Goal: Task Accomplishment & Management: Complete application form

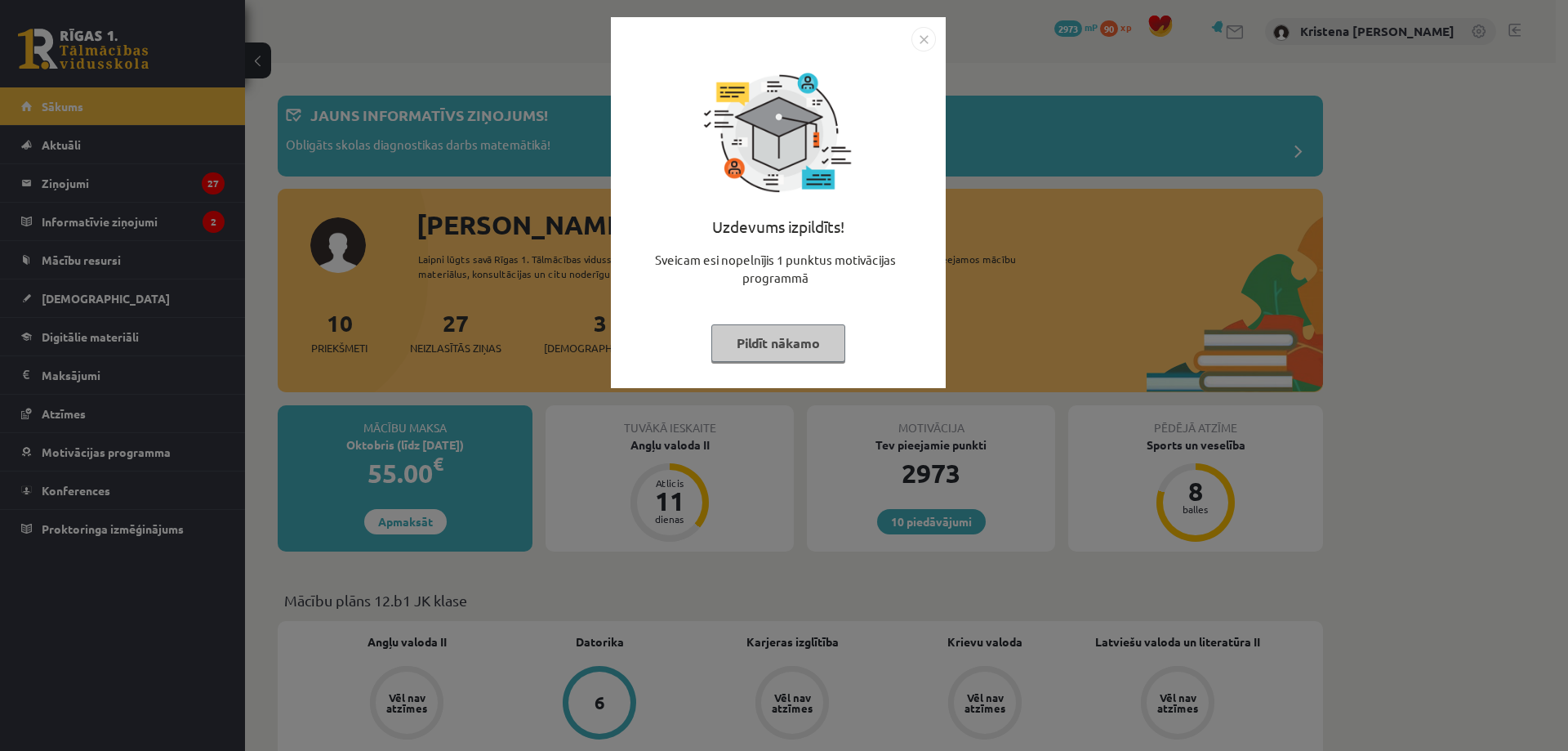
click at [766, 358] on button "Pildīt nākamo" at bounding box center [778, 343] width 134 height 38
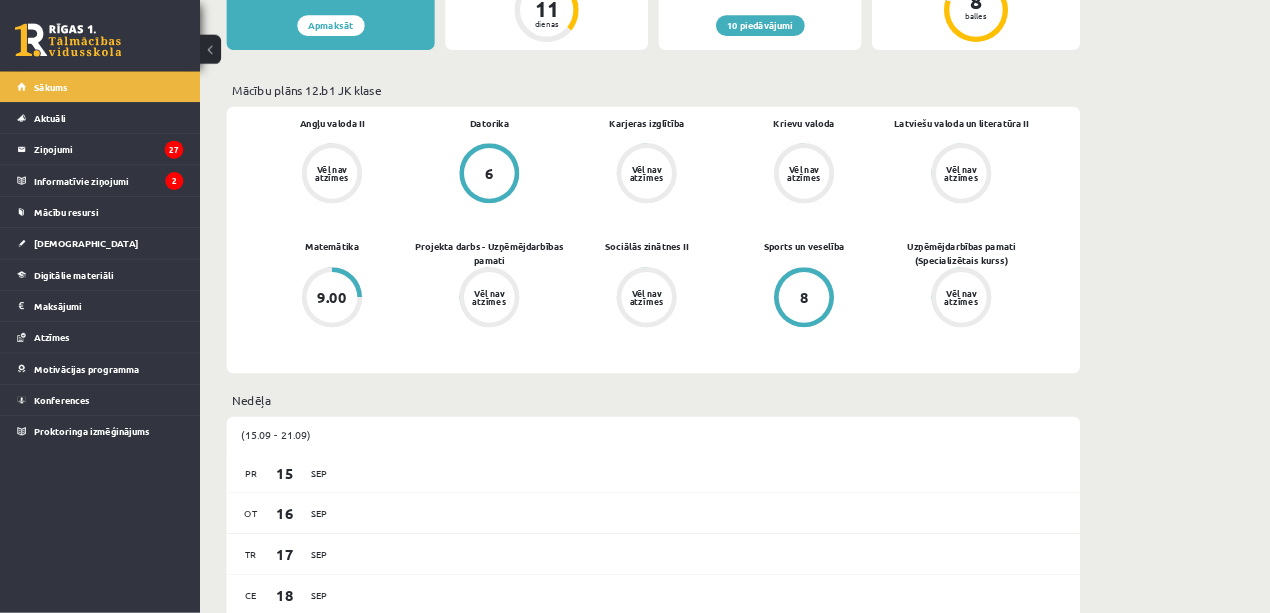
scroll to position [900, 0]
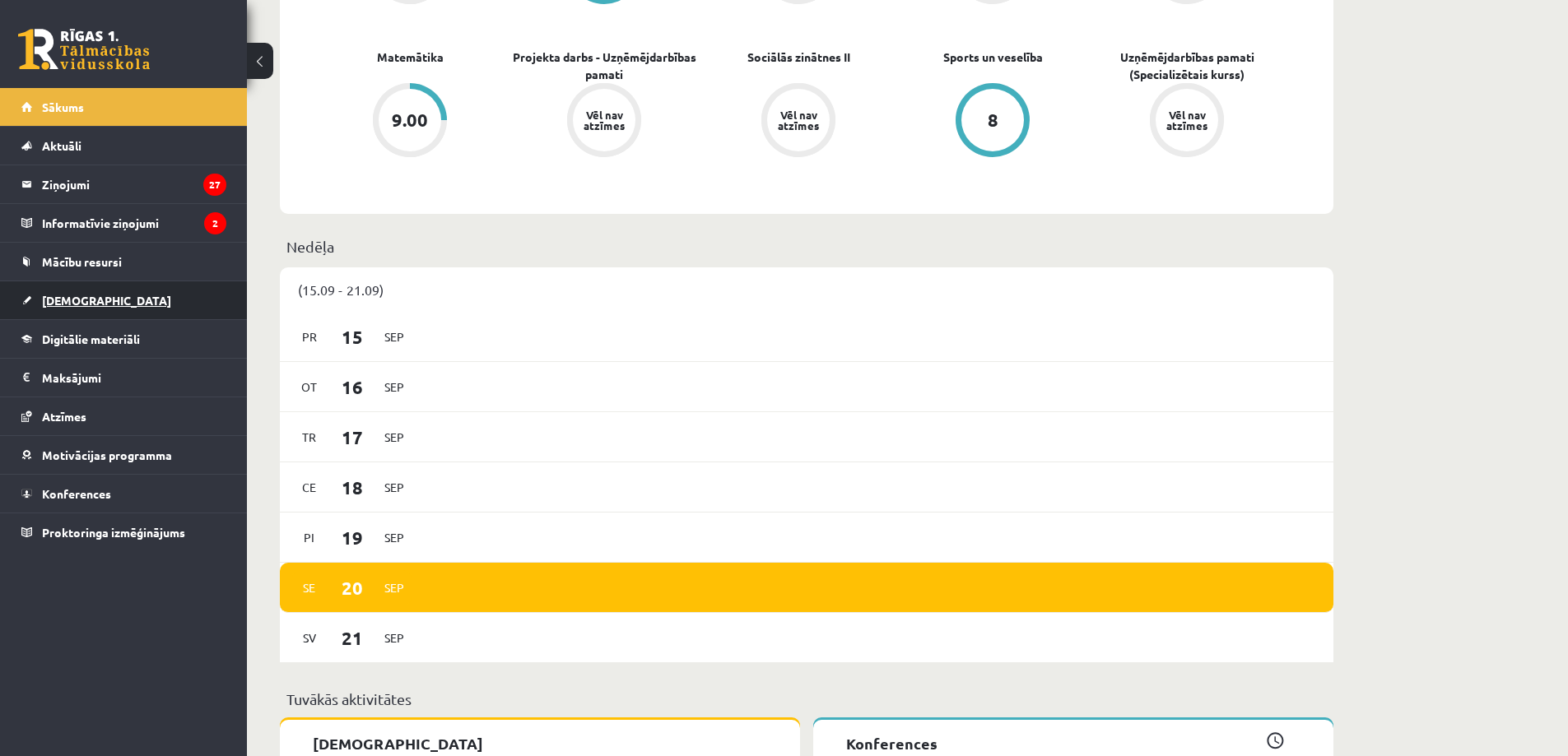
click at [50, 293] on link "[DEMOGRAPHIC_DATA]" at bounding box center [123, 300] width 205 height 38
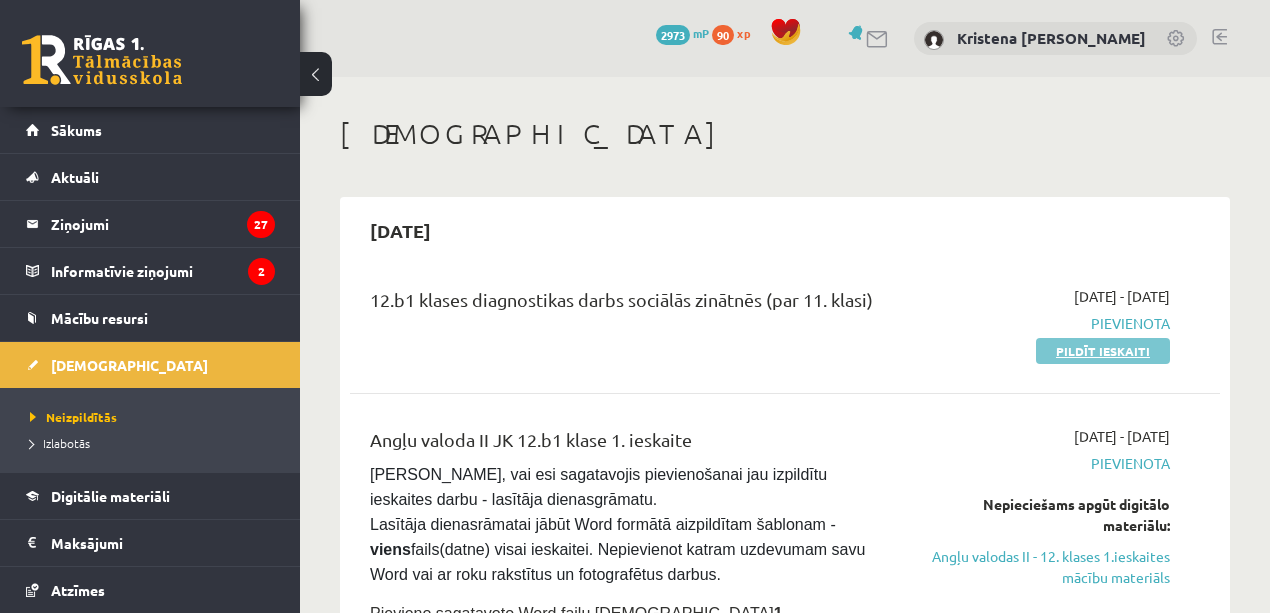
click at [1130, 358] on link "Pildīt ieskaiti" at bounding box center [1103, 351] width 134 height 26
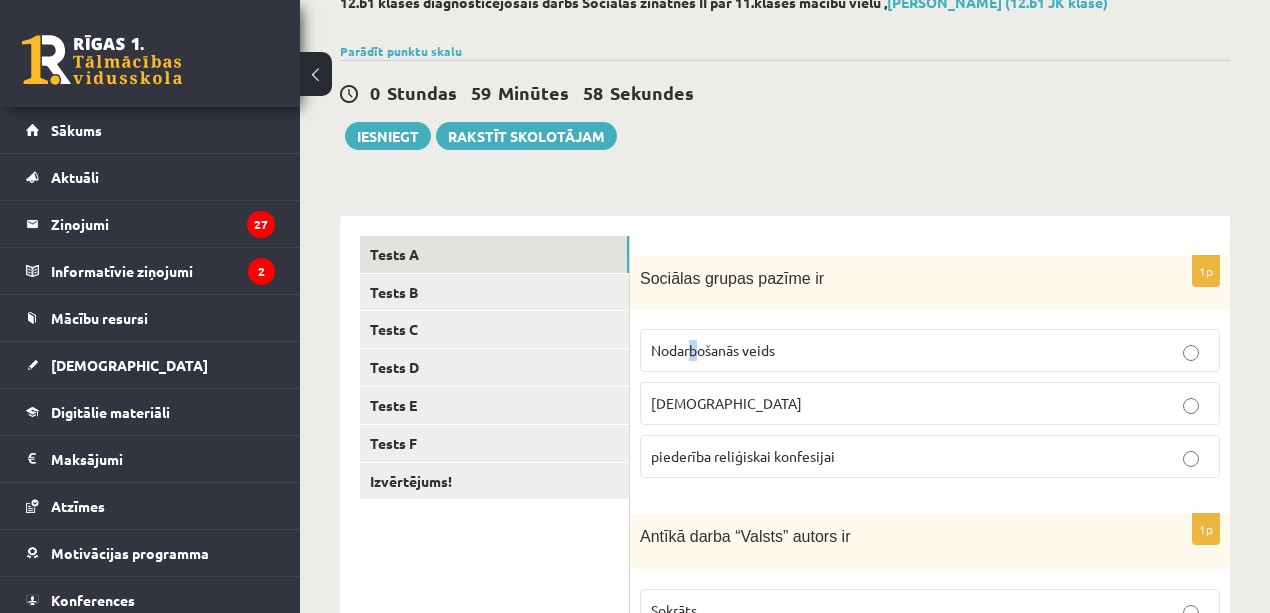
click at [688, 343] on div "1p Sociālas grupas pazīme ir Nodarbošanās veids individuālisms piederība reliģi…" at bounding box center [930, 375] width 600 height 238
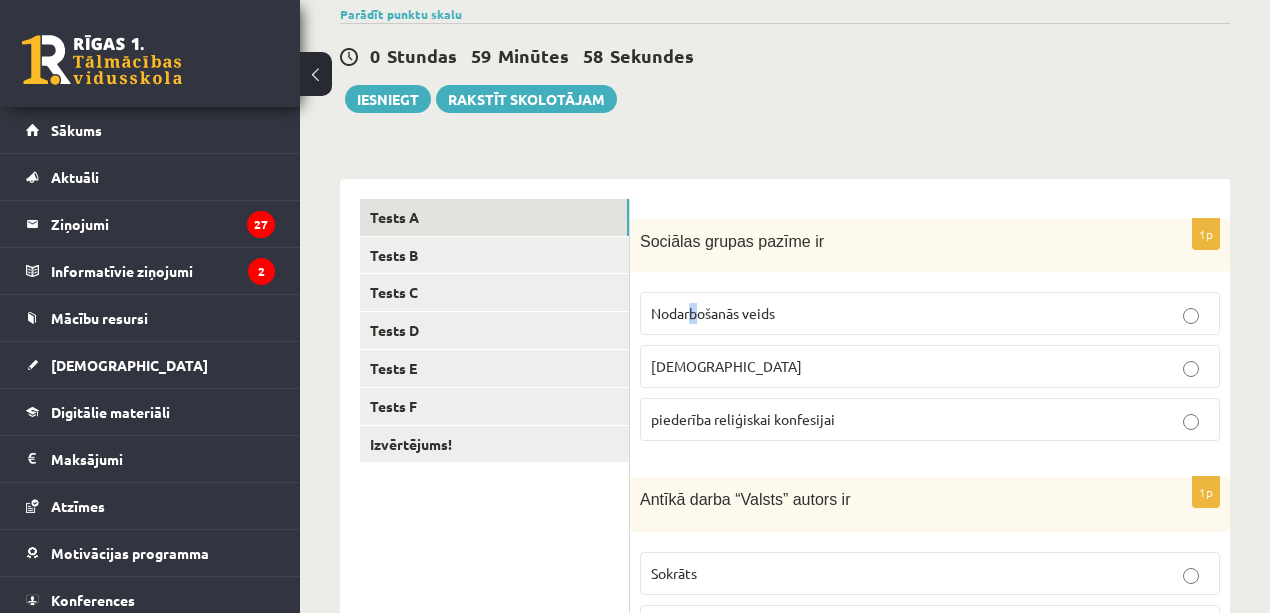
scroll to position [200, 0]
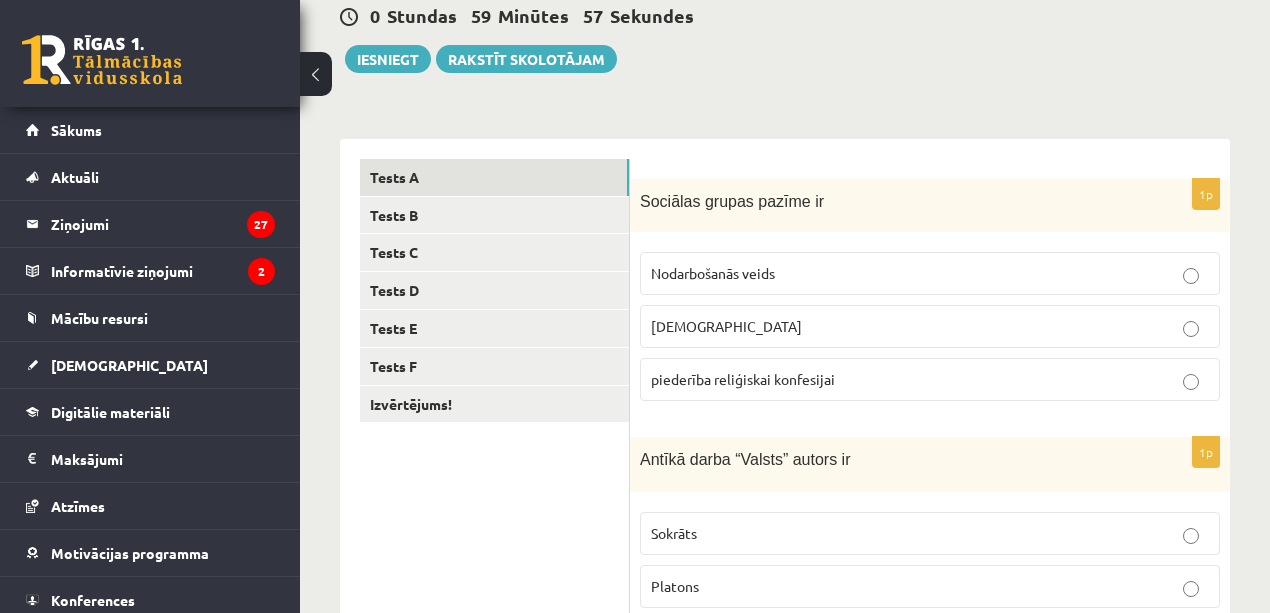
click at [768, 380] on span "piederība reliģiskai konfesijai" at bounding box center [743, 379] width 184 height 18
click at [754, 341] on label "individuālisms" at bounding box center [930, 326] width 580 height 43
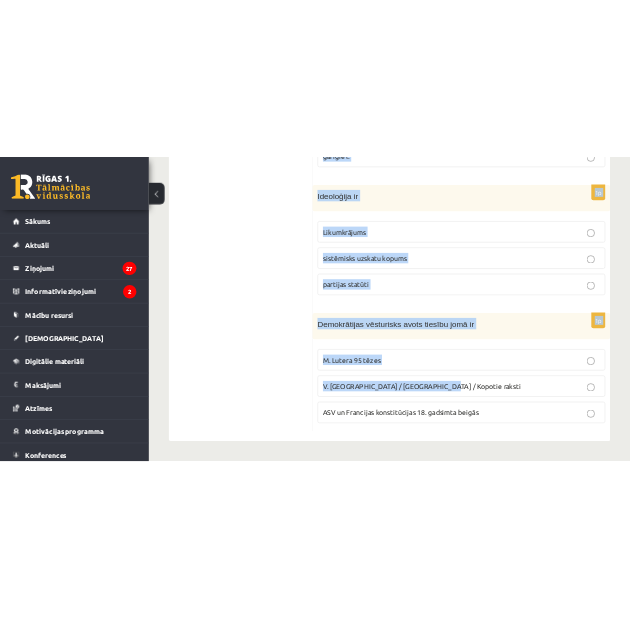
scroll to position [1103, 0]
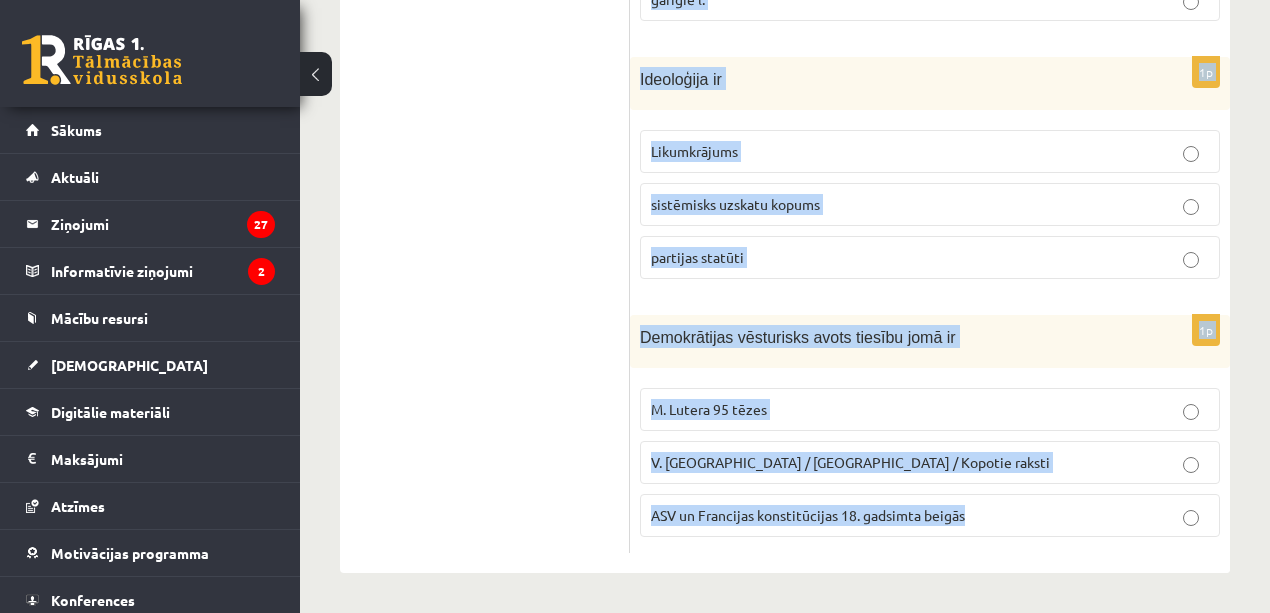
drag, startPoint x: 640, startPoint y: 206, endPoint x: 1177, endPoint y: 536, distance: 630.2
copy form "Sociālas grupas pazīme ir Nodarbošanās veids individuālisms piederība reliģiska…"
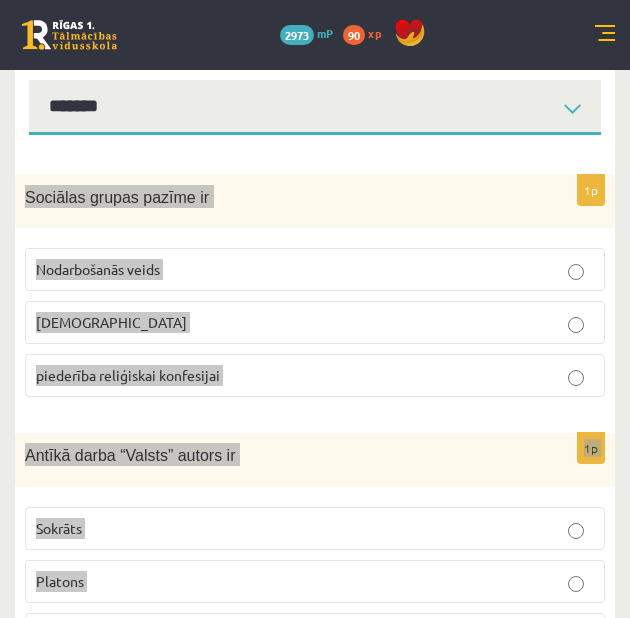
scroll to position [303, 0]
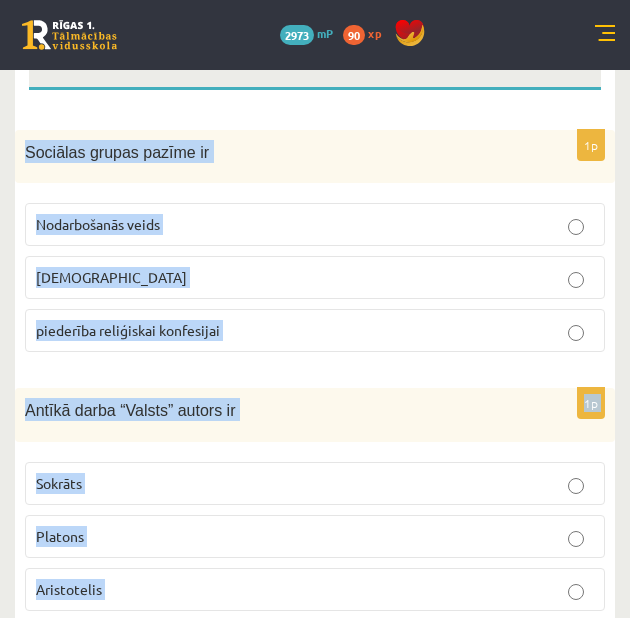
click at [210, 328] on span "piederība reliģiskai konfesijai" at bounding box center [128, 330] width 184 height 18
click at [437, 336] on p "piederība reliģiskai konfesijai" at bounding box center [315, 330] width 558 height 21
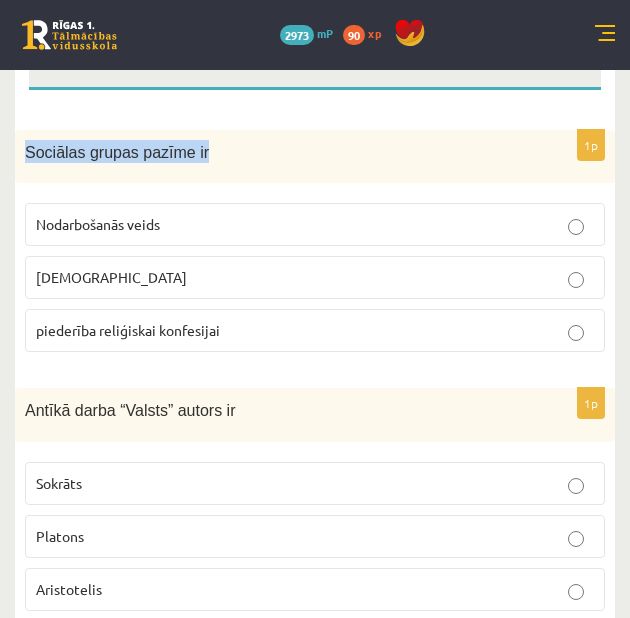
drag, startPoint x: 192, startPoint y: 160, endPoint x: 21, endPoint y: 156, distance: 171.0
click at [23, 161] on div "Sociālas grupas pazīme ir" at bounding box center [315, 156] width 600 height 53
copy span "Sociālas grupas pazīme ir"
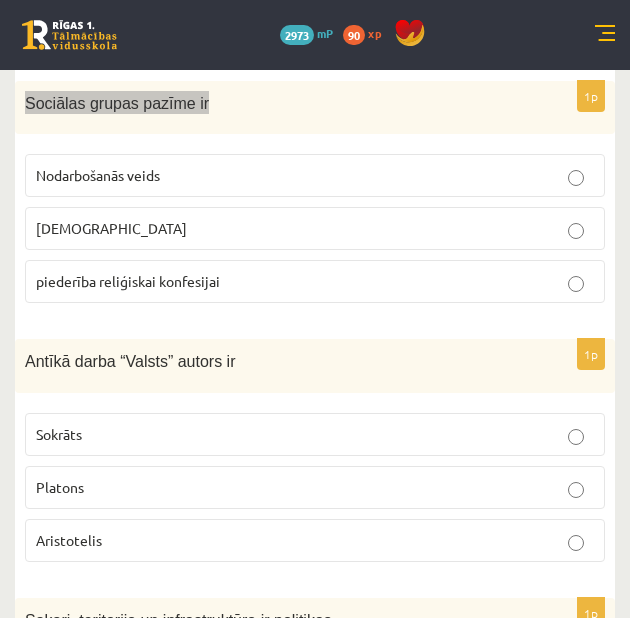
scroll to position [436, 0]
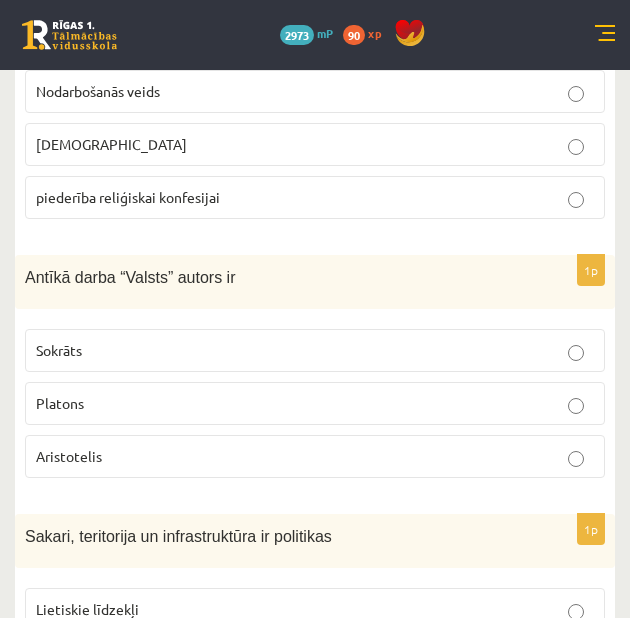
click at [137, 423] on label "Platons" at bounding box center [315, 403] width 580 height 43
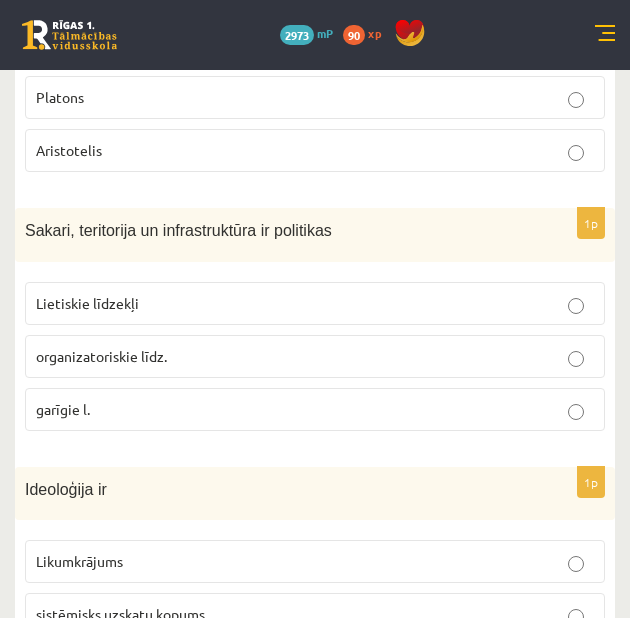
scroll to position [770, 0]
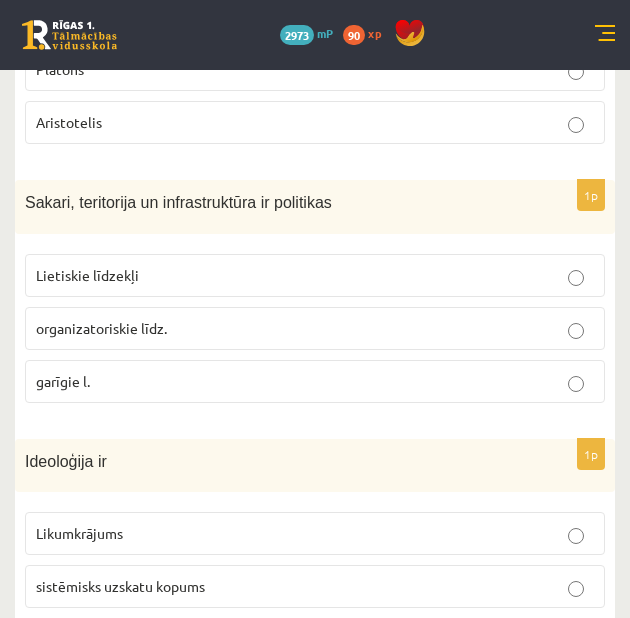
click at [174, 292] on label "Lietiskie līdzekļi" at bounding box center [315, 275] width 580 height 43
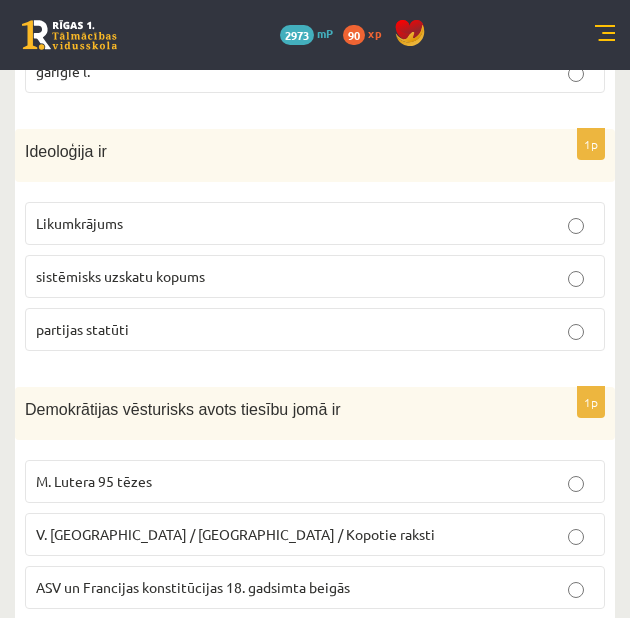
scroll to position [1103, 0]
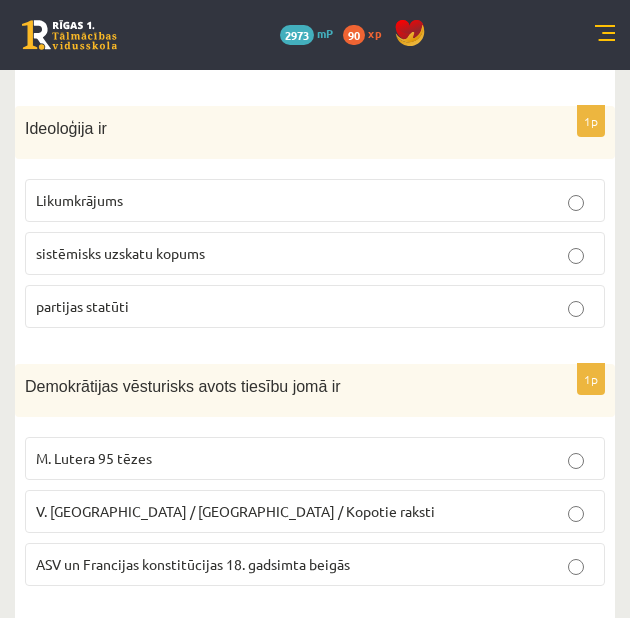
click at [216, 248] on p "sistēmisks uzskatu kopums" at bounding box center [315, 253] width 558 height 21
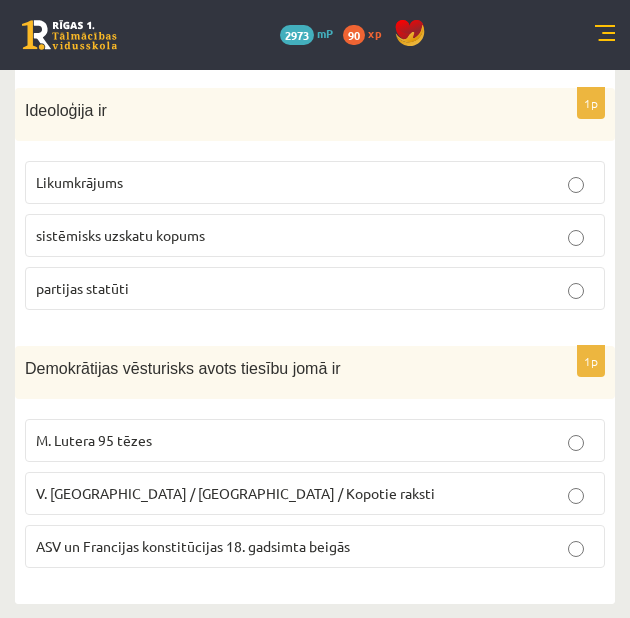
scroll to position [1126, 0]
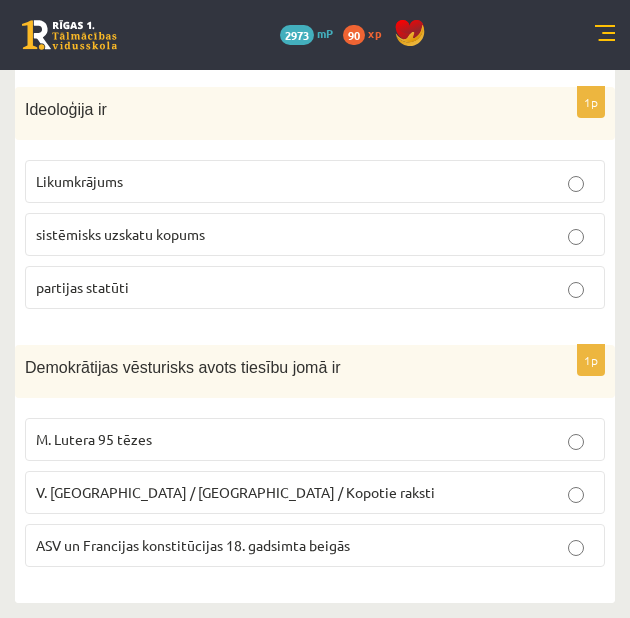
click at [234, 543] on span "ASV un Francijas konstitūcijas 18. gadsimta beigās" at bounding box center [193, 545] width 314 height 18
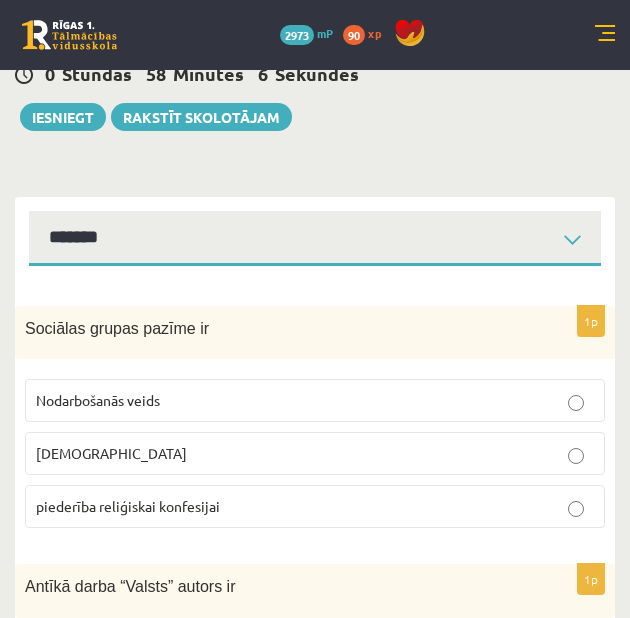
scroll to position [0, 0]
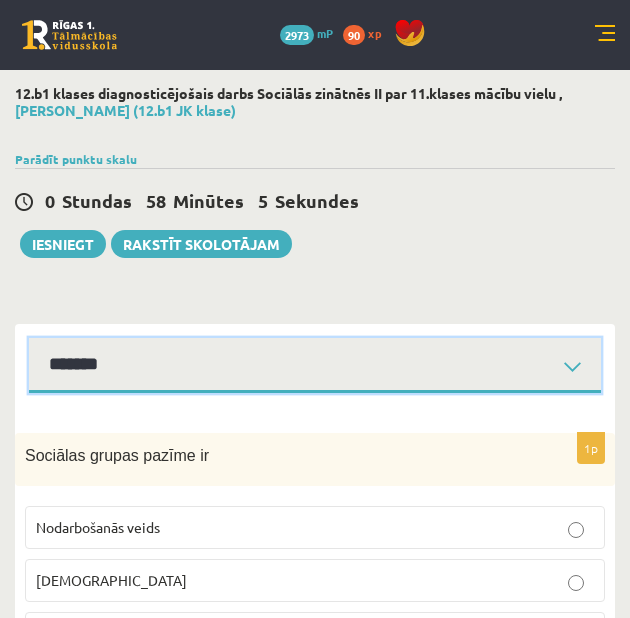
click at [180, 370] on select "**********" at bounding box center [315, 365] width 572 height 55
click at [29, 342] on select "**********" at bounding box center [315, 365] width 572 height 55
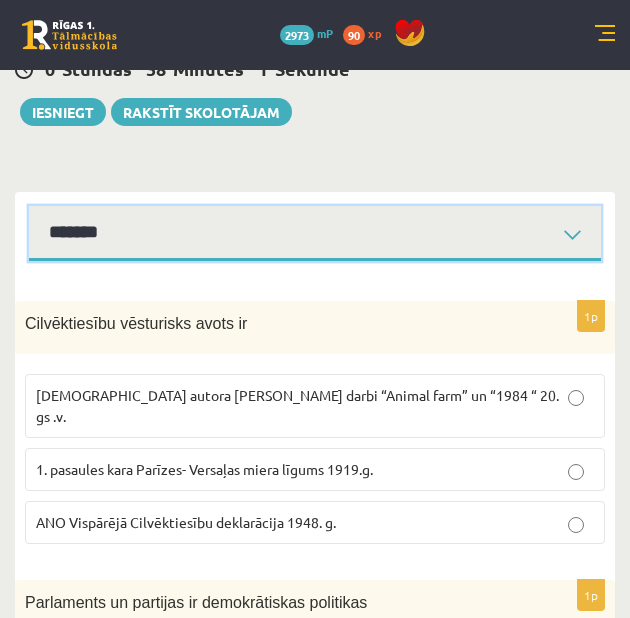
scroll to position [133, 0]
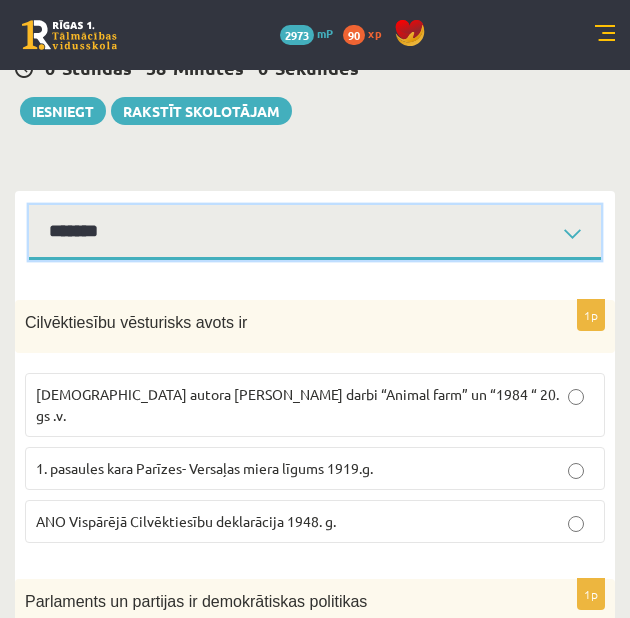
click at [145, 244] on select "**********" at bounding box center [315, 232] width 572 height 55
click at [29, 209] on select "**********" at bounding box center [315, 232] width 572 height 55
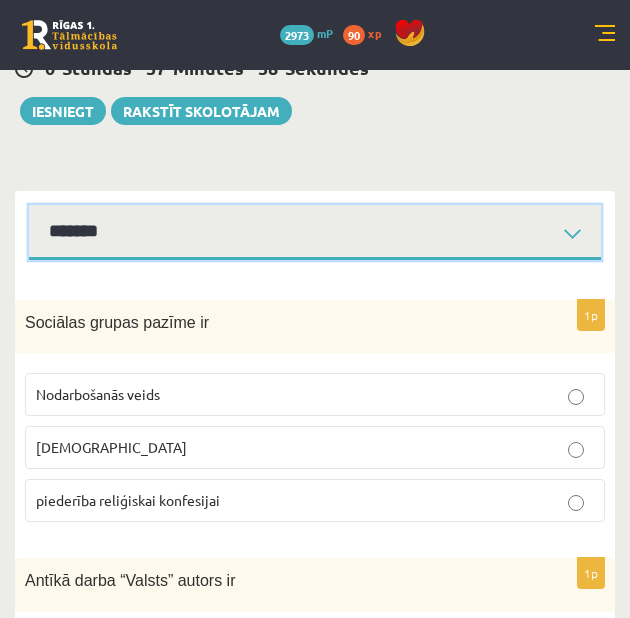
click at [194, 228] on select "**********" at bounding box center [315, 232] width 572 height 55
click at [29, 209] on select "**********" at bounding box center [315, 232] width 572 height 55
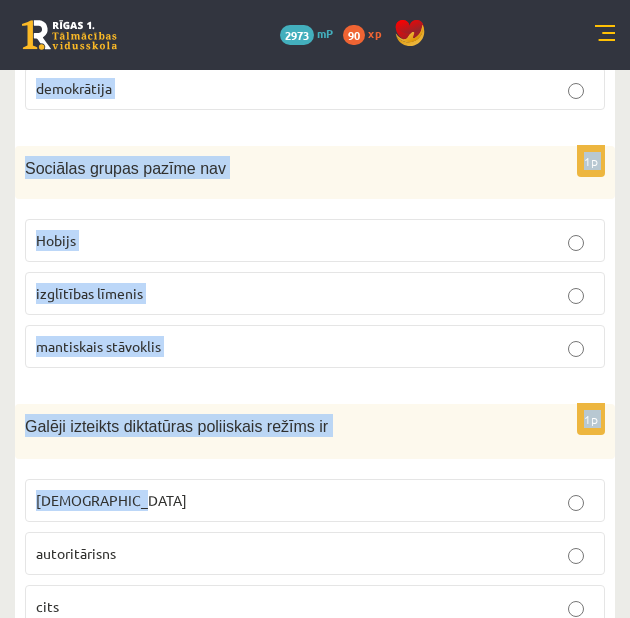
scroll to position [1126, 0]
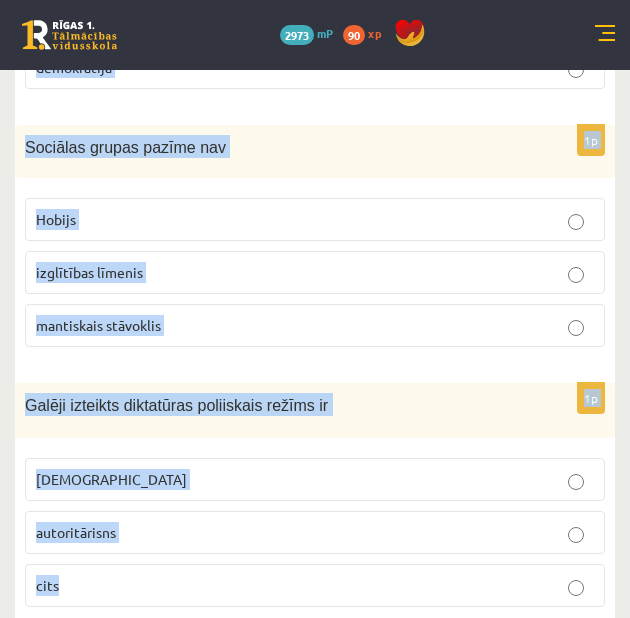
drag, startPoint x: 27, startPoint y: 258, endPoint x: 484, endPoint y: 545, distance: 539.5
copy form "Cilvēktiesību vēsturisks avots ir Angļu autora George Orwell darbi “Animal farm…"
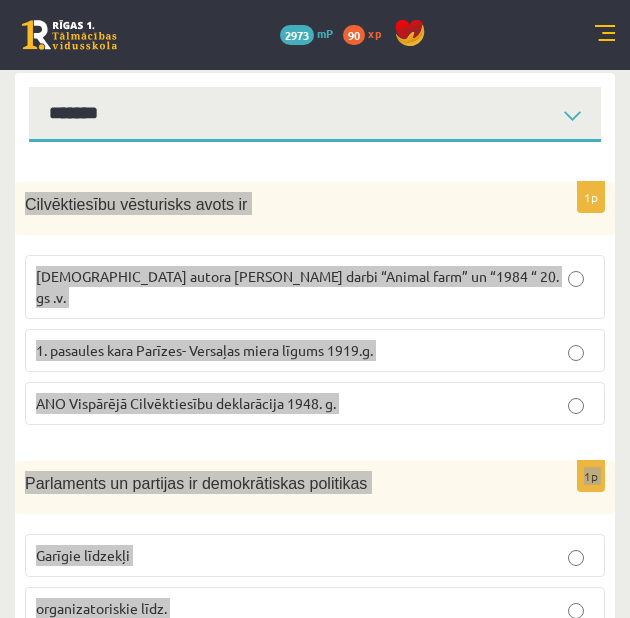
scroll to position [266, 0]
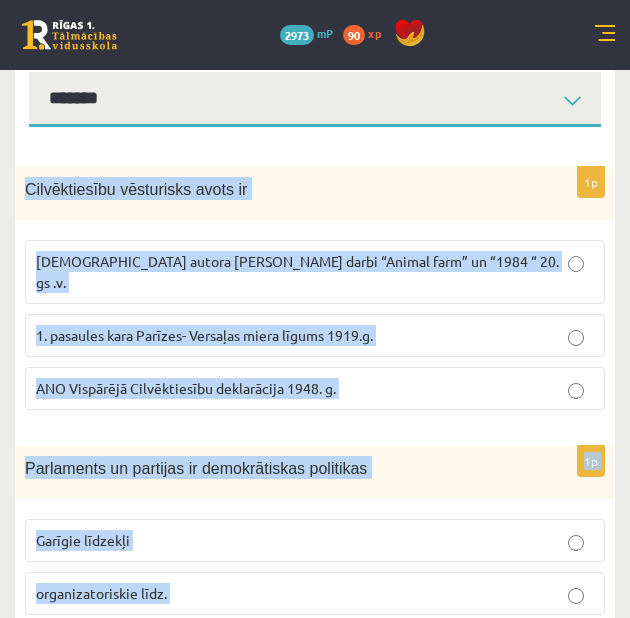
click at [192, 379] on span "ANO Vispārējā Cilvēktiesību deklarācija 1948. g." at bounding box center [186, 388] width 300 height 18
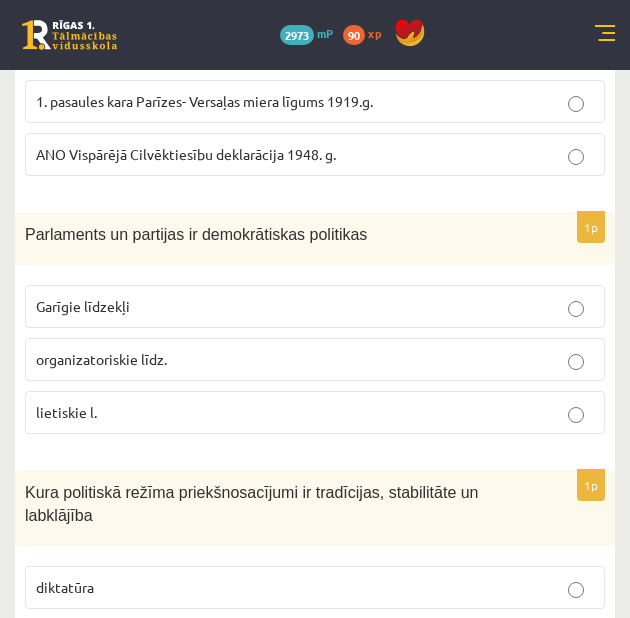
scroll to position [533, 0]
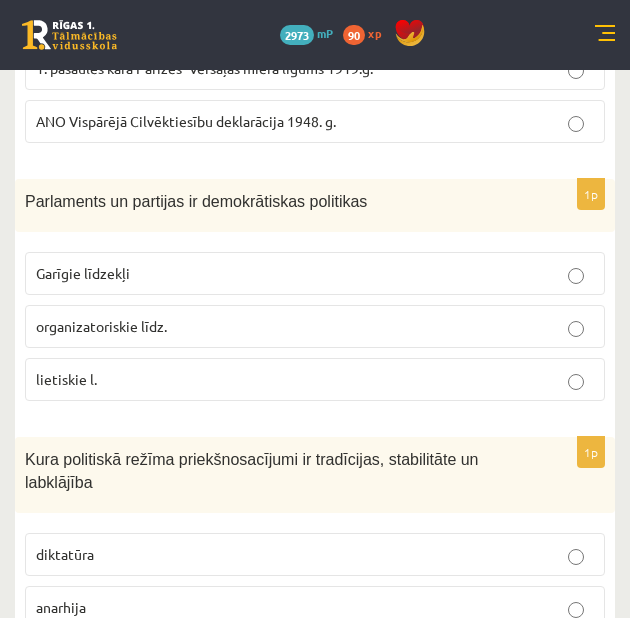
click at [240, 316] on p "organizatoriskie līdz." at bounding box center [315, 326] width 558 height 21
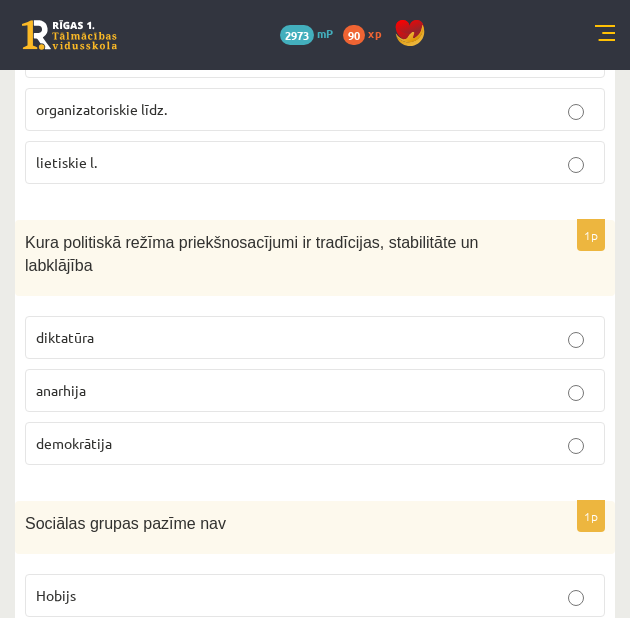
scroll to position [800, 0]
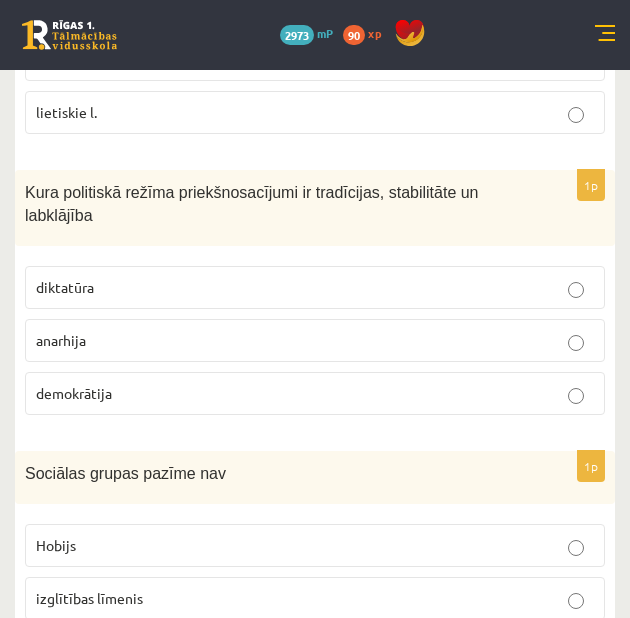
click at [188, 383] on p "demokrātija" at bounding box center [315, 393] width 558 height 21
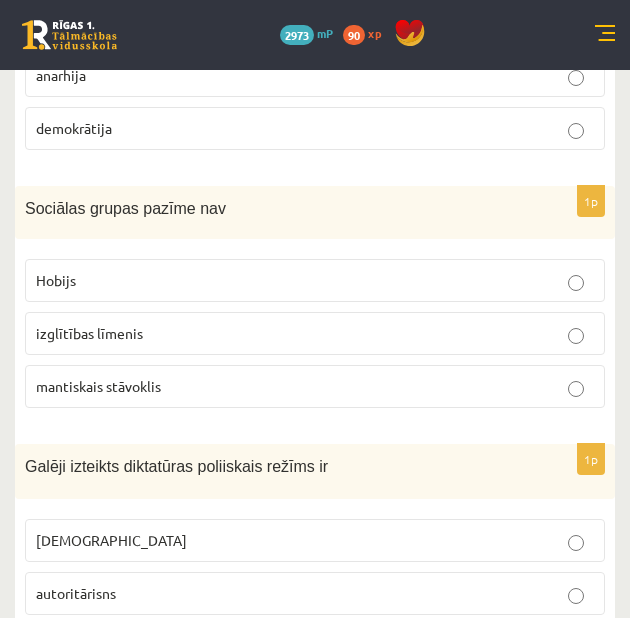
scroll to position [1066, 0]
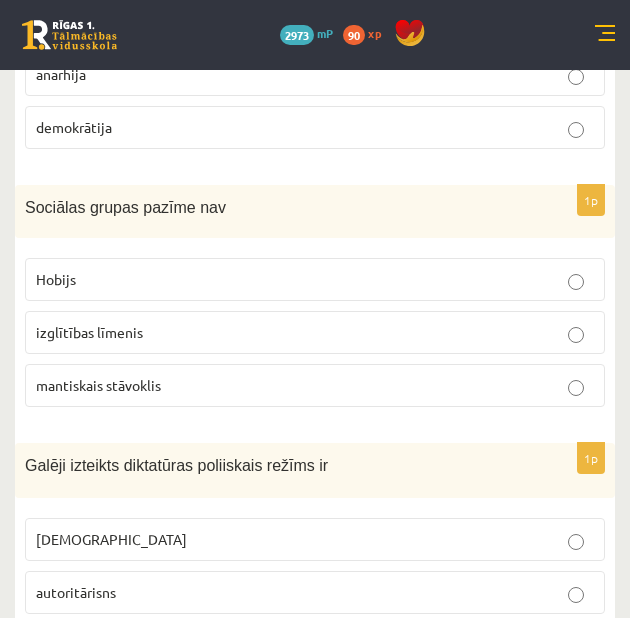
click at [243, 322] on p "izglītības līmenis" at bounding box center [315, 332] width 558 height 21
click at [242, 316] on fieldset "Hobijs izglītības līmenis mantiskais stāvoklis" at bounding box center [315, 330] width 580 height 165
click at [234, 269] on p "Hobijs" at bounding box center [315, 279] width 558 height 21
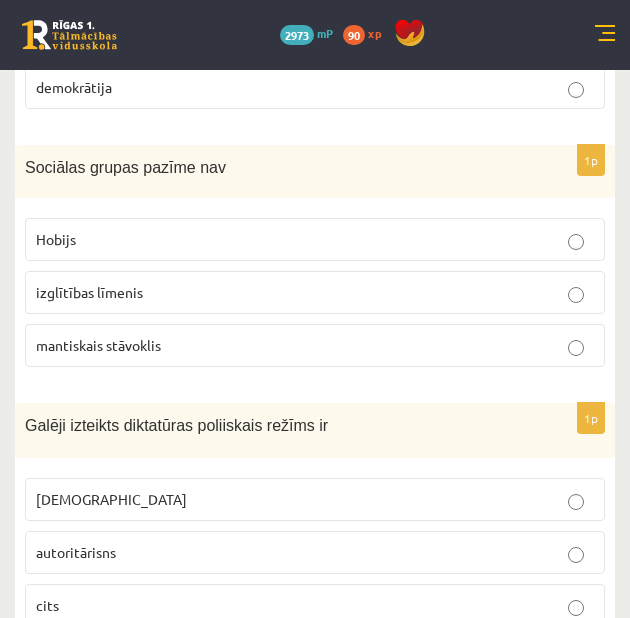
scroll to position [1126, 0]
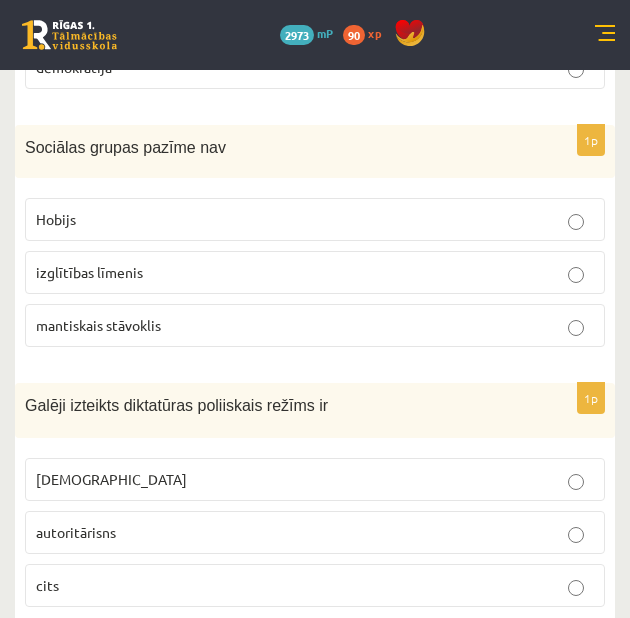
click at [268, 458] on label "totalitārisms" at bounding box center [315, 479] width 580 height 43
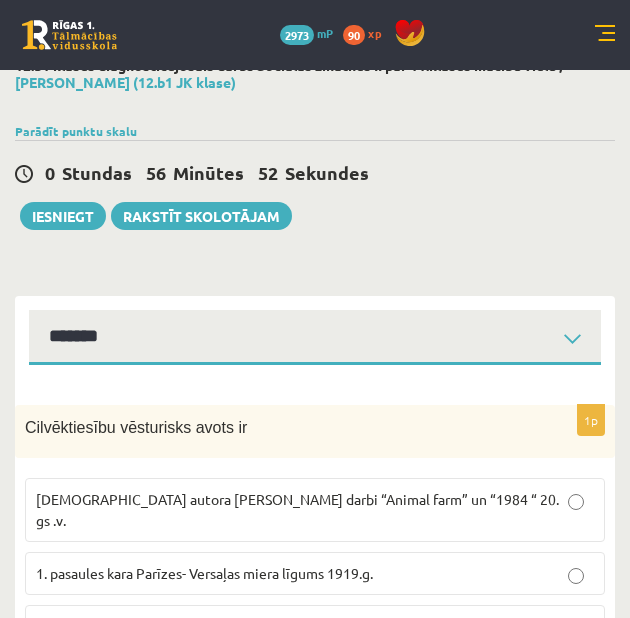
scroll to position [0, 0]
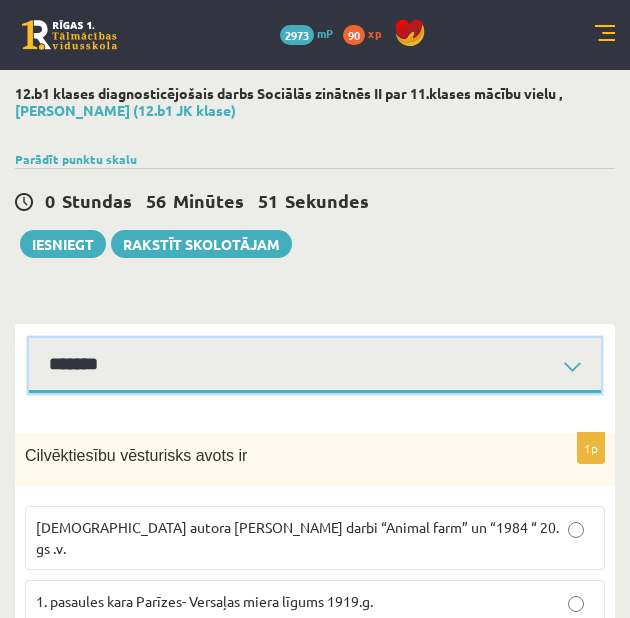
click at [290, 367] on select "**********" at bounding box center [315, 365] width 572 height 55
click at [29, 342] on select "**********" at bounding box center [315, 365] width 572 height 55
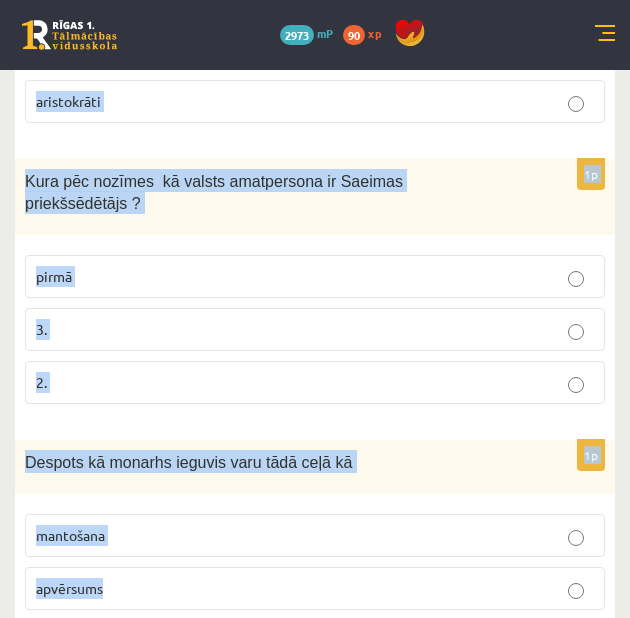
scroll to position [1131, 0]
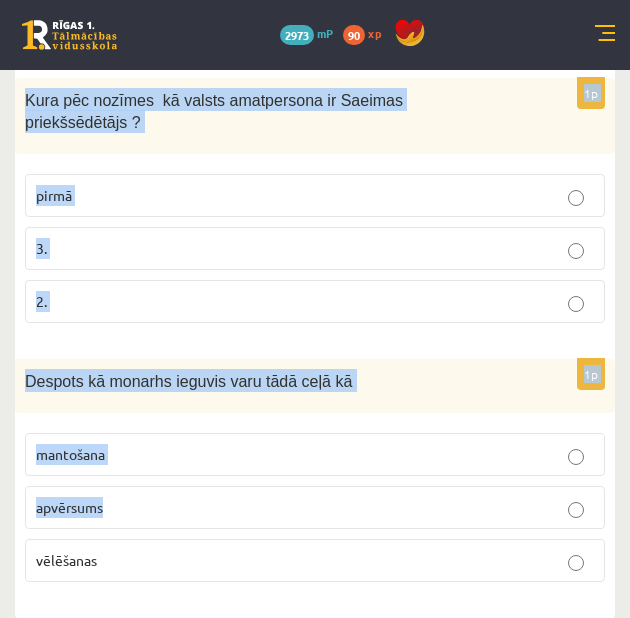
drag, startPoint x: 24, startPoint y: 190, endPoint x: 474, endPoint y: 472, distance: 531.0
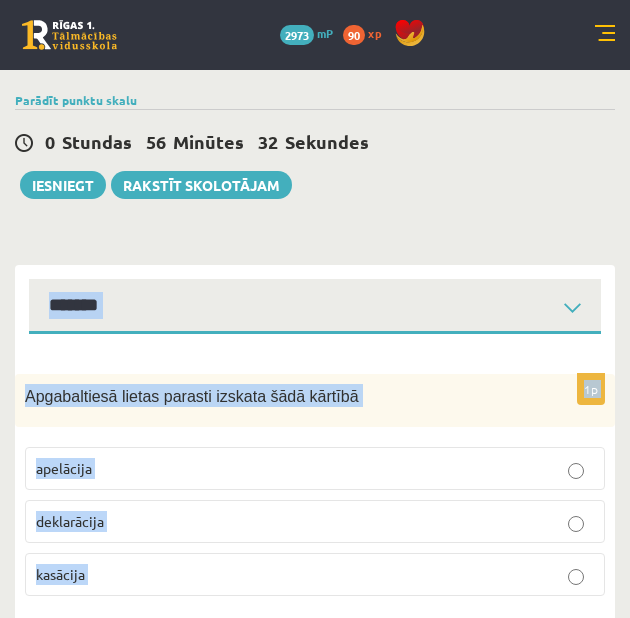
scroll to position [0, 0]
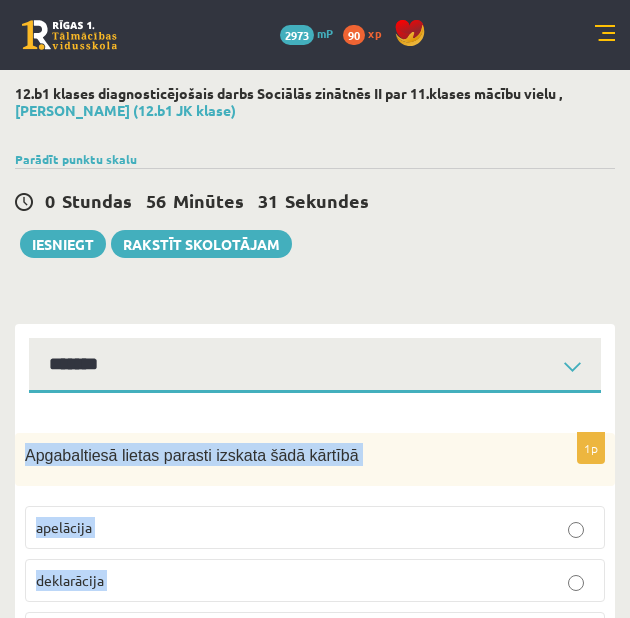
drag, startPoint x: 505, startPoint y: 555, endPoint x: 18, endPoint y: 472, distance: 493.9
copy form "Apgabaltiesā lietas parasti izskata šādā kārtībā apelācija deklarācija kasācija…"
click at [153, 524] on p "apelācija" at bounding box center [315, 527] width 558 height 21
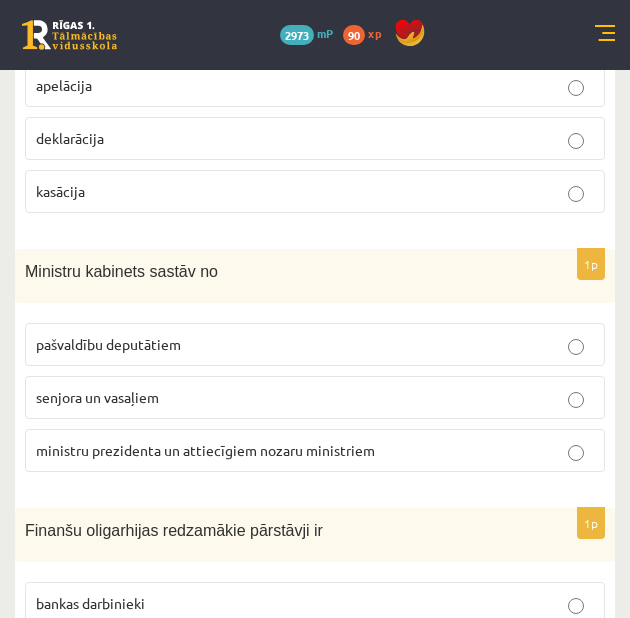
scroll to position [466, 0]
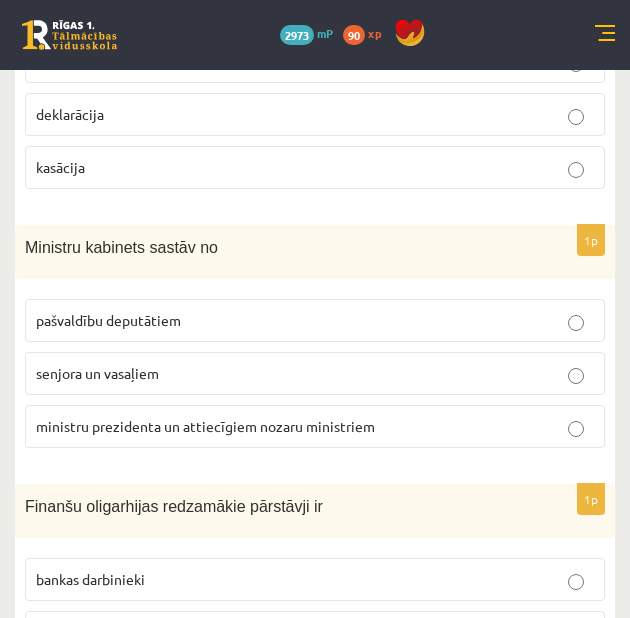
click at [284, 434] on span "ministru prezidenta un attiecīgiem nozaru ministriem" at bounding box center [205, 426] width 339 height 18
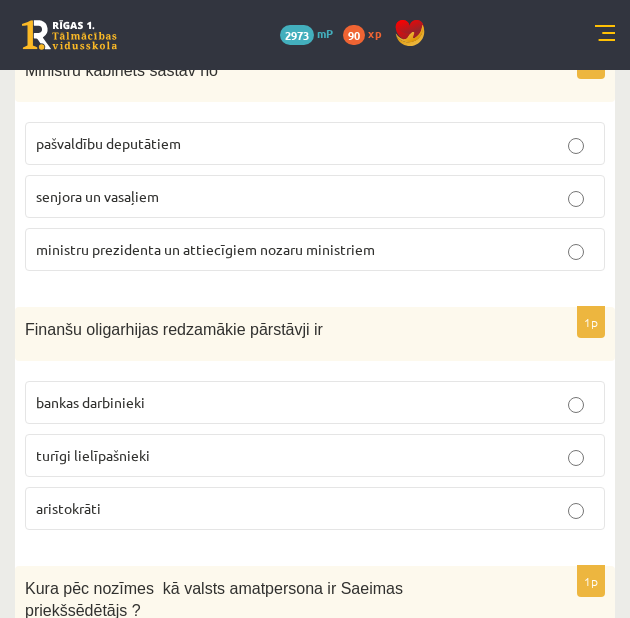
scroll to position [666, 0]
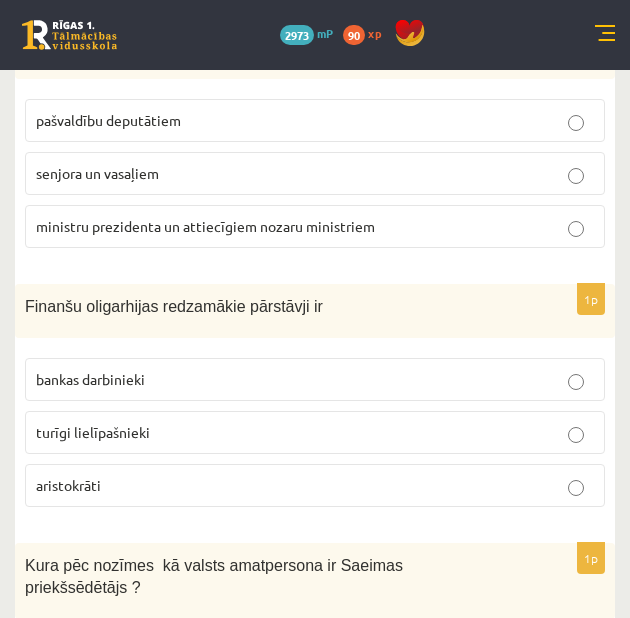
click at [284, 434] on p "turīgi lielīpašnieki" at bounding box center [315, 432] width 558 height 21
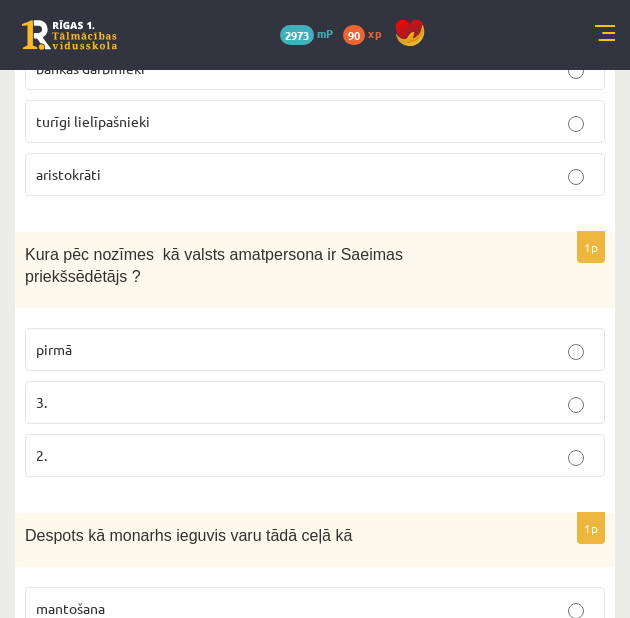
scroll to position [1000, 0]
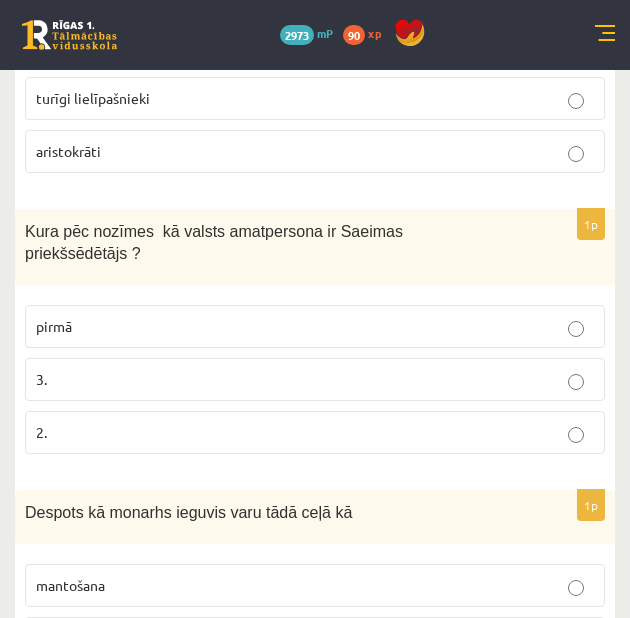
click at [237, 422] on p "2." at bounding box center [315, 432] width 558 height 21
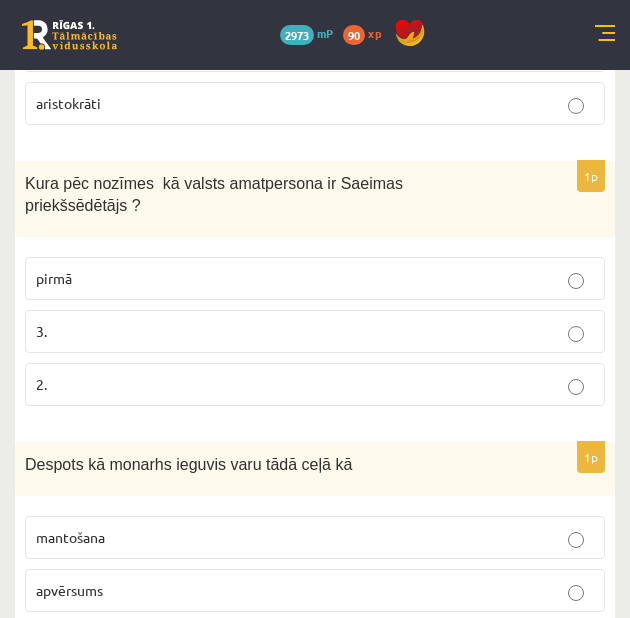
scroll to position [1131, 0]
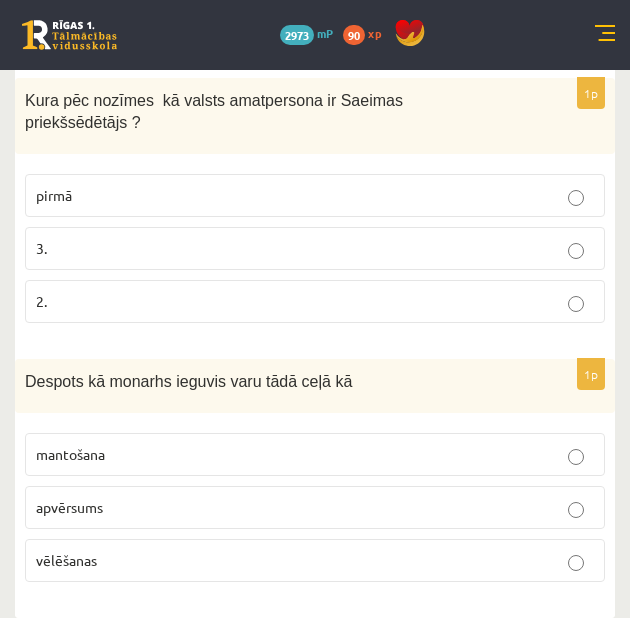
click at [248, 502] on p "apvērsums" at bounding box center [315, 507] width 558 height 21
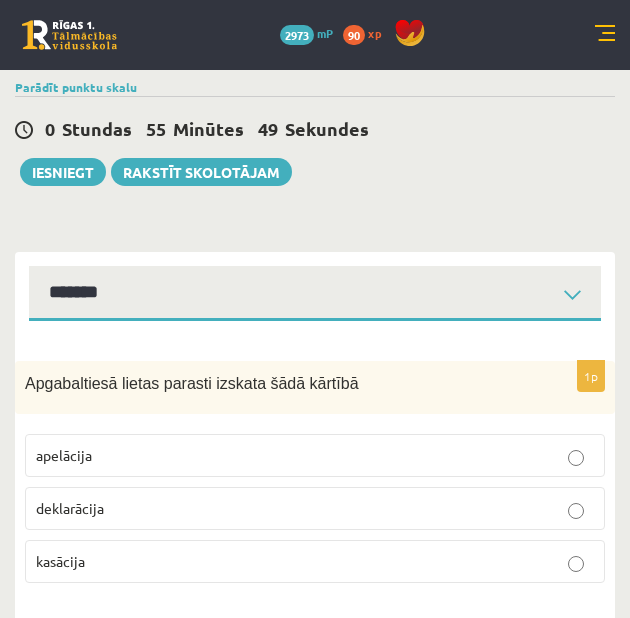
scroll to position [0, 0]
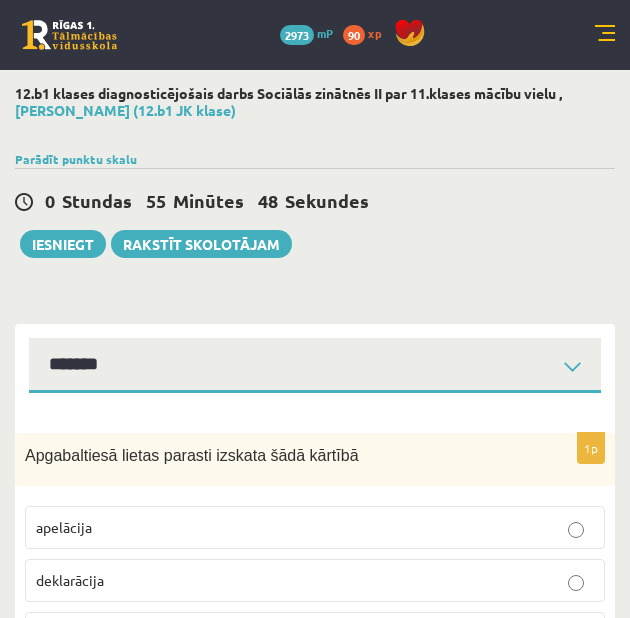
click at [209, 336] on div "**********" at bounding box center [315, 358] width 600 height 69
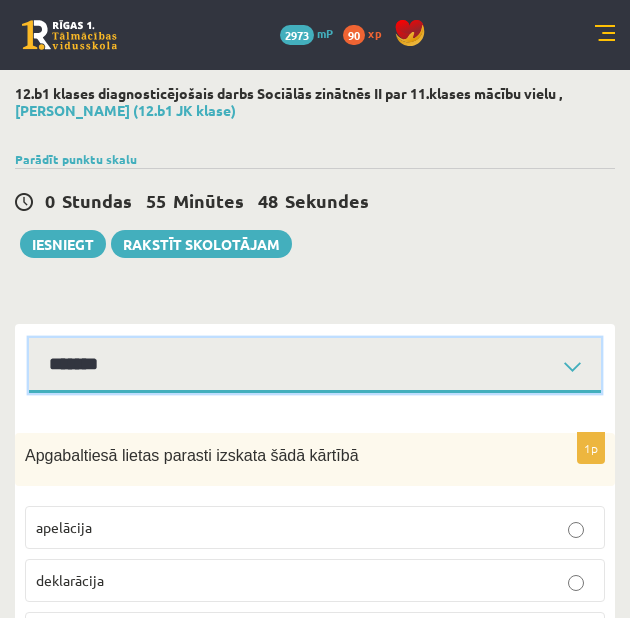
click at [194, 364] on select "**********" at bounding box center [315, 365] width 572 height 55
click at [29, 342] on select "**********" at bounding box center [315, 365] width 572 height 55
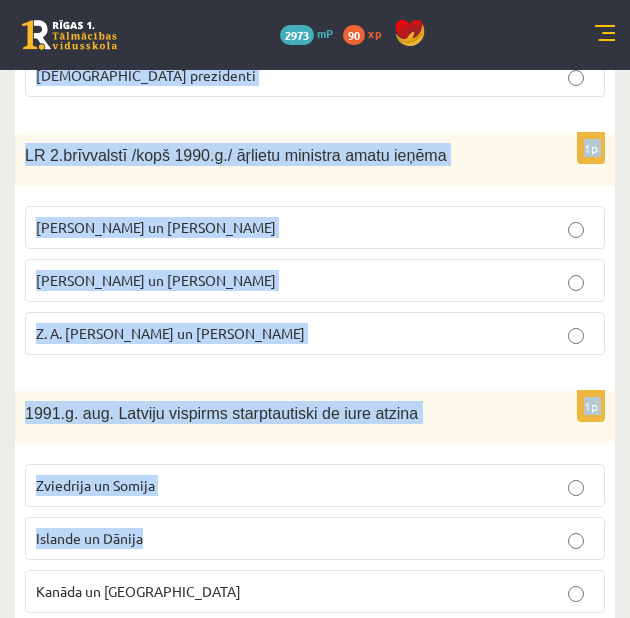
scroll to position [1122, 0]
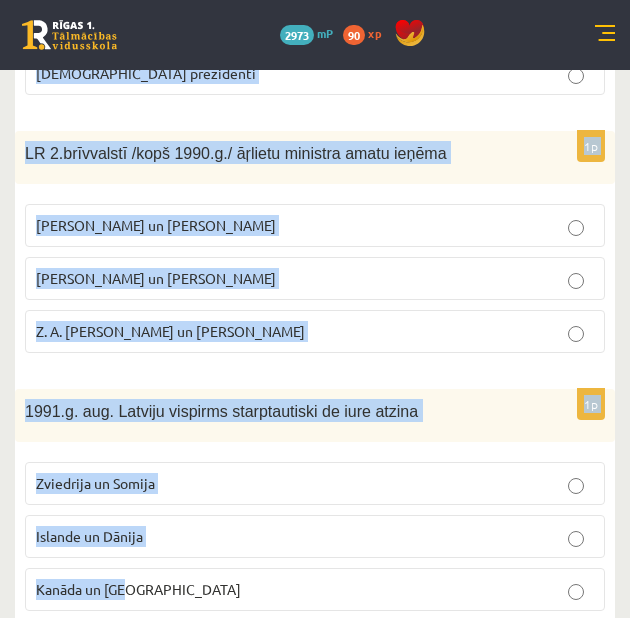
drag, startPoint x: 26, startPoint y: 324, endPoint x: 480, endPoint y: 537, distance: 501.4
copy form "Kurā no 3 Baltijas valstīm v. prezidentam ir īsākais pilnvaru termiņš ? EE LV L…"
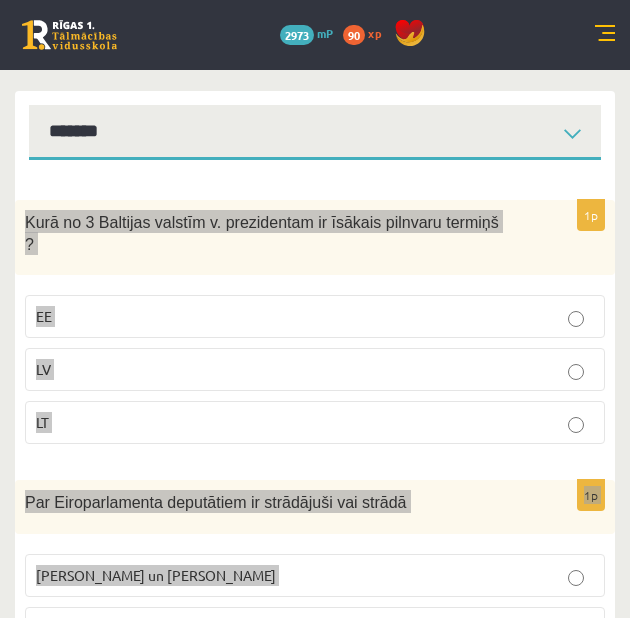
scroll to position [256, 0]
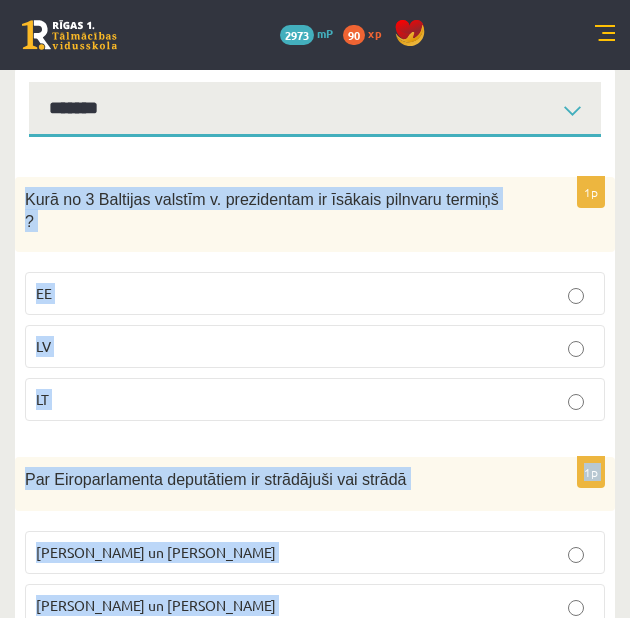
click at [326, 325] on label "LV" at bounding box center [315, 346] width 580 height 43
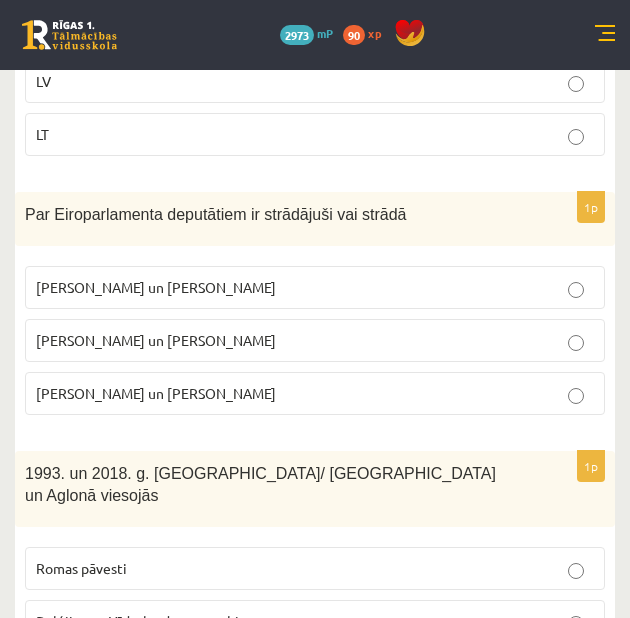
scroll to position [522, 0]
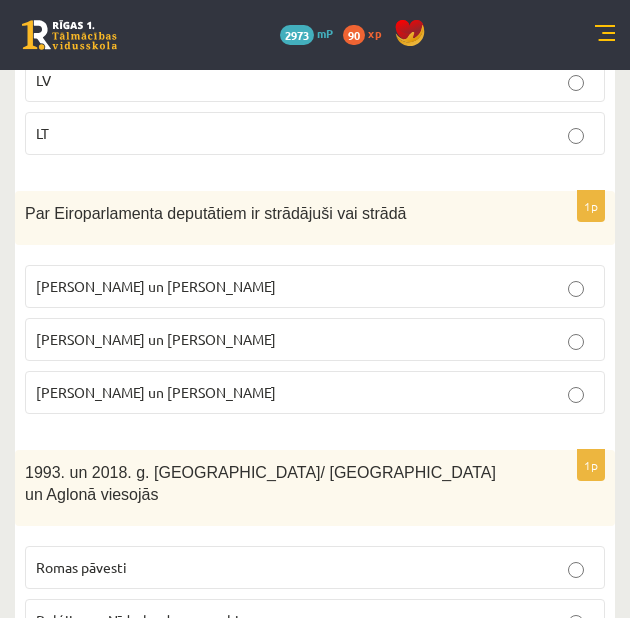
click at [144, 330] on span "I. Vaidere un N. Ušakovs" at bounding box center [156, 339] width 240 height 18
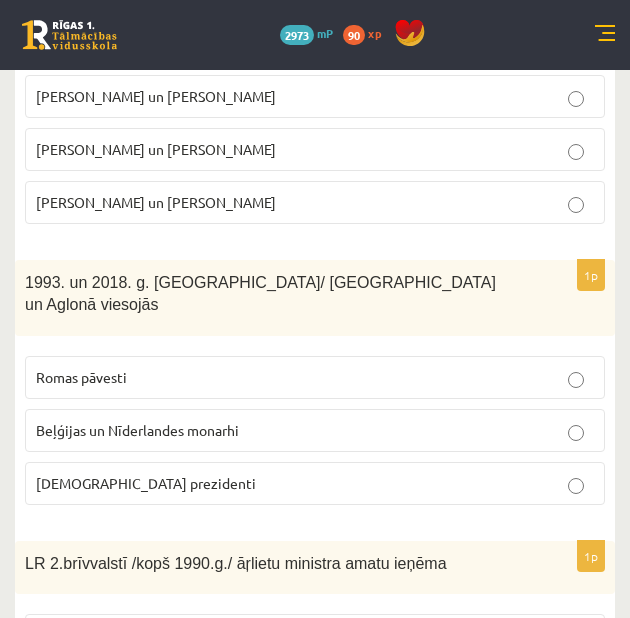
scroll to position [789, 0]
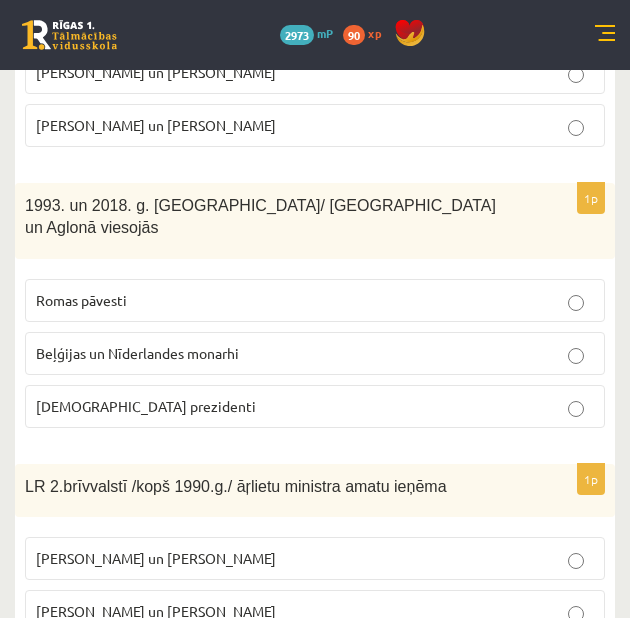
click at [167, 290] on p "Romas pāvesti" at bounding box center [315, 300] width 558 height 21
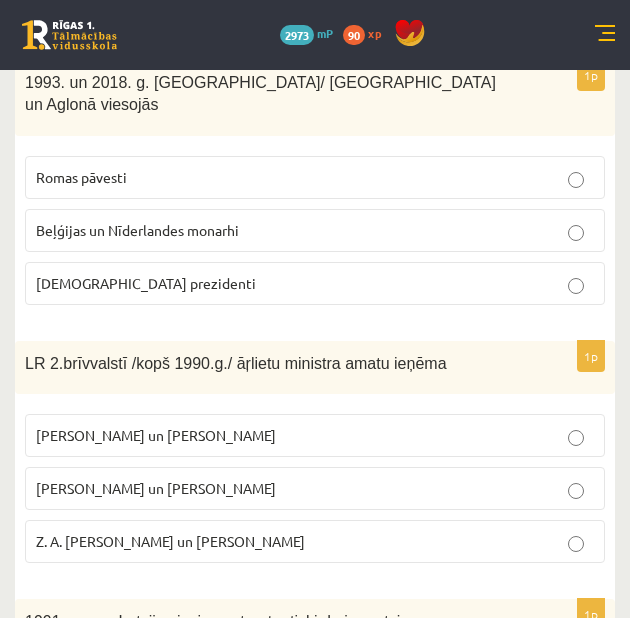
scroll to position [922, 0]
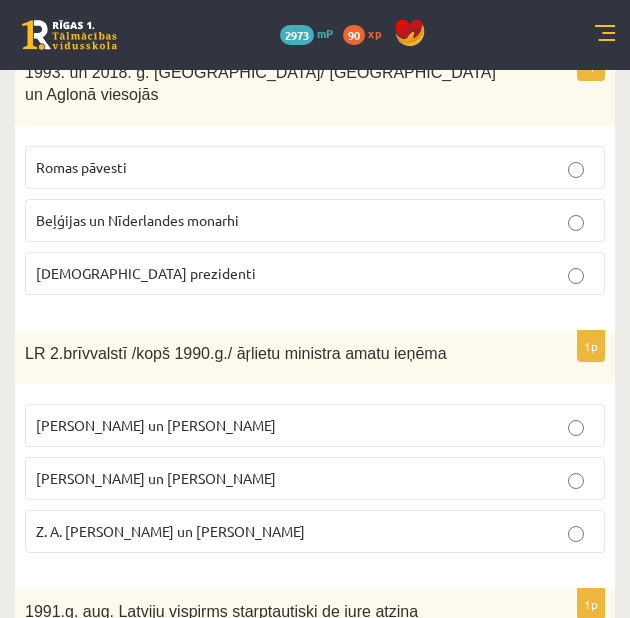
click at [289, 457] on label "A. Pabriks un J Jurkāns" at bounding box center [315, 478] width 580 height 43
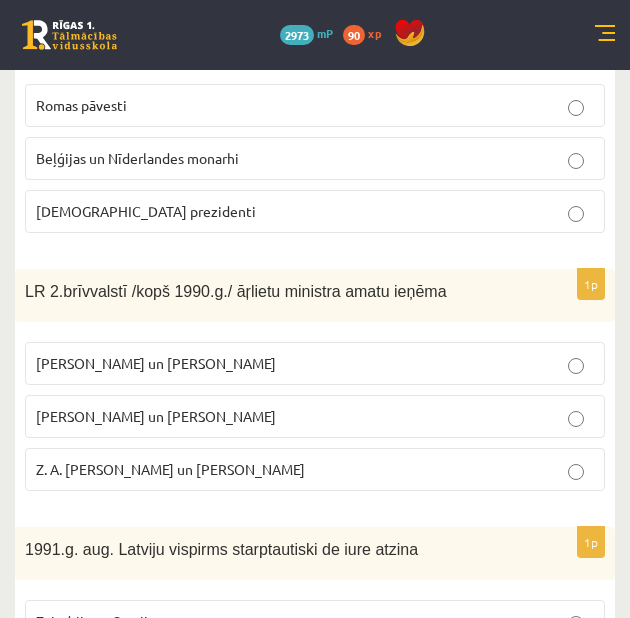
scroll to position [1122, 0]
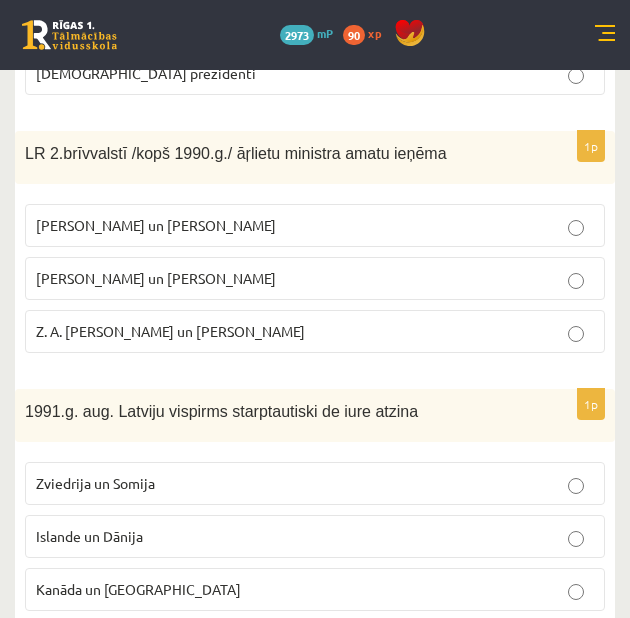
click at [258, 466] on fieldset "Zviedrija un Somija Islande un Dānija Kanāda un ASV" at bounding box center [315, 534] width 580 height 165
drag, startPoint x: 270, startPoint y: 482, endPoint x: 281, endPoint y: 481, distance: 11.0
click at [271, 526] on p "Islande un Dānija" at bounding box center [315, 536] width 558 height 21
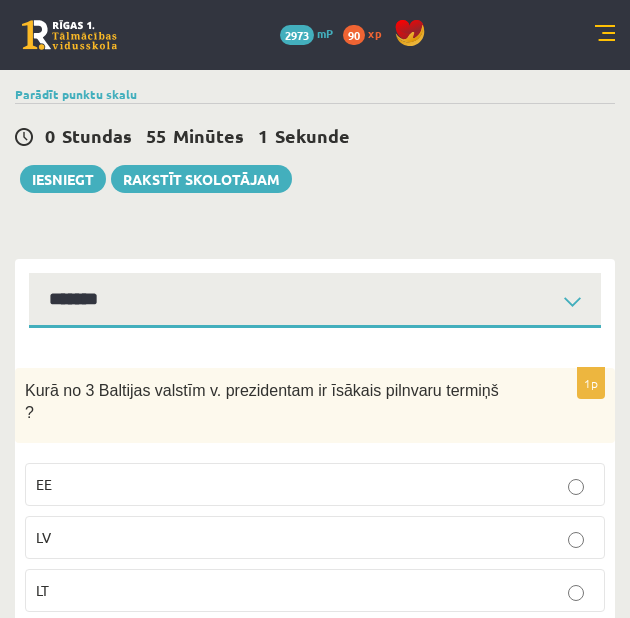
scroll to position [0, 0]
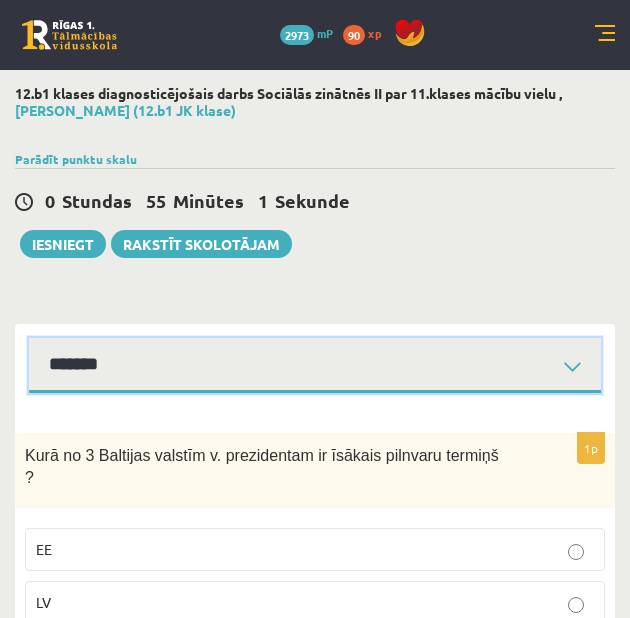
click at [416, 368] on select "**********" at bounding box center [315, 365] width 572 height 55
click at [29, 342] on select "**********" at bounding box center [315, 365] width 572 height 55
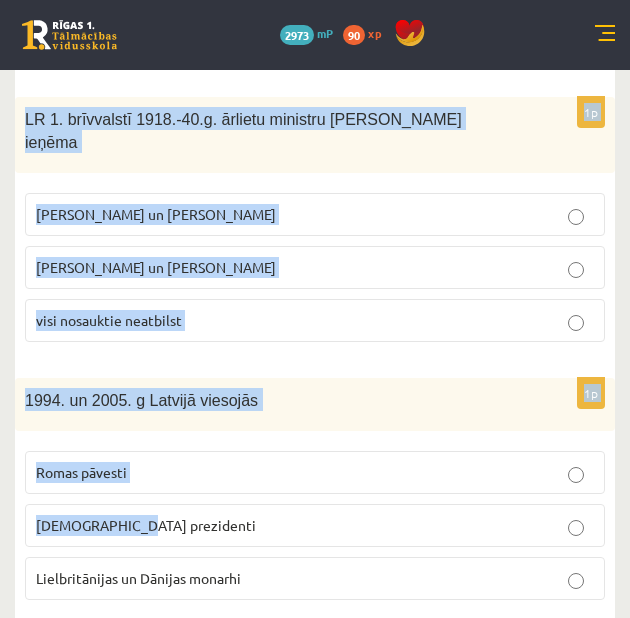
scroll to position [1144, 0]
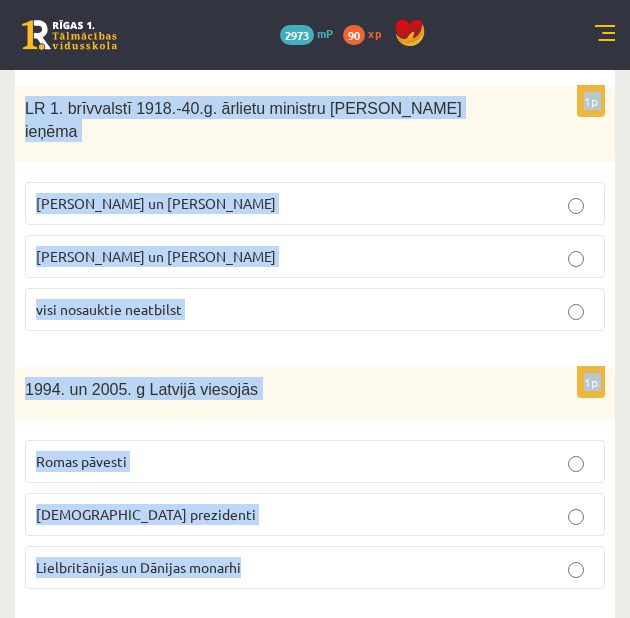
drag, startPoint x: 24, startPoint y: 257, endPoint x: 471, endPoint y: 555, distance: 537.1
copy form "Par ES augstām amatpersonām ir strādājuši vai strādā M. Zālīte un Z. Liepiņš Va…"
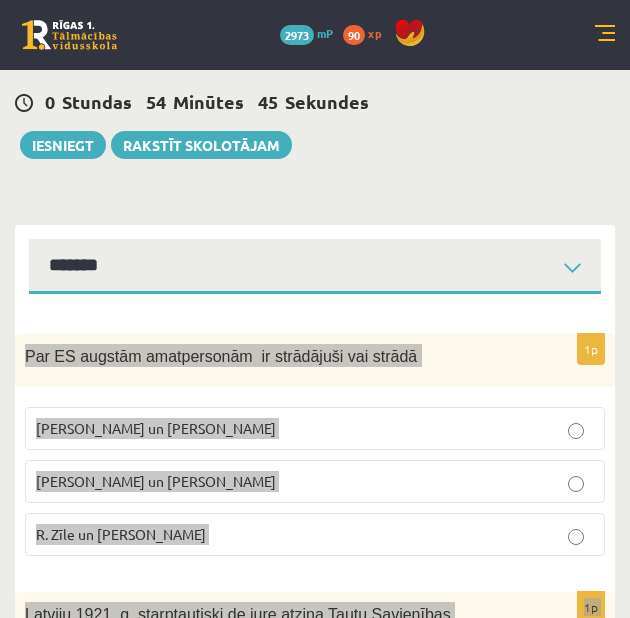
scroll to position [0, 0]
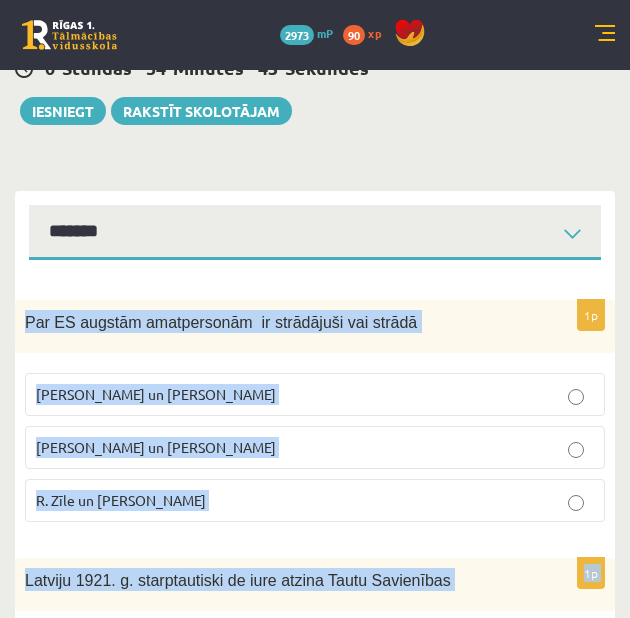
click at [218, 499] on p "R. Zīle un V.Dombrovskis" at bounding box center [315, 500] width 558 height 21
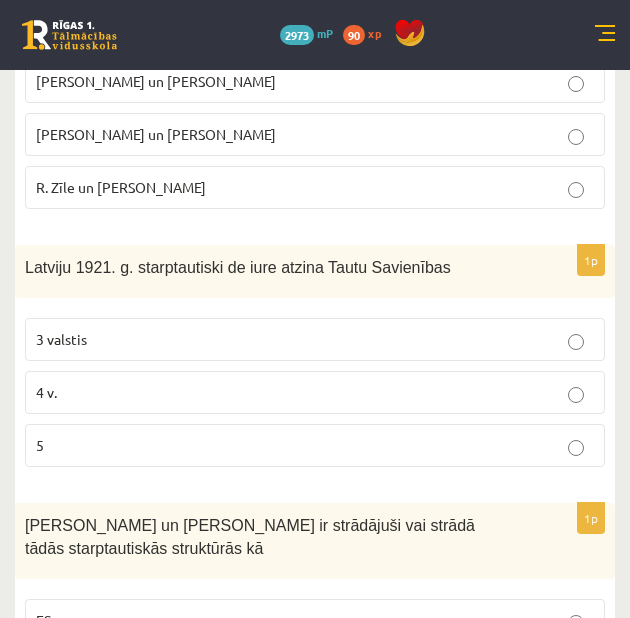
scroll to position [466, 0]
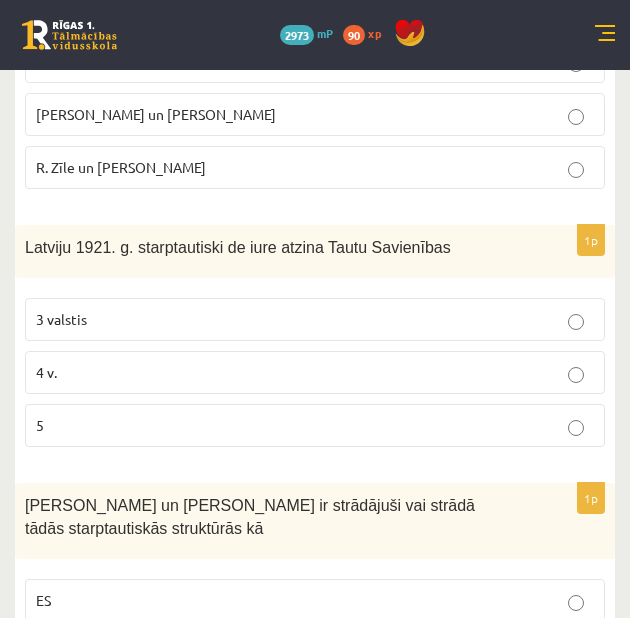
click at [158, 366] on p "4 v." at bounding box center [315, 372] width 558 height 21
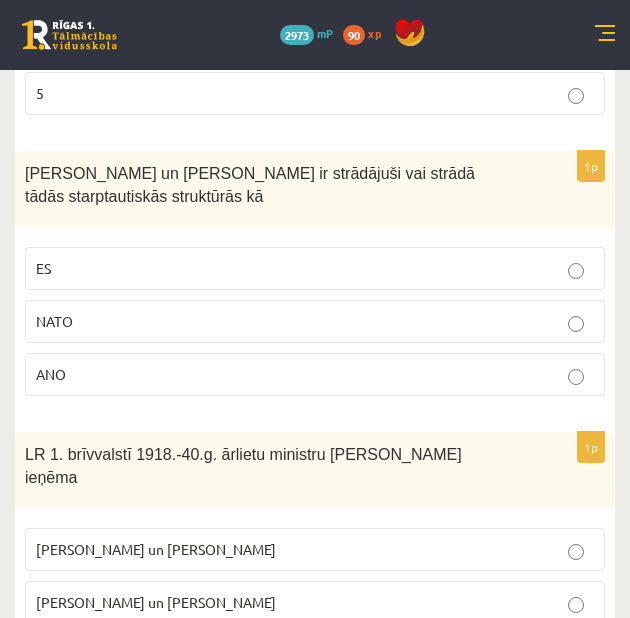
scroll to position [800, 0]
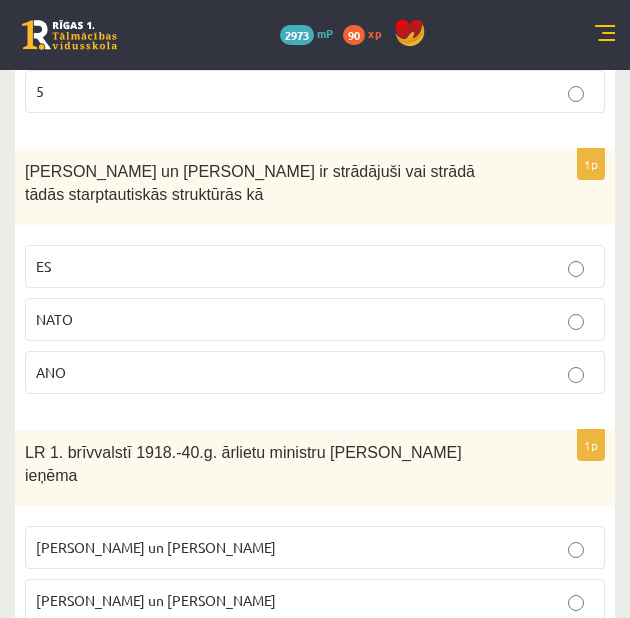
click at [220, 268] on p "ES" at bounding box center [315, 266] width 558 height 21
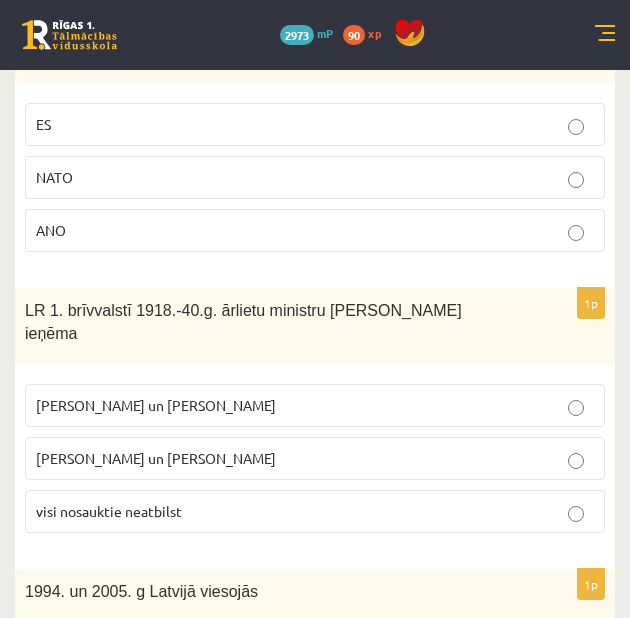
scroll to position [1000, 0]
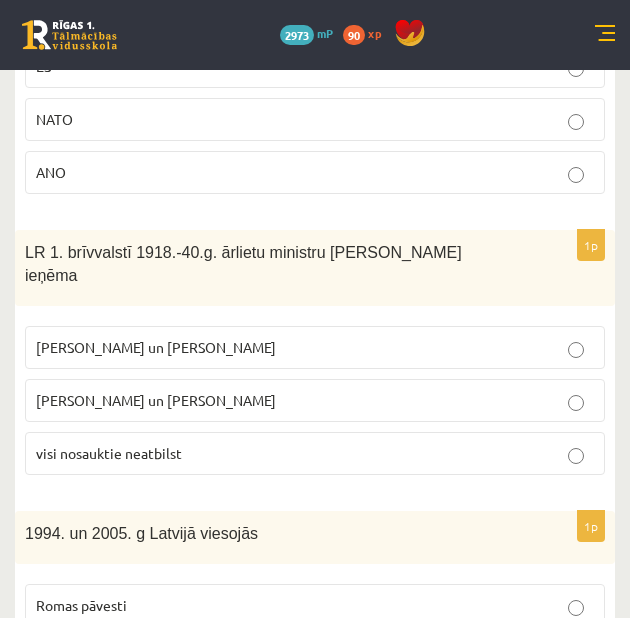
click at [217, 337] on p "Z. Meierovics un V. Munters" at bounding box center [315, 347] width 558 height 21
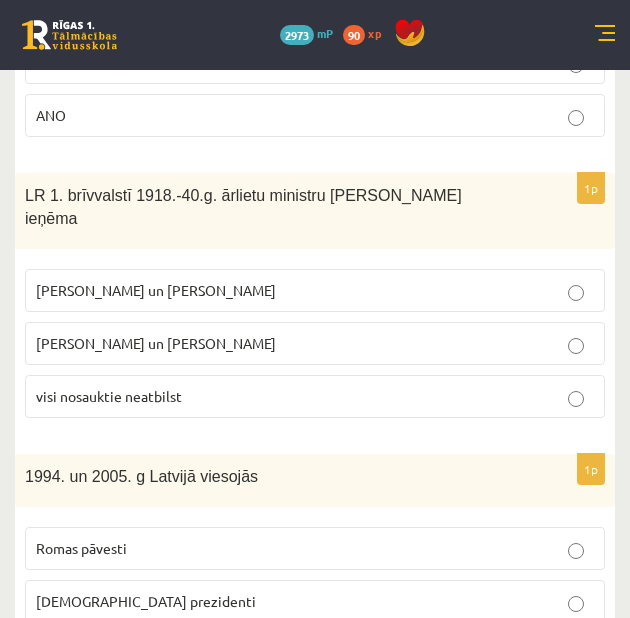
scroll to position [1144, 0]
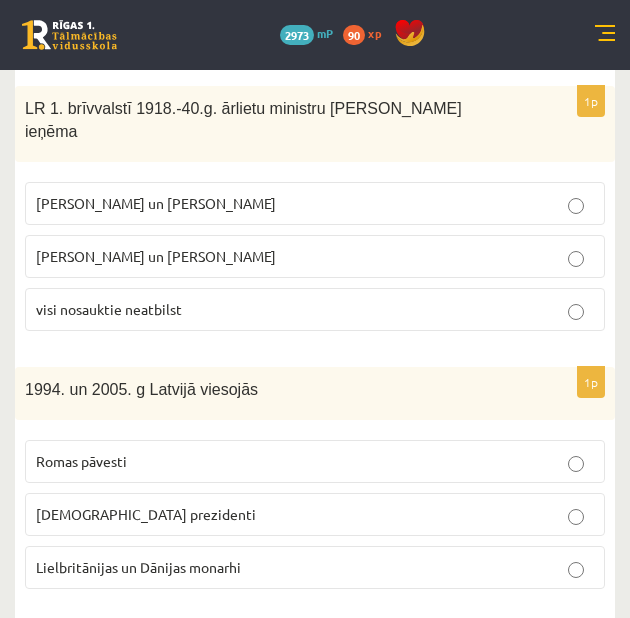
click at [323, 504] on p "ASV prezidenti" at bounding box center [315, 514] width 558 height 21
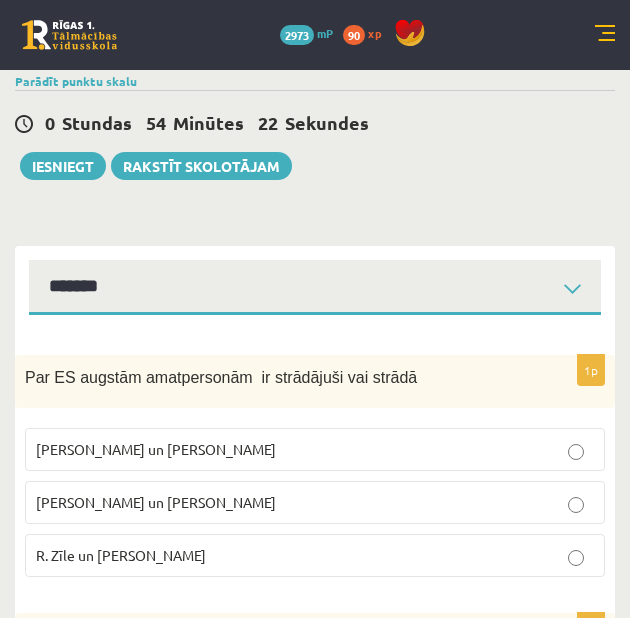
scroll to position [0, 0]
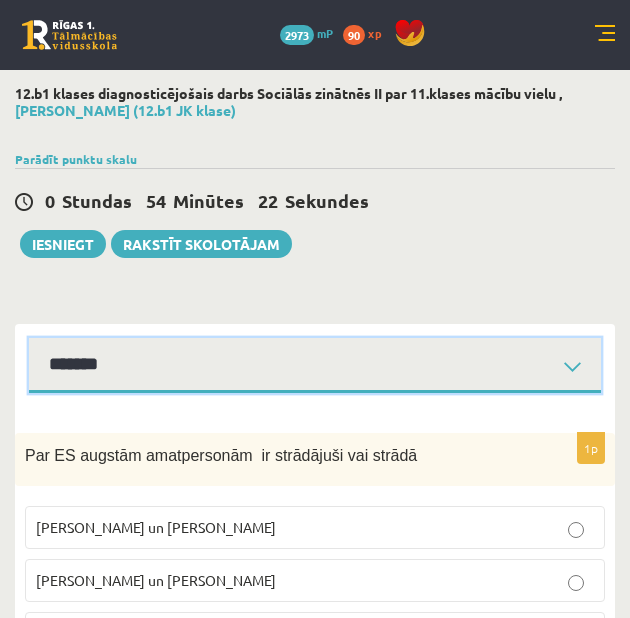
click at [380, 342] on select "**********" at bounding box center [315, 365] width 572 height 55
click at [29, 342] on select "**********" at bounding box center [315, 365] width 572 height 55
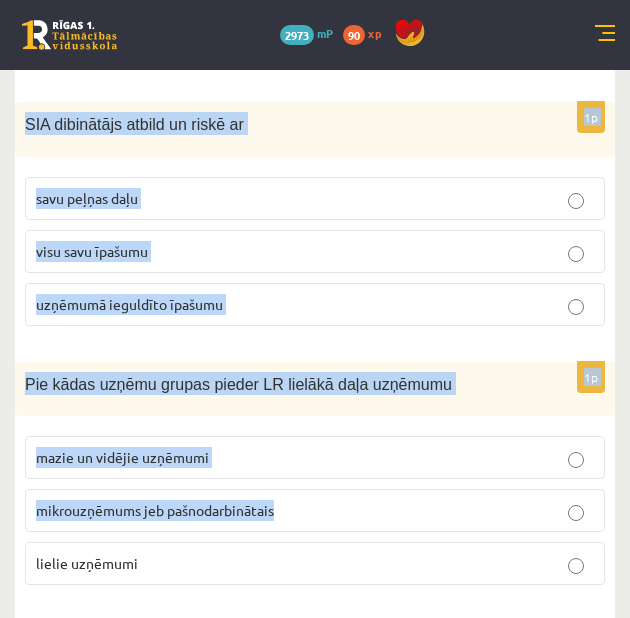
scroll to position [1166, 0]
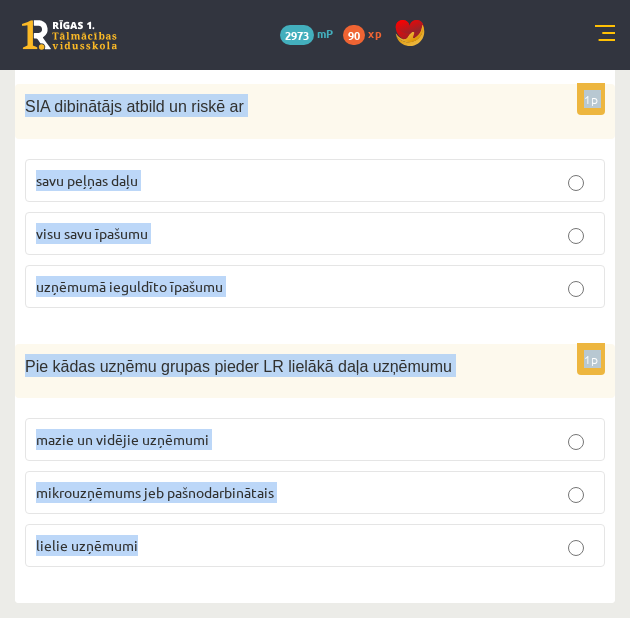
drag, startPoint x: 28, startPoint y: 258, endPoint x: 426, endPoint y: 537, distance: 486.0
copy form "Saņemt, izmantot un atgriezt var pakalpojumu preci garantiju 1p Kādu uzņēmējdar…"
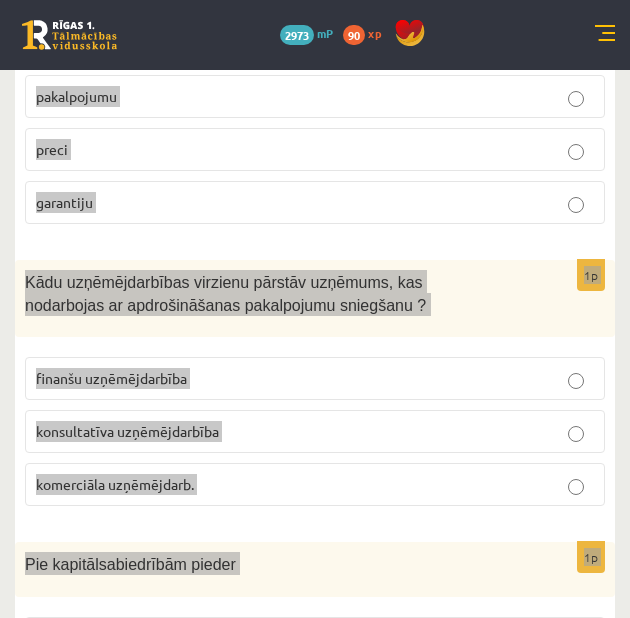
scroll to position [300, 0]
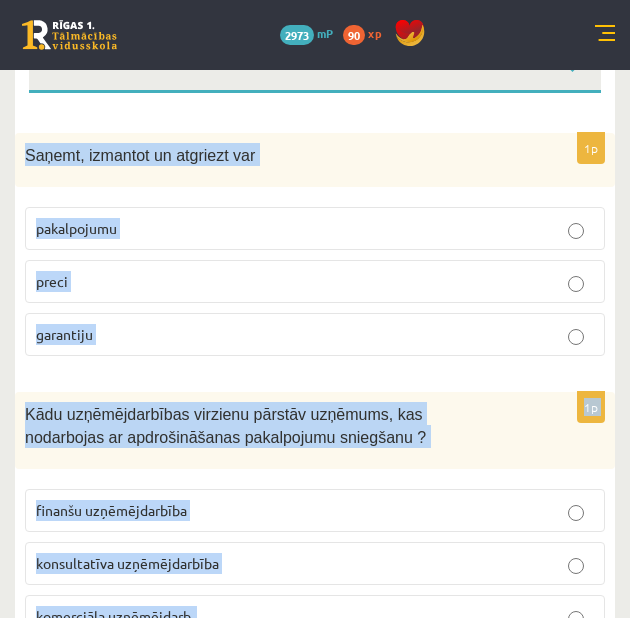
click at [79, 290] on p "preci" at bounding box center [315, 281] width 558 height 21
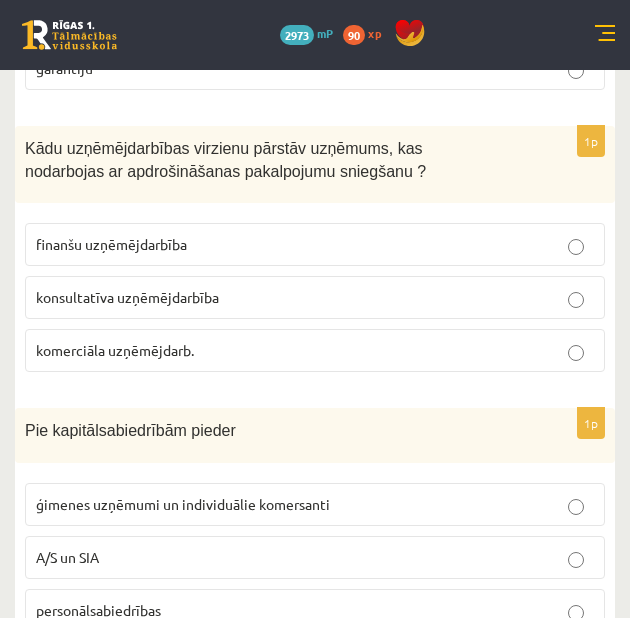
scroll to position [566, 0]
click at [178, 255] on p "finanšu uzņēmējdarbība" at bounding box center [315, 244] width 558 height 21
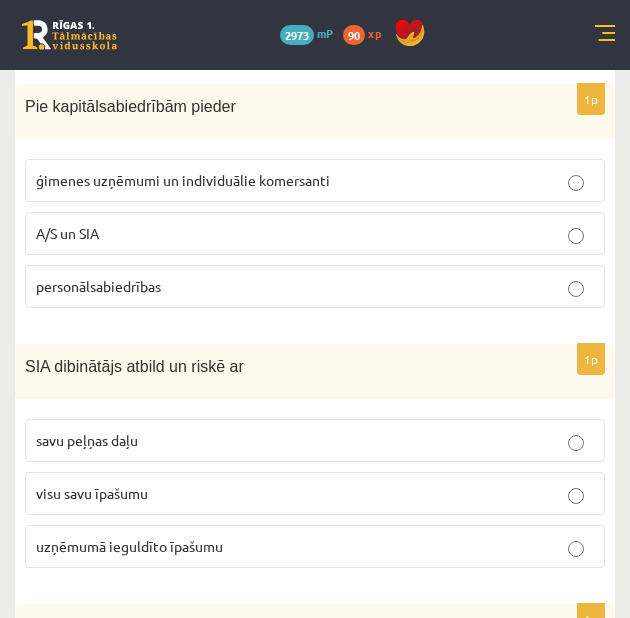
scroll to position [900, 0]
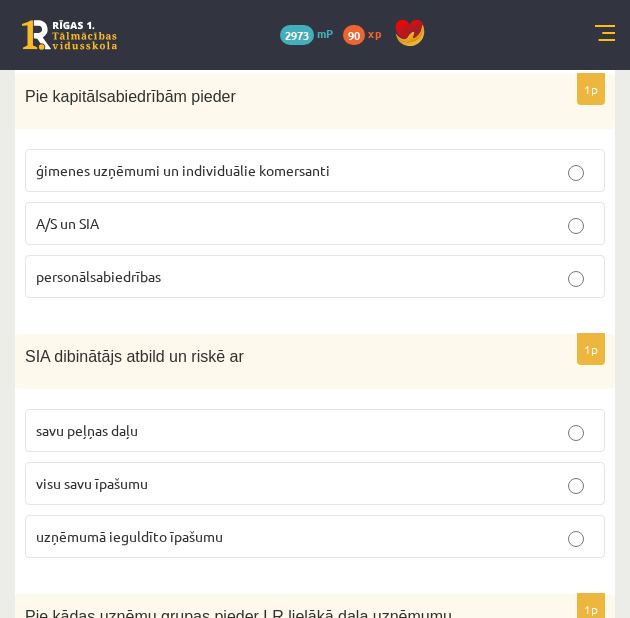
click at [172, 229] on p "A/S un SIA" at bounding box center [315, 223] width 558 height 21
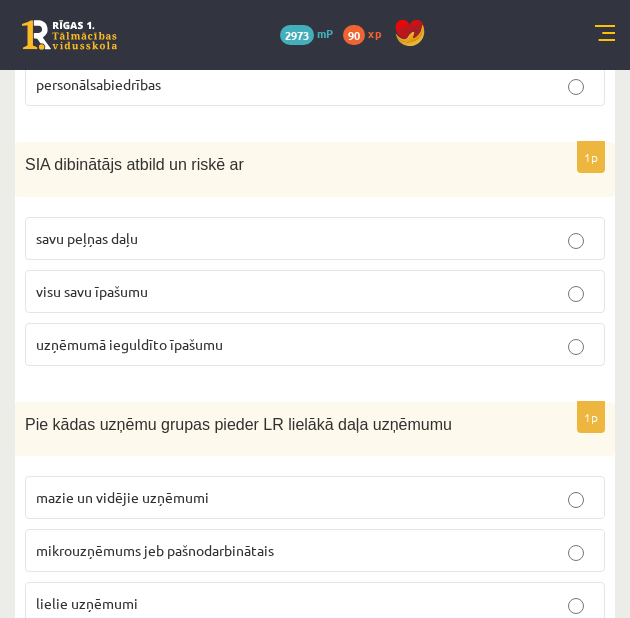
scroll to position [1166, 0]
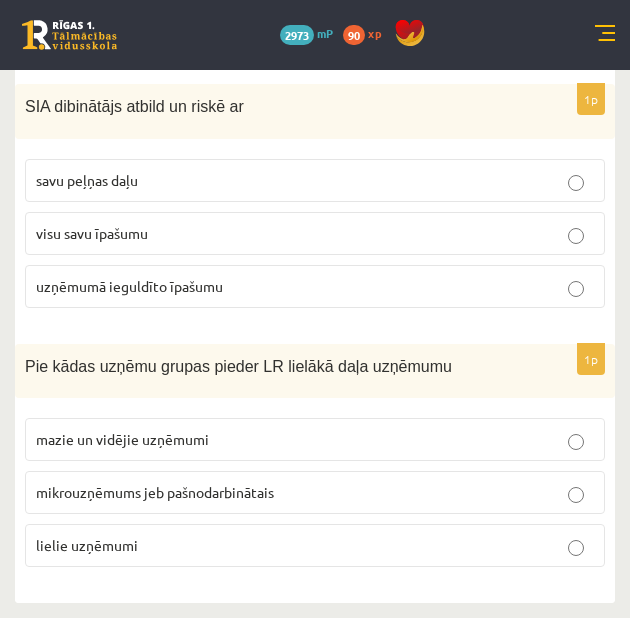
click at [218, 294] on label "uzņēmumā ieguldīto īpašumu" at bounding box center [315, 286] width 580 height 43
click at [193, 443] on span "mazie un vidējie uzņēmumi" at bounding box center [122, 439] width 173 height 18
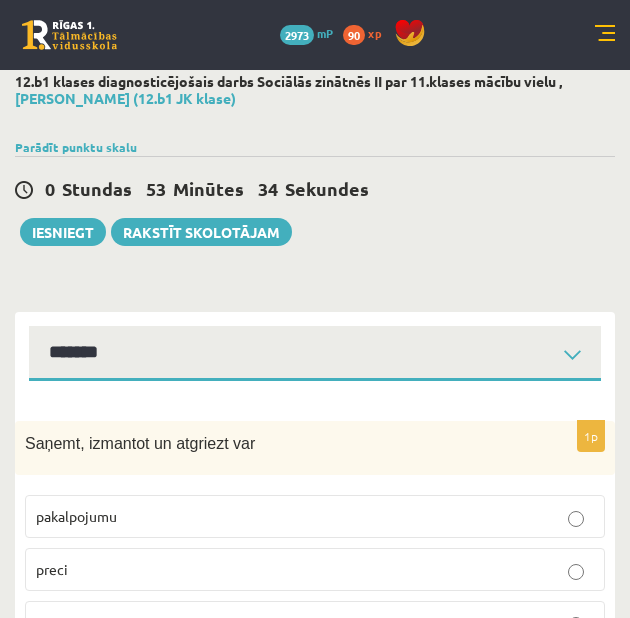
scroll to position [0, 0]
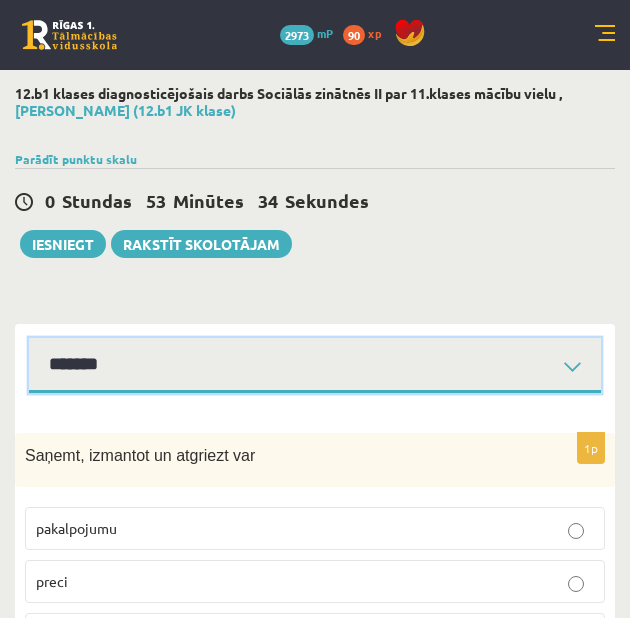
click at [202, 354] on select "**********" at bounding box center [315, 365] width 572 height 55
click at [29, 342] on select "**********" at bounding box center [315, 365] width 572 height 55
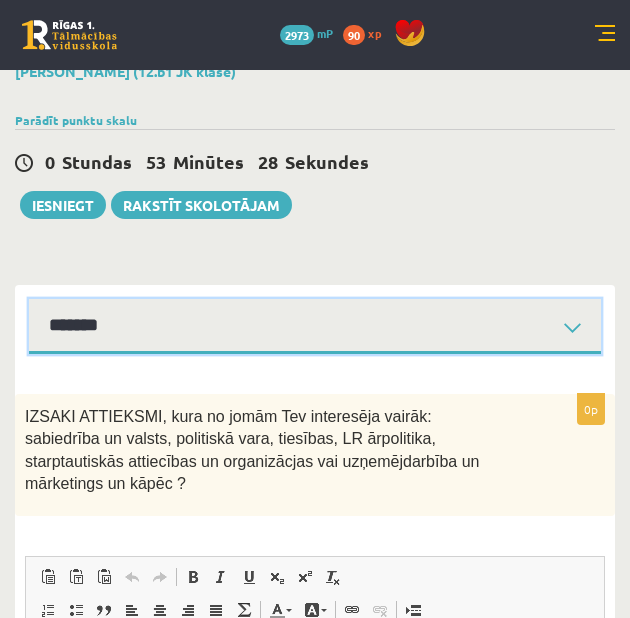
scroll to position [17, 0]
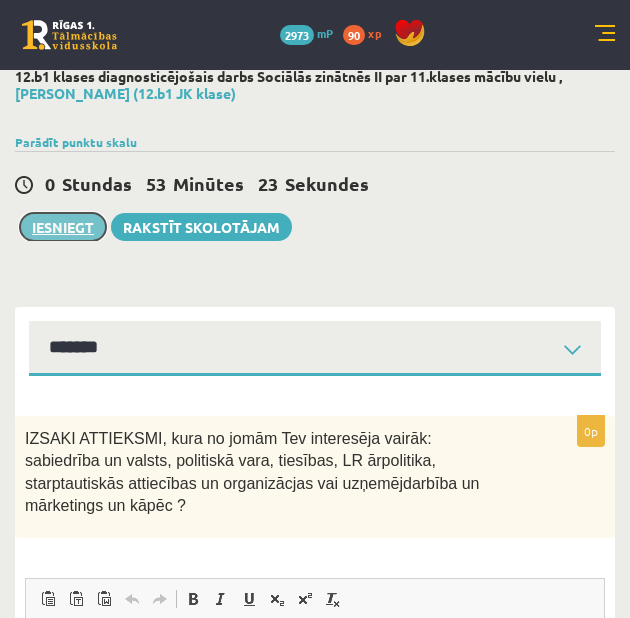
click at [76, 230] on button "Iesniegt" at bounding box center [63, 227] width 86 height 28
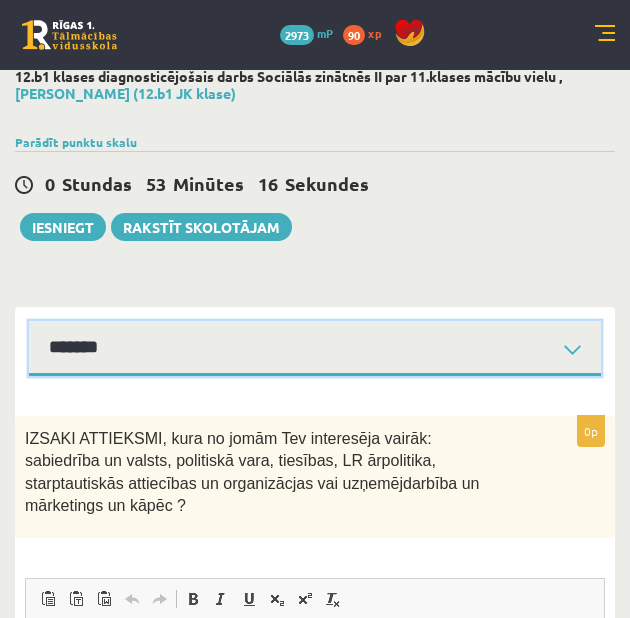
click at [276, 349] on select "**********" at bounding box center [315, 348] width 572 height 55
click at [29, 325] on select "**********" at bounding box center [315, 348] width 572 height 55
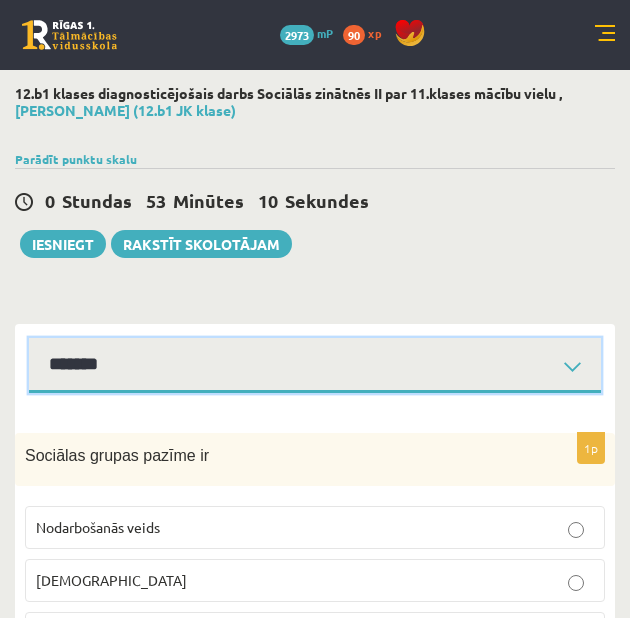
click at [292, 366] on select "**********" at bounding box center [315, 365] width 572 height 55
click at [29, 342] on select "**********" at bounding box center [315, 365] width 572 height 55
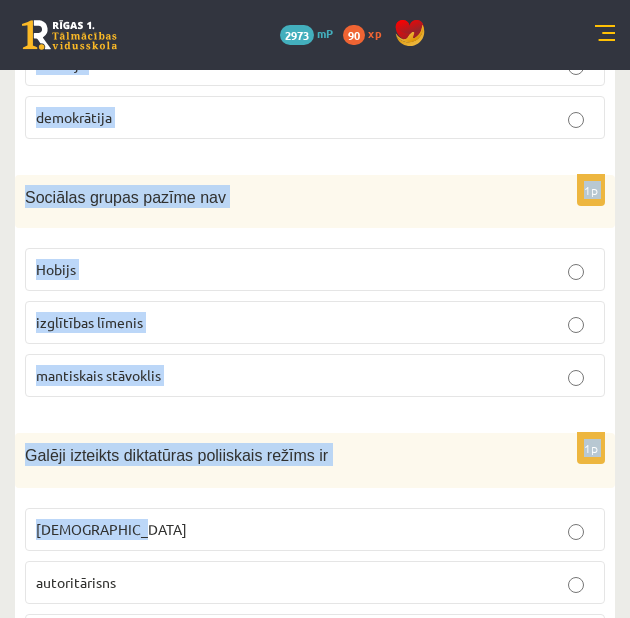
scroll to position [1128, 0]
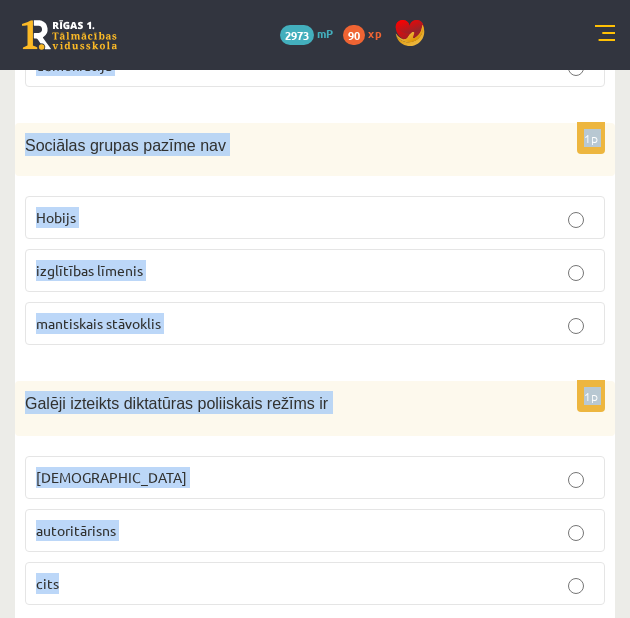
drag, startPoint x: 26, startPoint y: 258, endPoint x: 504, endPoint y: 555, distance: 562.6
copy form "Cilvēktiesību vēsturisks avots ir Angļu autora George Orwell darbi “Animal farm…"
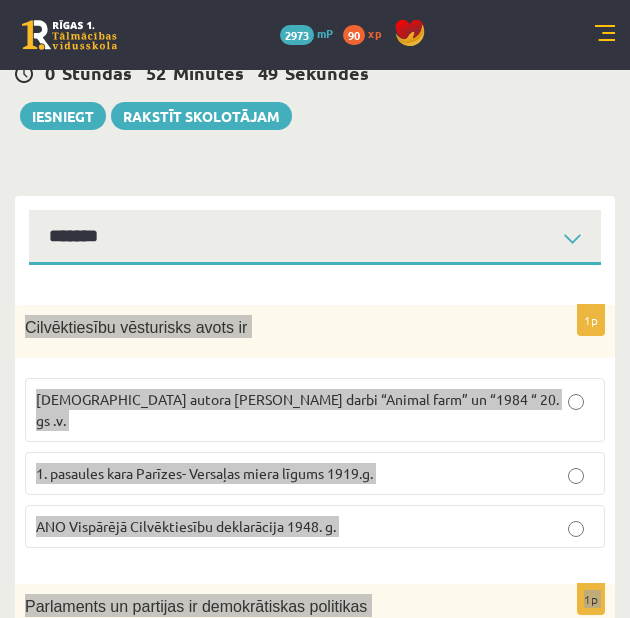
scroll to position [133, 0]
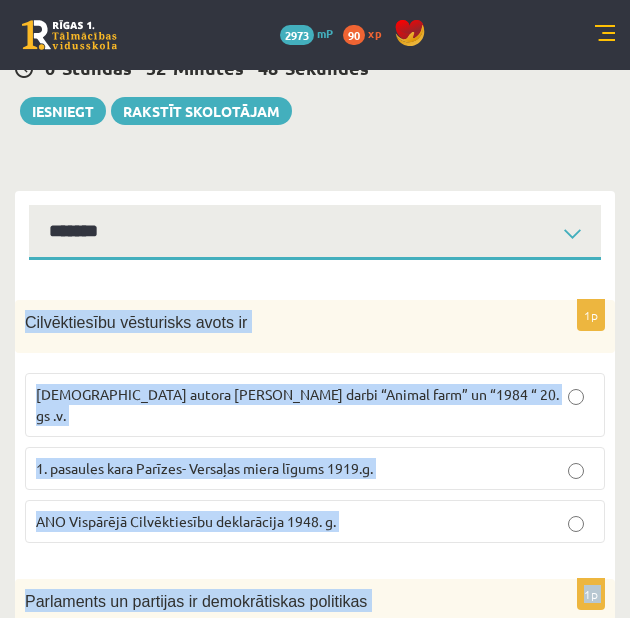
click at [337, 396] on span "Angļu autora George Orwell darbi “Animal farm” un “1984 “ 20. gs .v." at bounding box center [297, 404] width 523 height 39
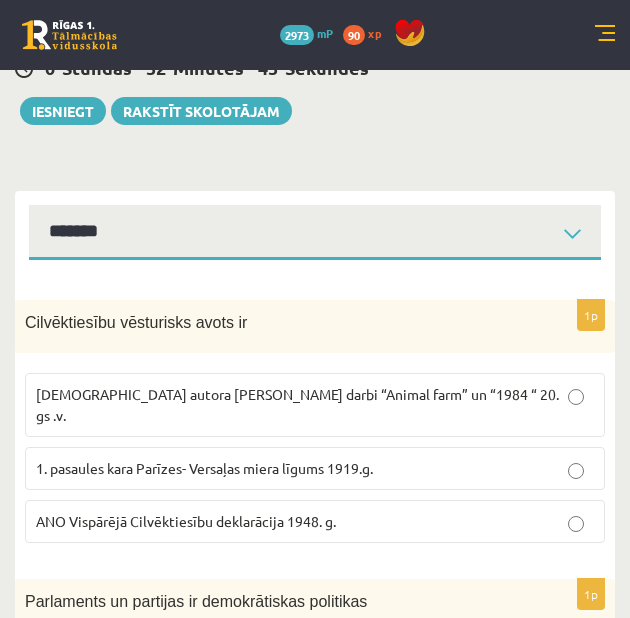
click at [372, 511] on p "ANO Vispārējā Cilvēktiesību deklarācija 1948. g." at bounding box center [315, 521] width 558 height 21
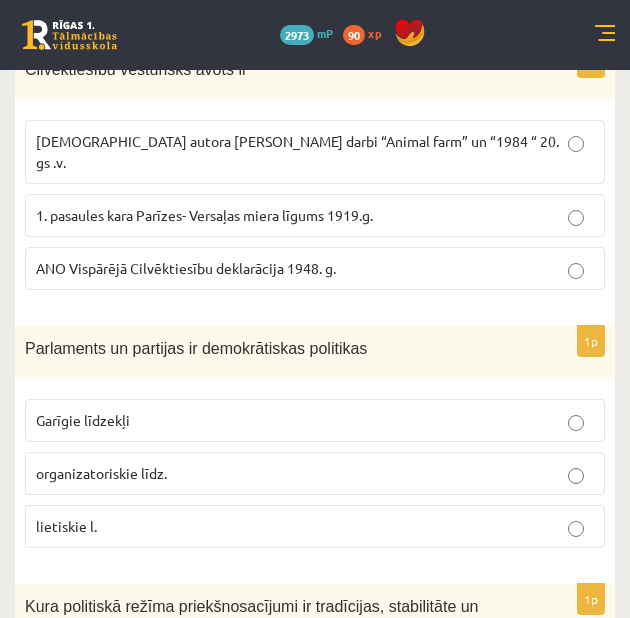
scroll to position [400, 0]
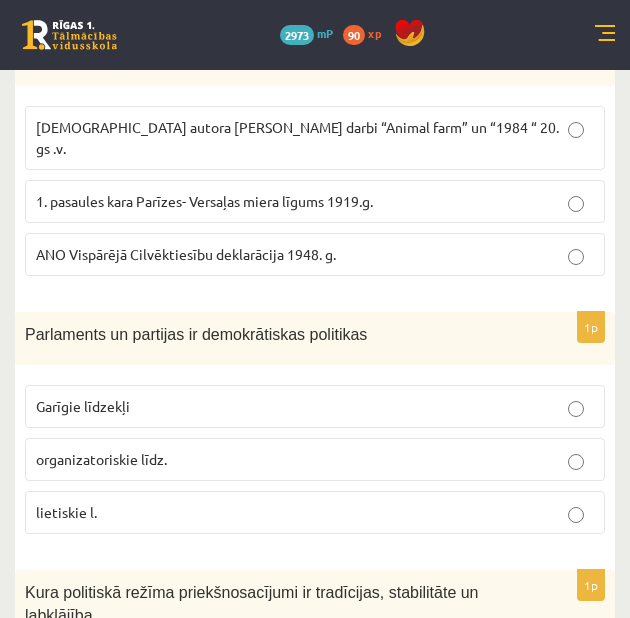
click at [219, 449] on p "organizatoriskie līdz." at bounding box center [315, 459] width 558 height 21
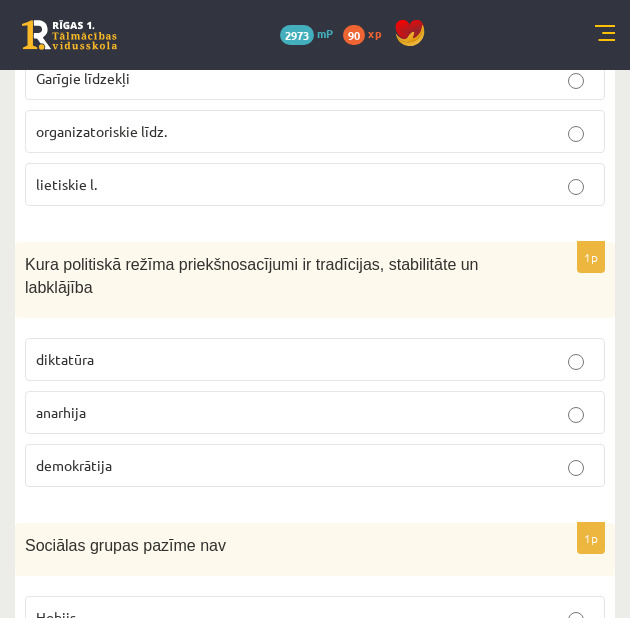
scroll to position [733, 0]
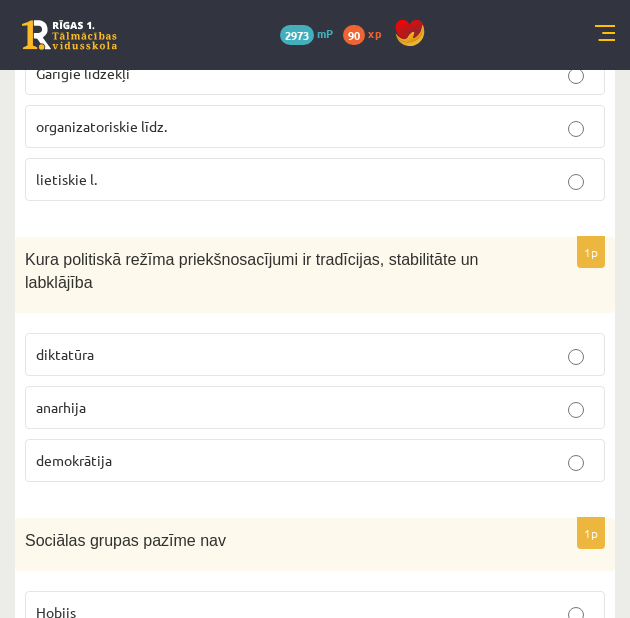
click at [220, 450] on p "demokrātija" at bounding box center [315, 460] width 558 height 21
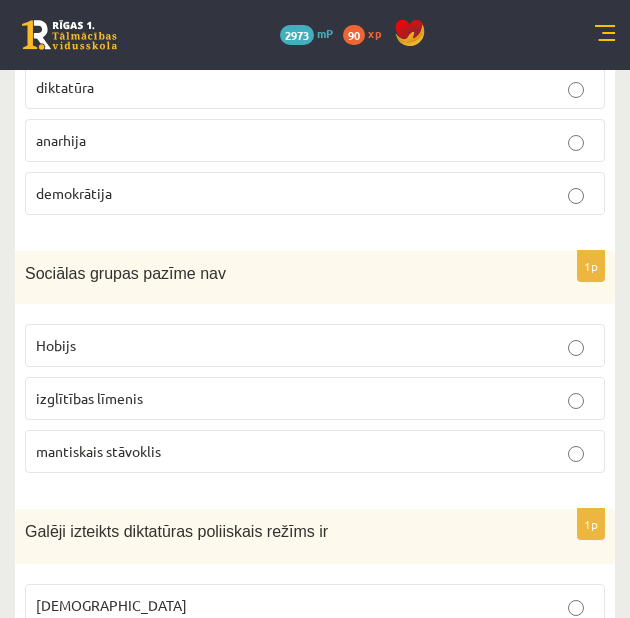
click at [239, 324] on label "Hobijs" at bounding box center [315, 345] width 580 height 43
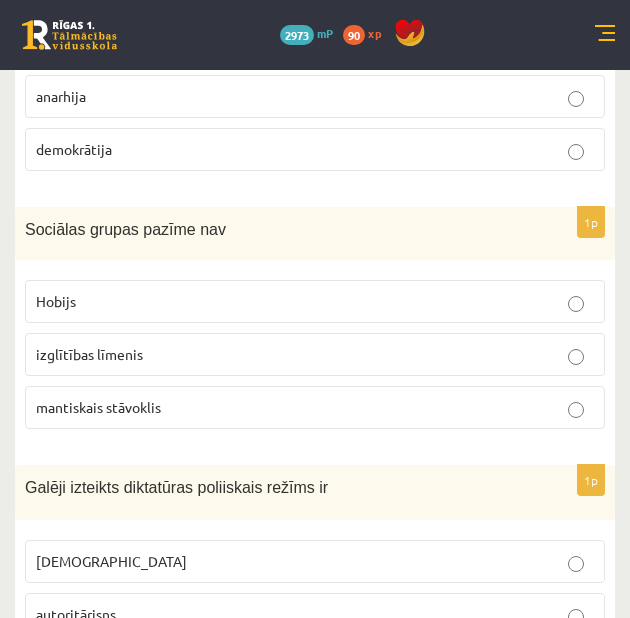
scroll to position [1128, 0]
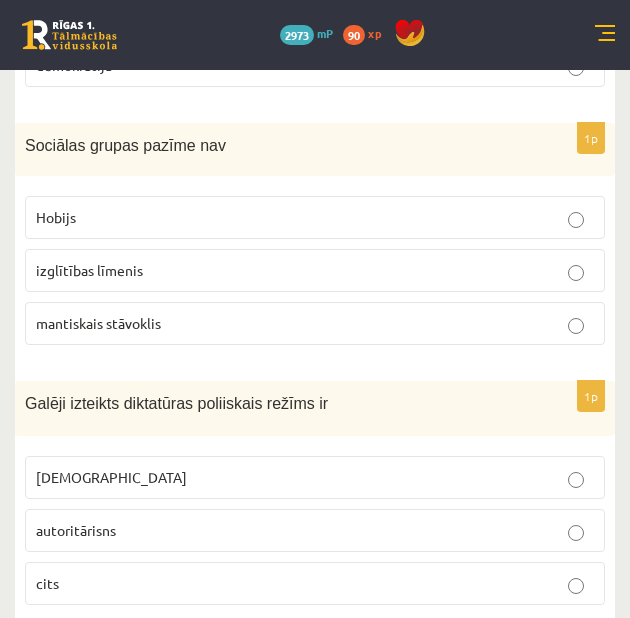
click at [324, 467] on p "totalitārisms" at bounding box center [315, 477] width 558 height 21
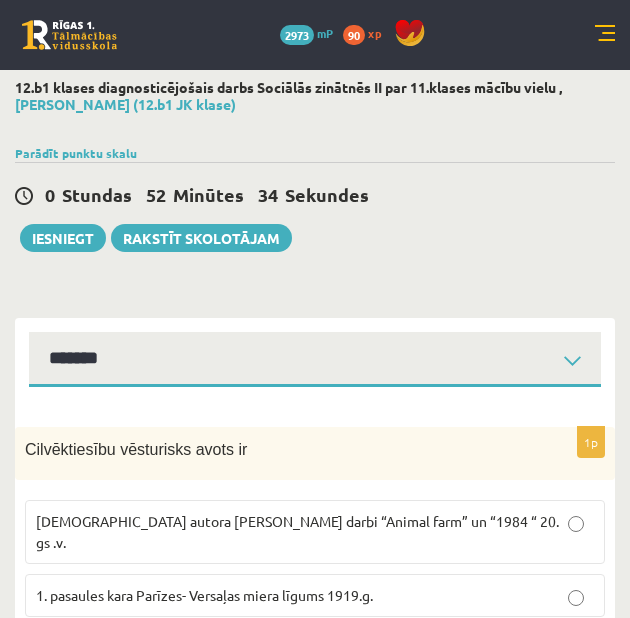
scroll to position [0, 0]
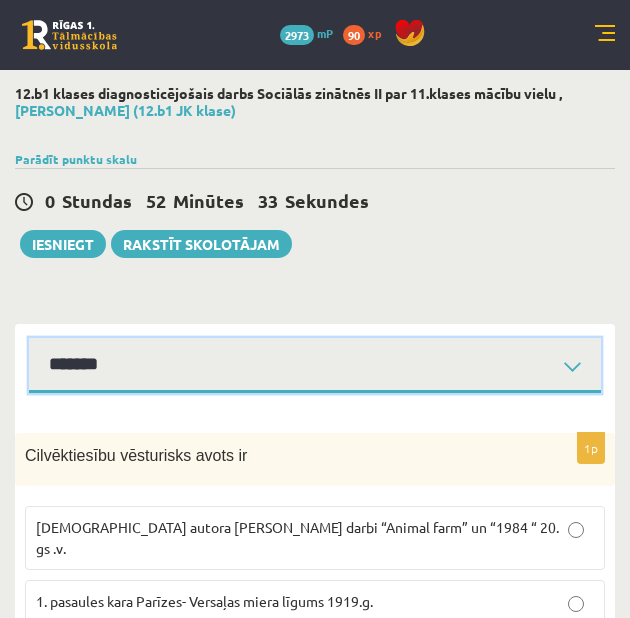
click at [330, 352] on select "**********" at bounding box center [315, 365] width 572 height 55
click at [29, 342] on select "**********" at bounding box center [315, 365] width 572 height 55
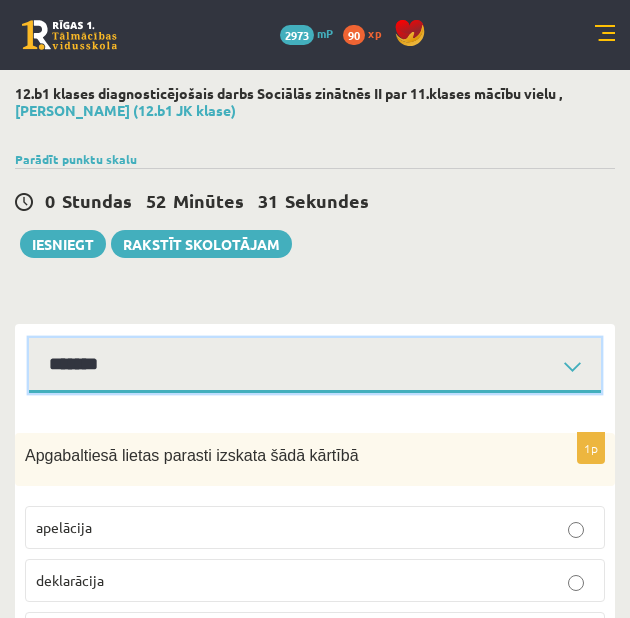
click at [358, 358] on select "**********" at bounding box center [315, 365] width 572 height 55
click at [29, 342] on select "**********" at bounding box center [315, 365] width 572 height 55
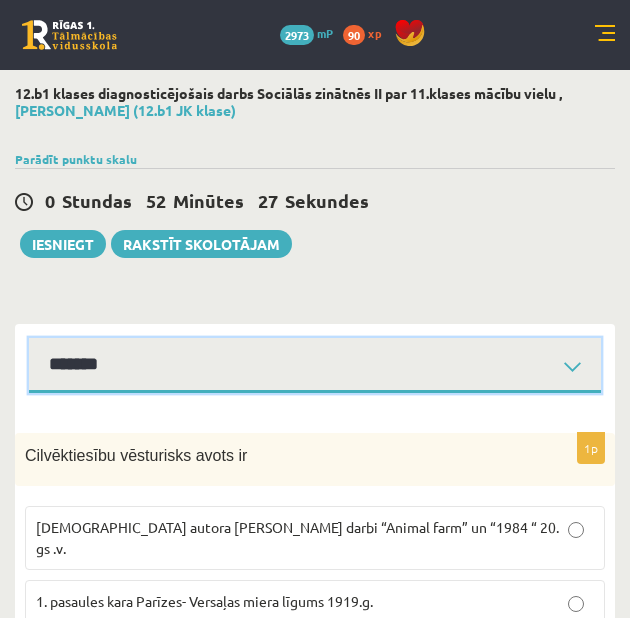
click at [334, 371] on select "**********" at bounding box center [315, 365] width 572 height 55
click at [248, 384] on select "**********" at bounding box center [315, 365] width 572 height 55
click at [29, 342] on select "**********" at bounding box center [315, 365] width 572 height 55
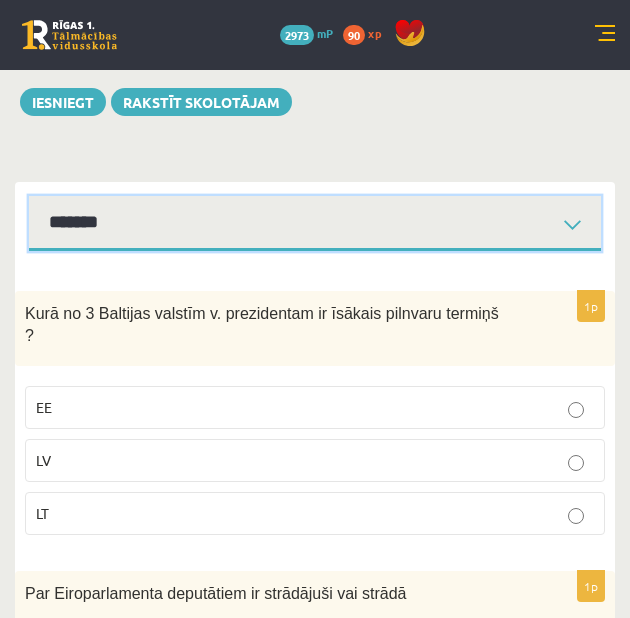
scroll to position [200, 0]
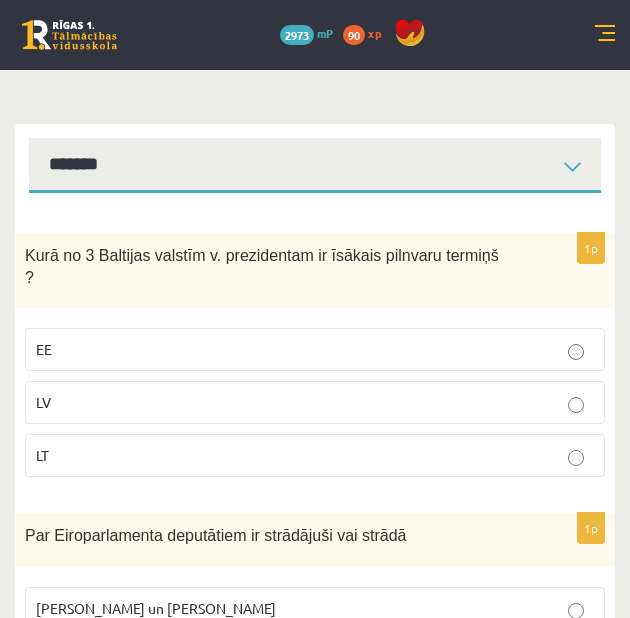
click at [105, 392] on p "LV" at bounding box center [315, 402] width 558 height 21
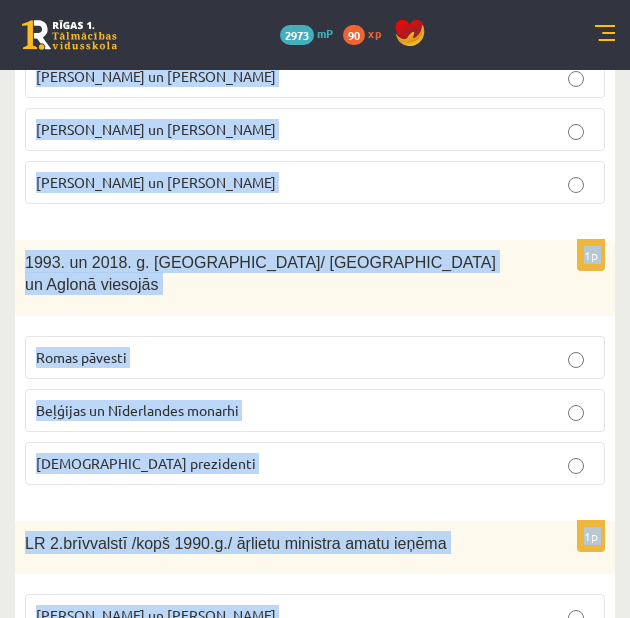
scroll to position [1123, 0]
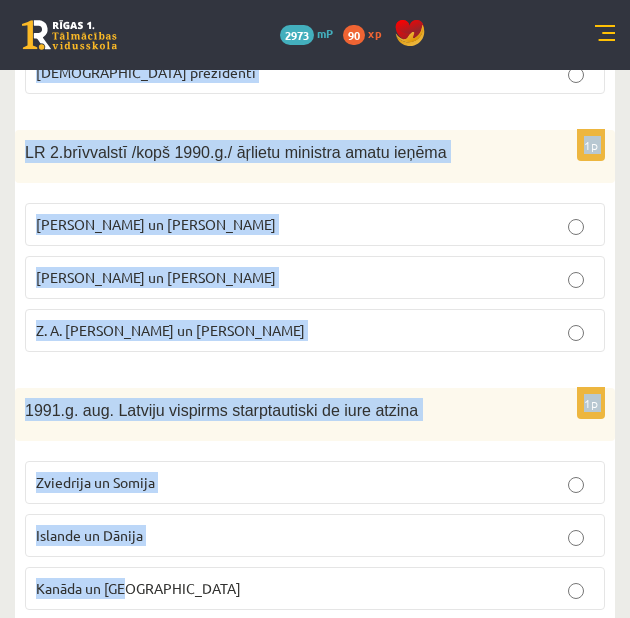
drag, startPoint x: 25, startPoint y: 260, endPoint x: 487, endPoint y: 636, distance: 595.6
copy form "Kurā no 3 Baltijas valstīm v. prezidentam ir īsākais pilnvaru termiņš ? EE LV L…"
click at [156, 514] on label "Islande un Dānija" at bounding box center [315, 535] width 580 height 43
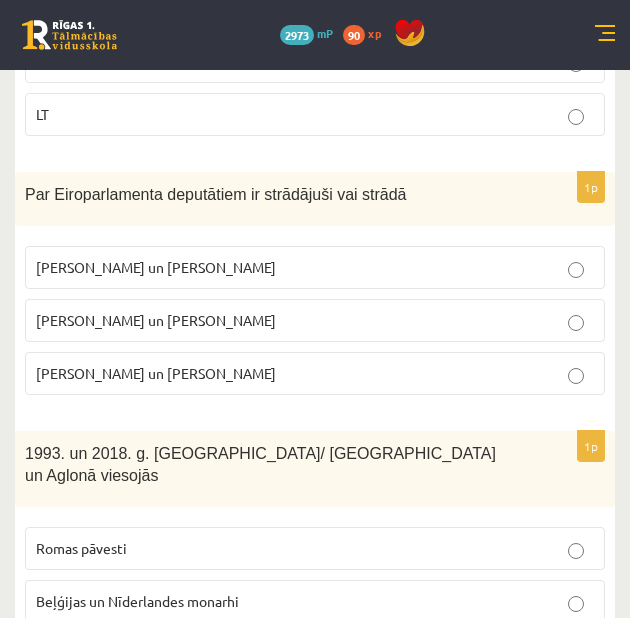
scroll to position [456, 0]
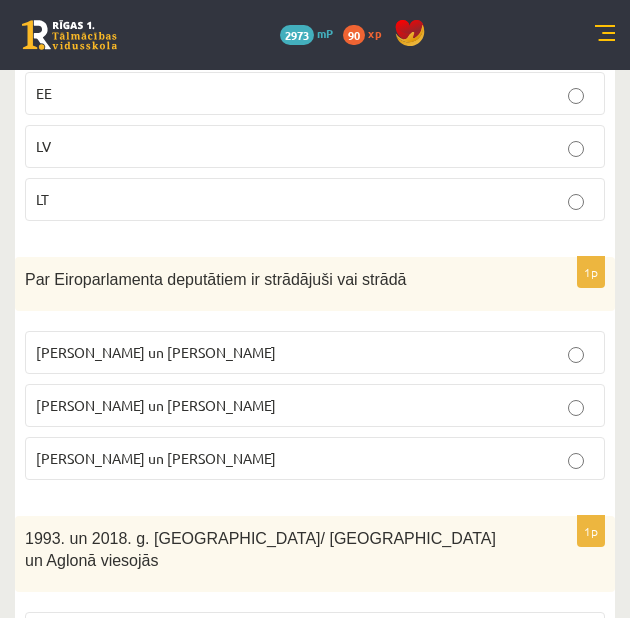
click at [208, 395] on p "I. Vaidere un N. Ušakovs" at bounding box center [315, 405] width 558 height 21
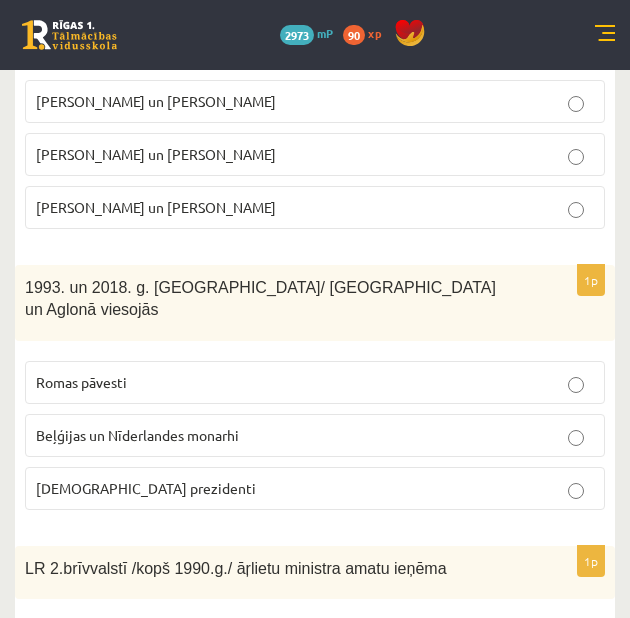
scroll to position [723, 0]
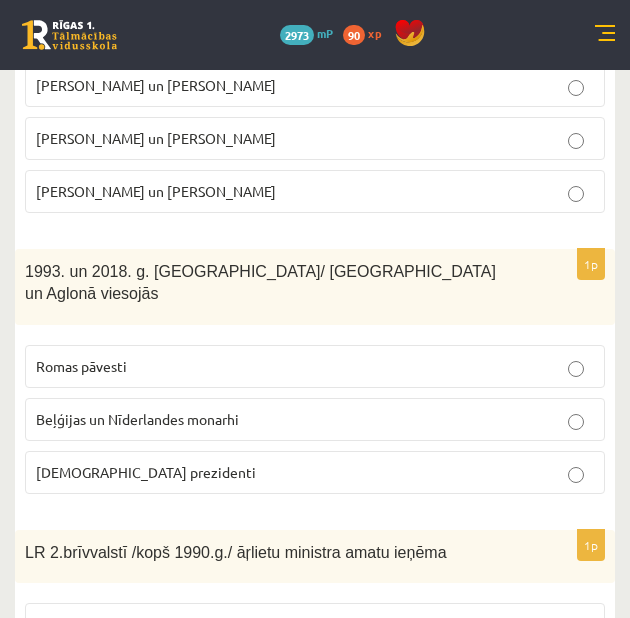
click at [168, 345] on label "Romas pāvesti" at bounding box center [315, 366] width 580 height 43
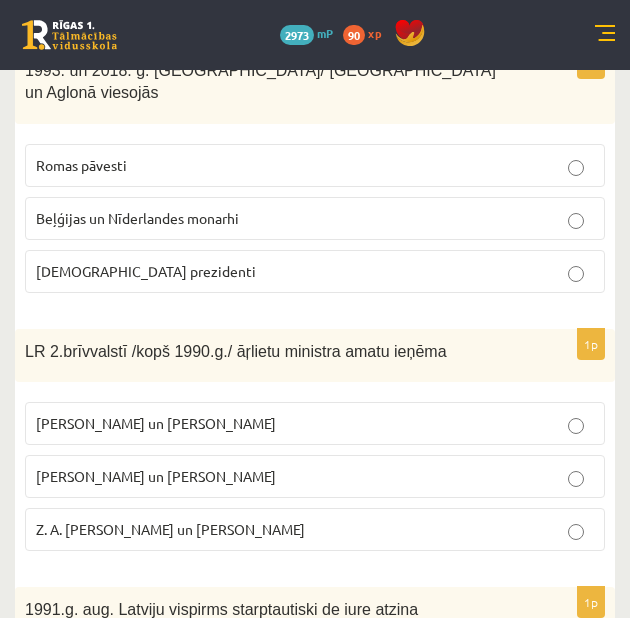
scroll to position [990, 0]
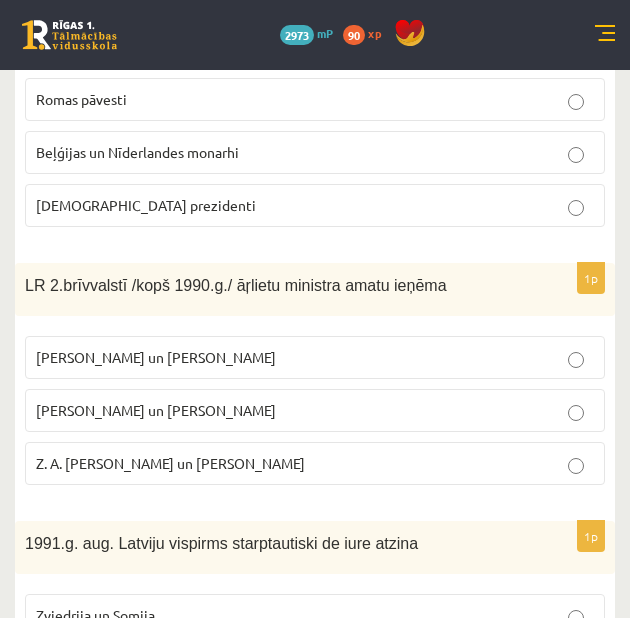
click at [224, 336] on label "A. Pinočets un N. Mandela" at bounding box center [315, 357] width 580 height 43
click at [226, 400] on p "A. Pabriks un J Jurkāns" at bounding box center [315, 410] width 558 height 21
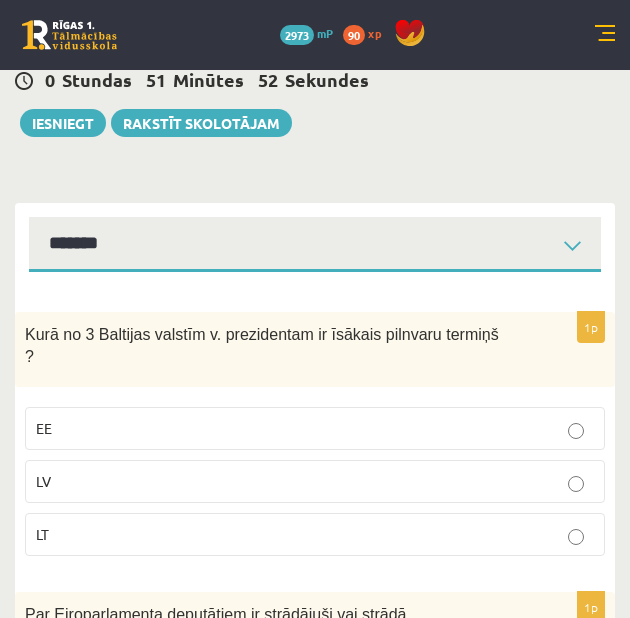
scroll to position [0, 0]
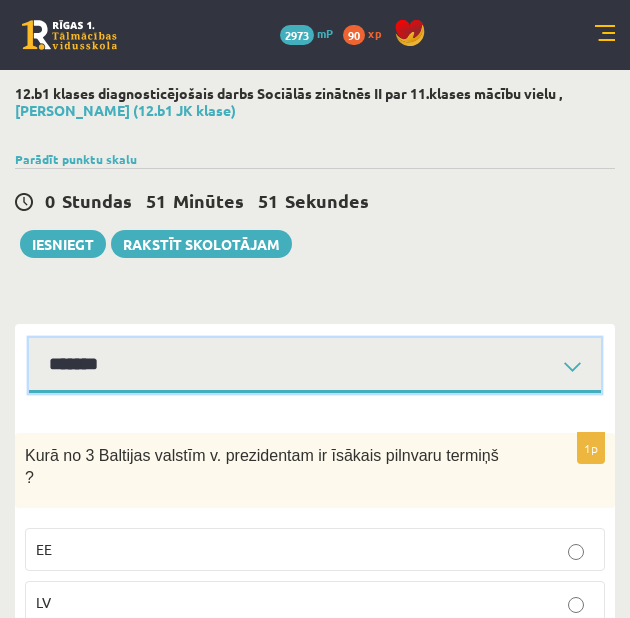
click at [169, 368] on select "**********" at bounding box center [315, 365] width 572 height 55
click at [29, 342] on select "**********" at bounding box center [315, 365] width 572 height 55
drag, startPoint x: 292, startPoint y: 352, endPoint x: 284, endPoint y: 368, distance: 17.9
click at [292, 352] on select "**********" at bounding box center [315, 365] width 572 height 55
click at [29, 342] on select "**********" at bounding box center [315, 365] width 572 height 55
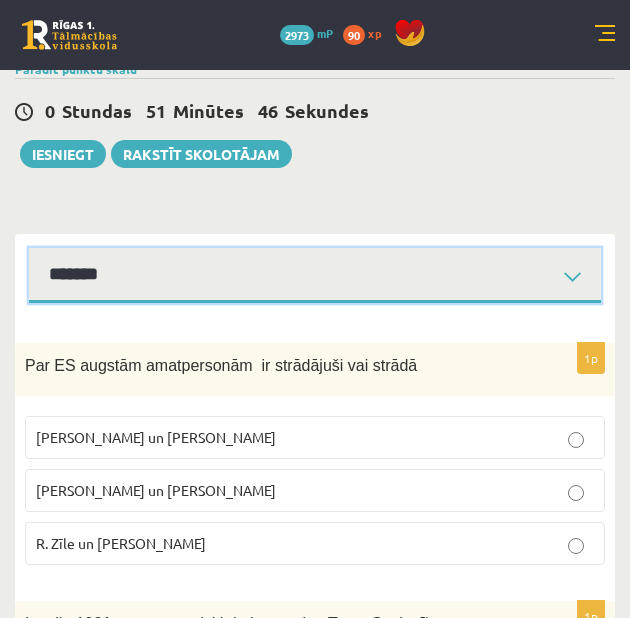
scroll to position [66, 0]
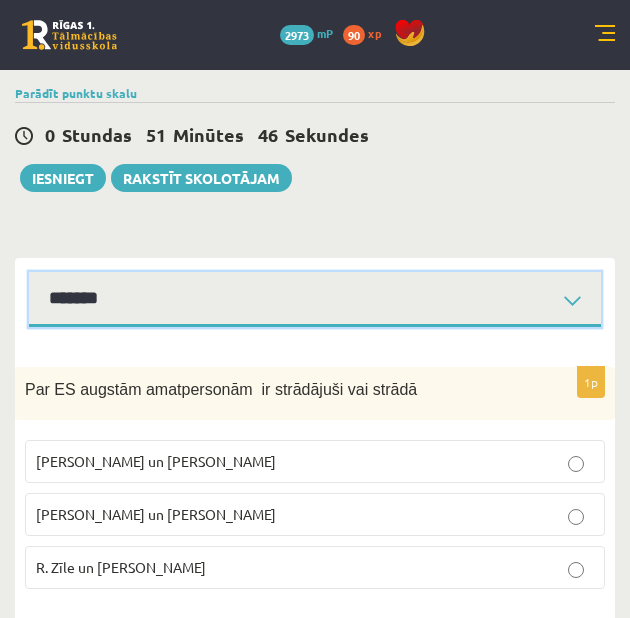
click at [246, 296] on select "**********" at bounding box center [315, 299] width 572 height 55
select select "**********"
click at [29, 275] on select "**********" at bounding box center [315, 299] width 572 height 55
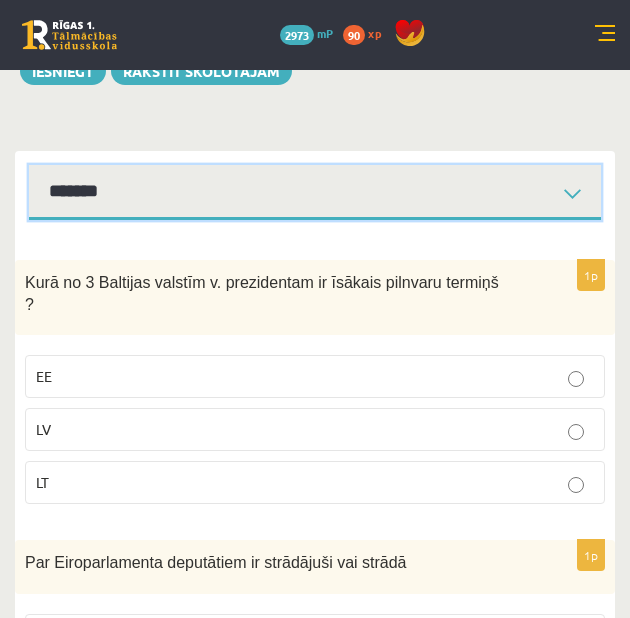
scroll to position [200, 0]
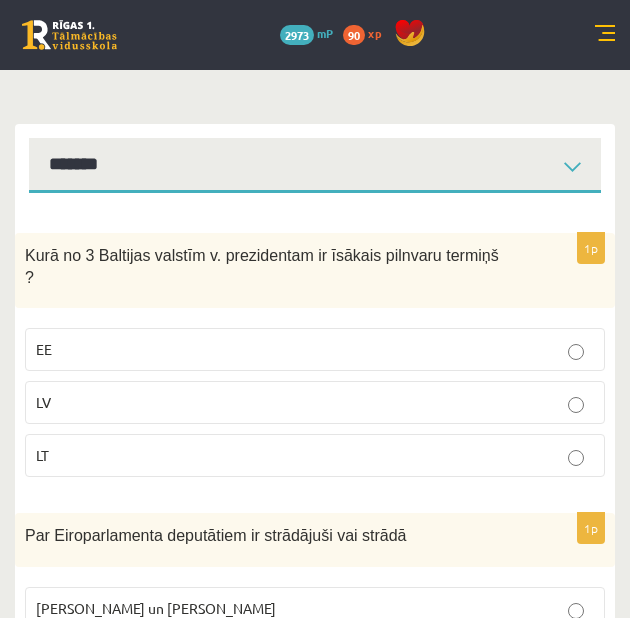
click at [267, 392] on p "LV" at bounding box center [315, 402] width 558 height 21
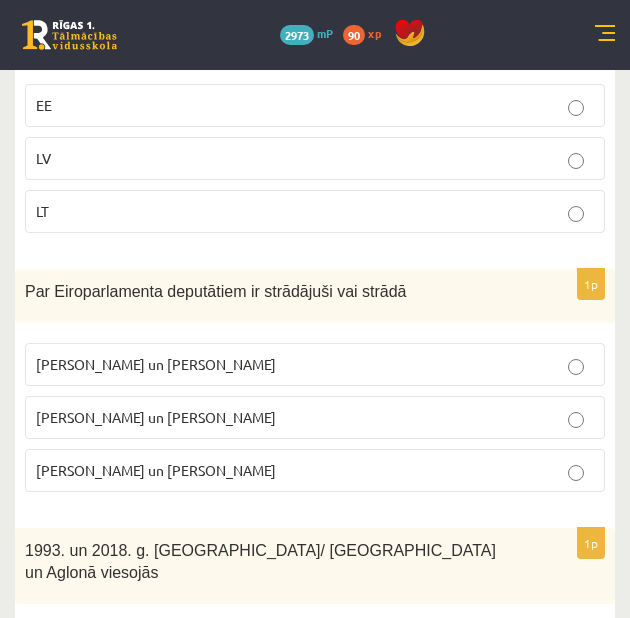
scroll to position [466, 0]
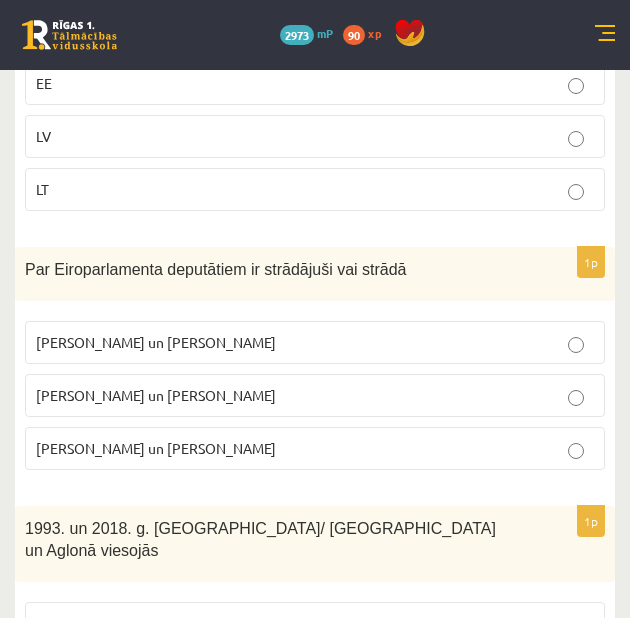
click at [267, 385] on p "I. Vaidere un N. Ušakovs" at bounding box center [315, 395] width 558 height 21
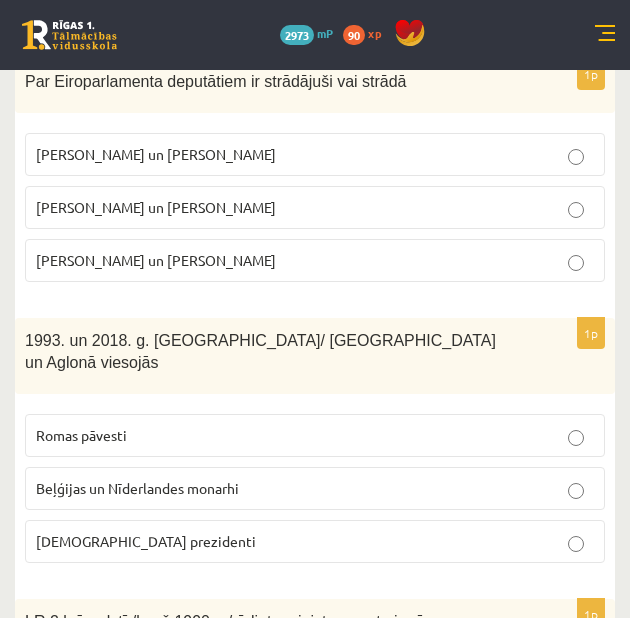
scroll to position [666, 0]
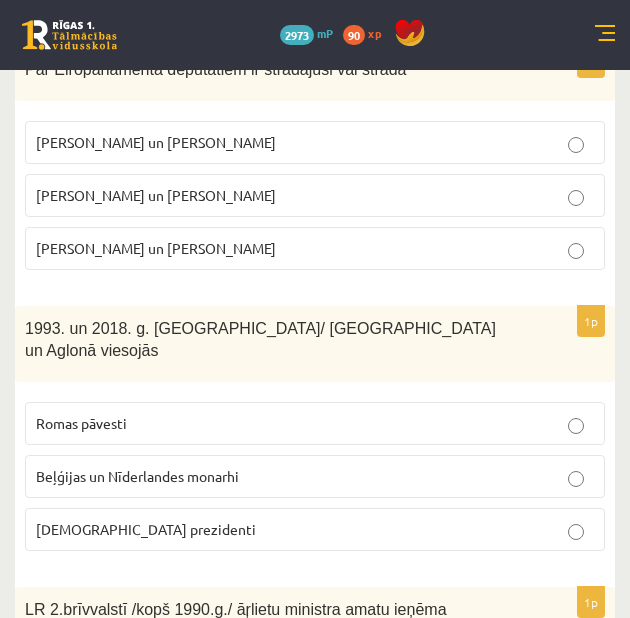
click at [283, 402] on label "Romas pāvesti" at bounding box center [315, 423] width 580 height 43
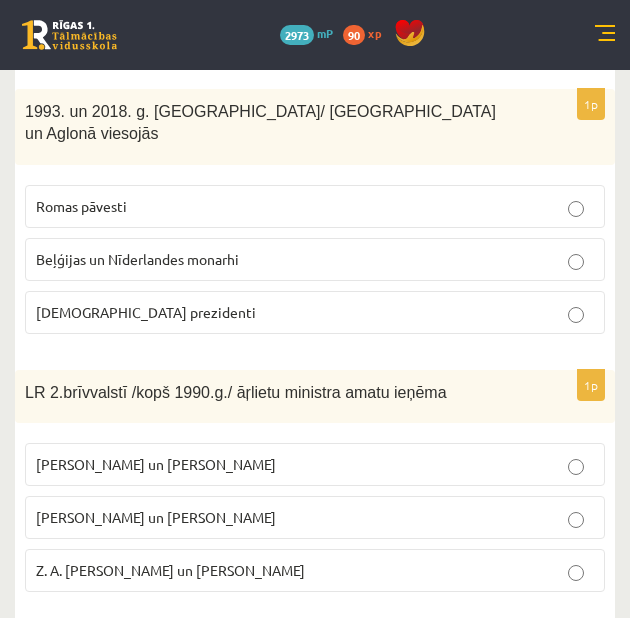
scroll to position [1000, 0]
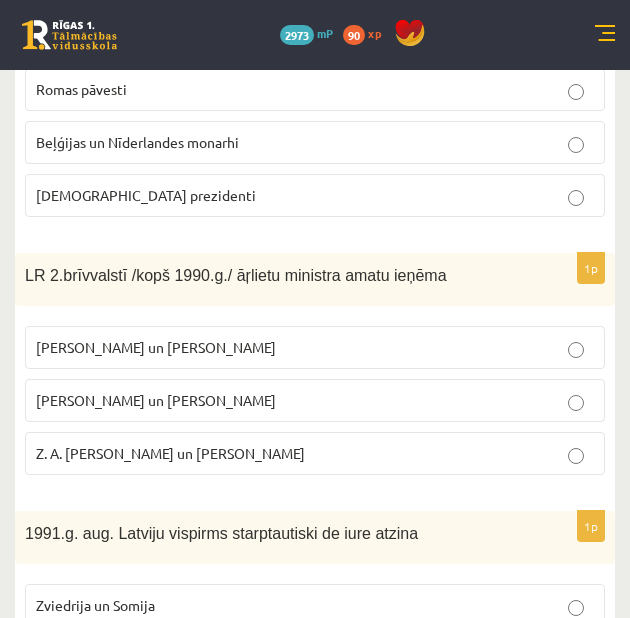
click at [251, 379] on label "A. Pabriks un J Jurkāns" at bounding box center [315, 400] width 580 height 43
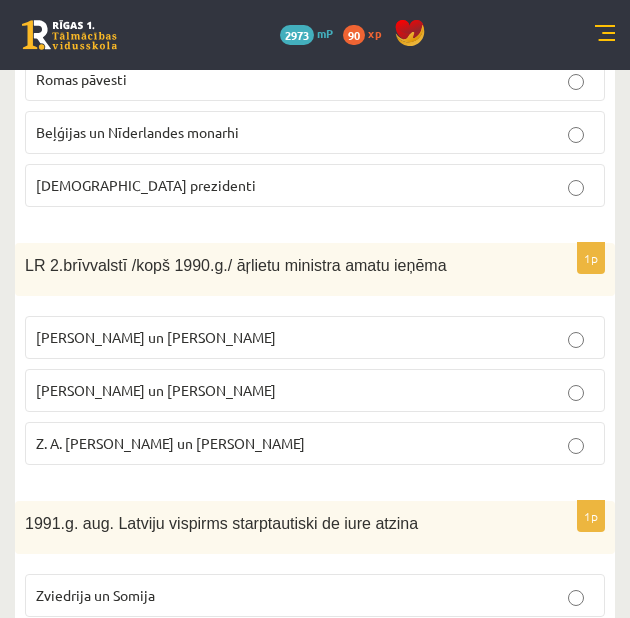
scroll to position [1123, 0]
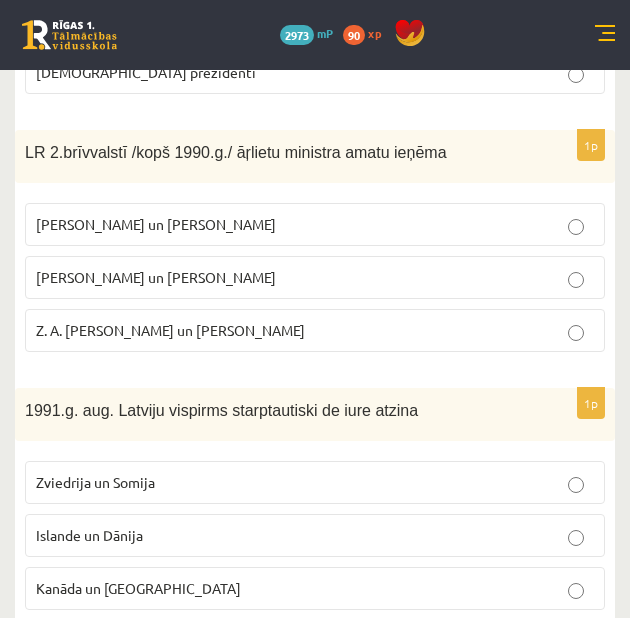
click at [288, 525] on p "Islande un Dānija" at bounding box center [315, 535] width 558 height 21
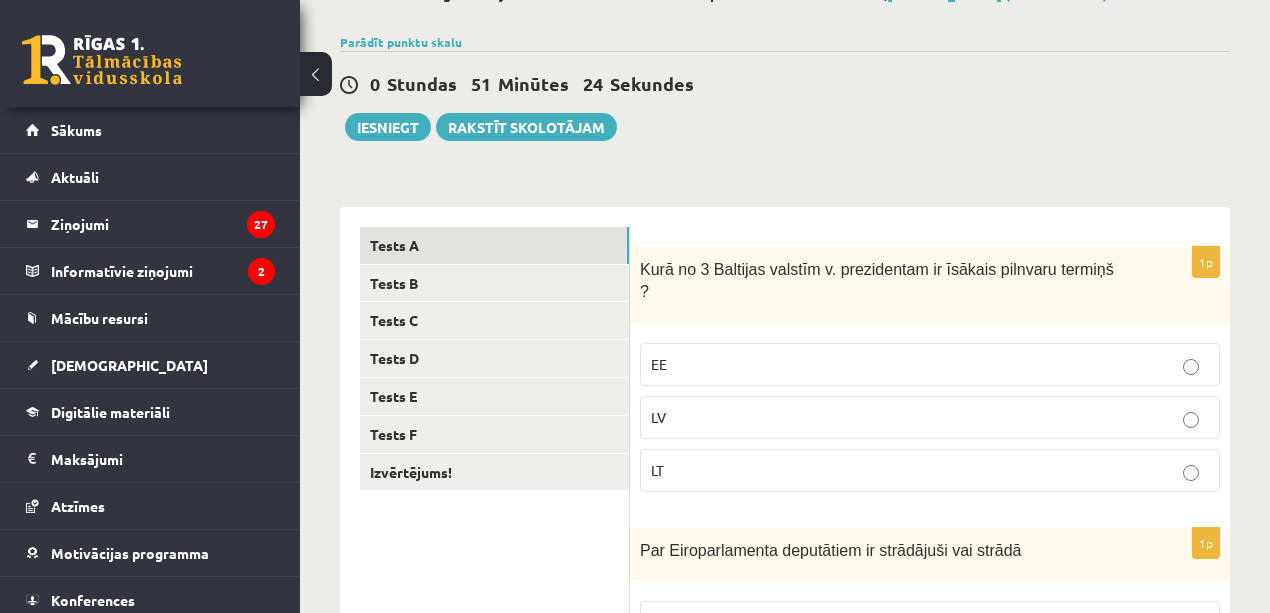
scroll to position [133, 0]
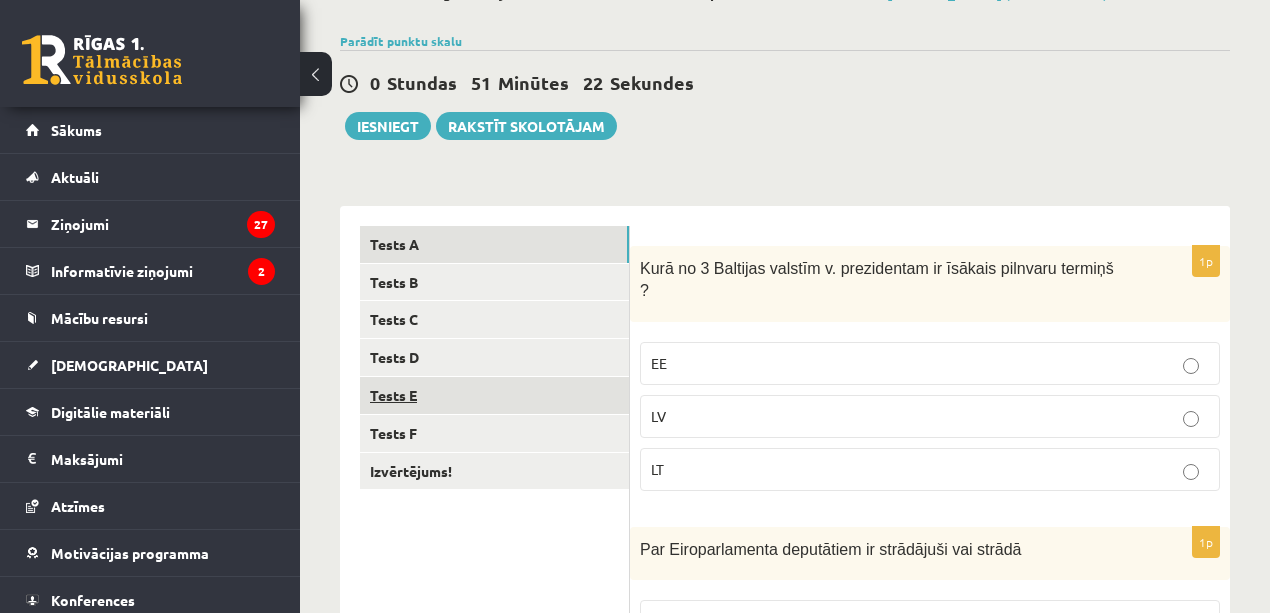
click at [426, 414] on link "Tests E" at bounding box center [494, 395] width 269 height 37
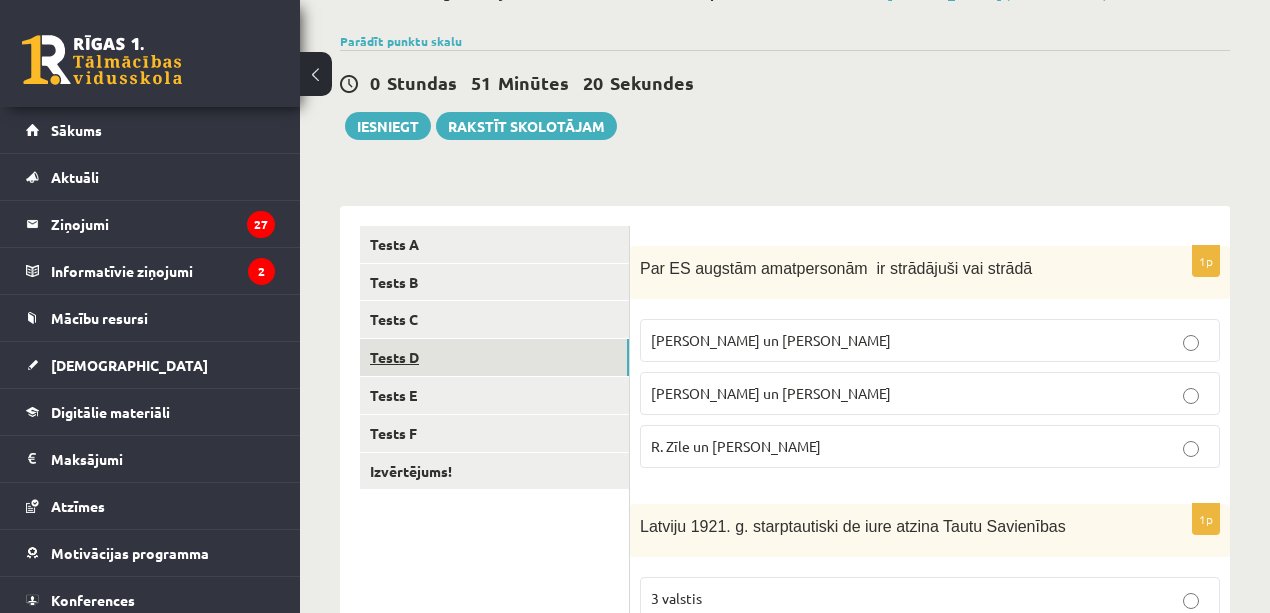
click at [420, 376] on link "Tests D" at bounding box center [494, 357] width 269 height 37
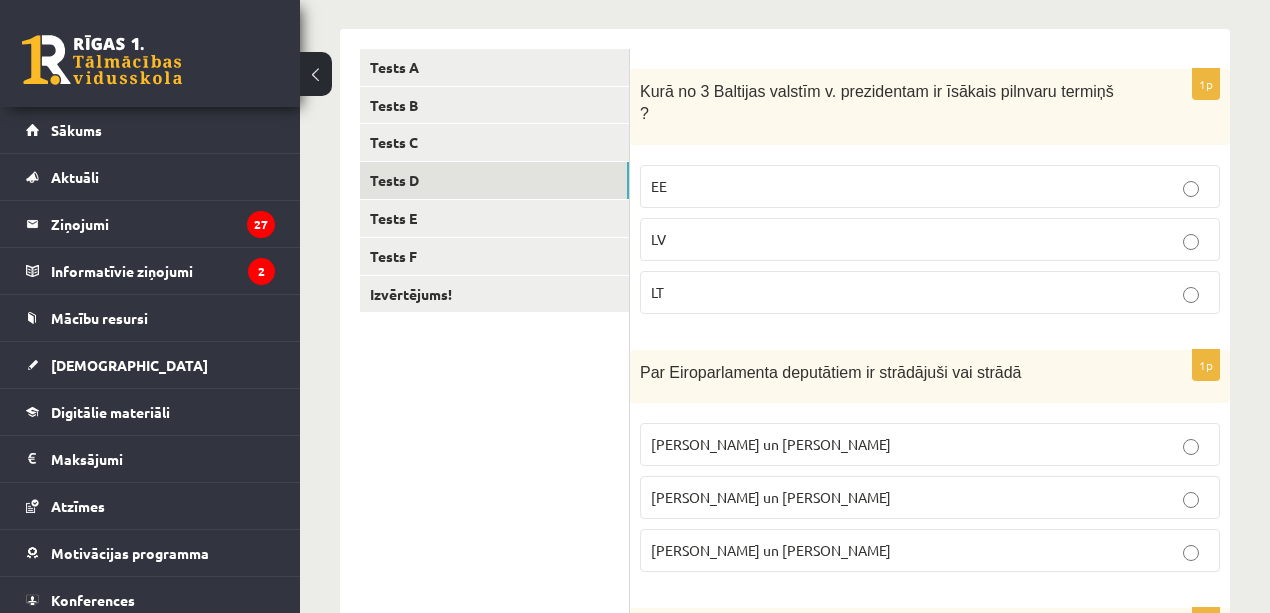
scroll to position [333, 0]
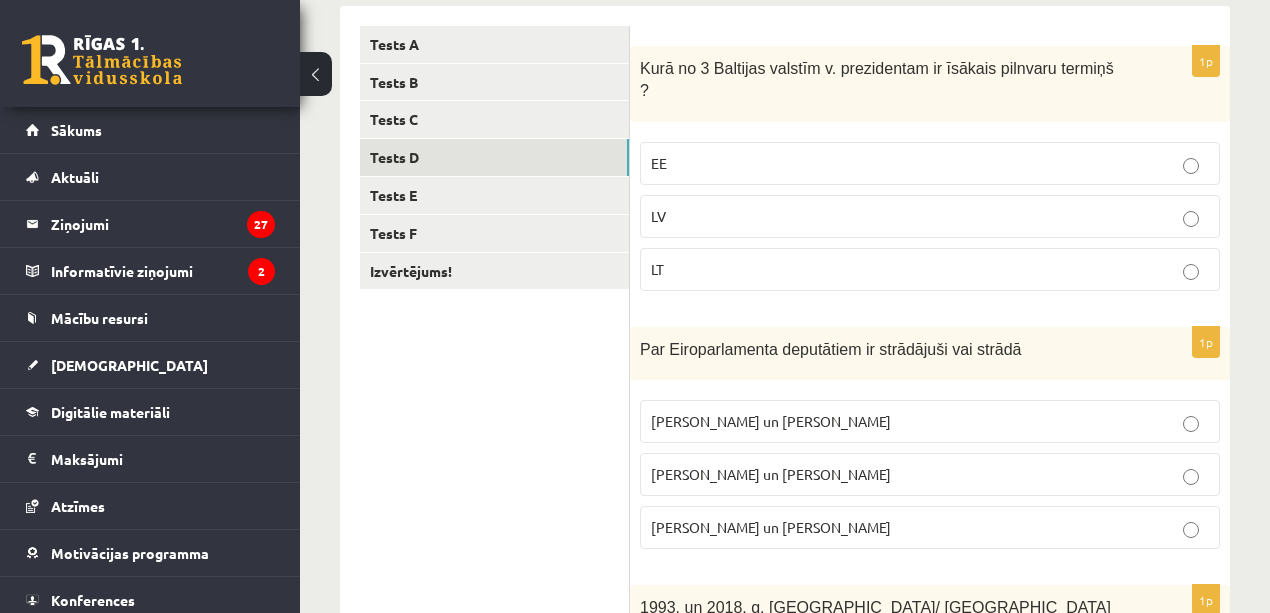
drag, startPoint x: 663, startPoint y: 197, endPoint x: 700, endPoint y: 212, distance: 39.9
click at [664, 207] on span "LV" at bounding box center [658, 216] width 15 height 18
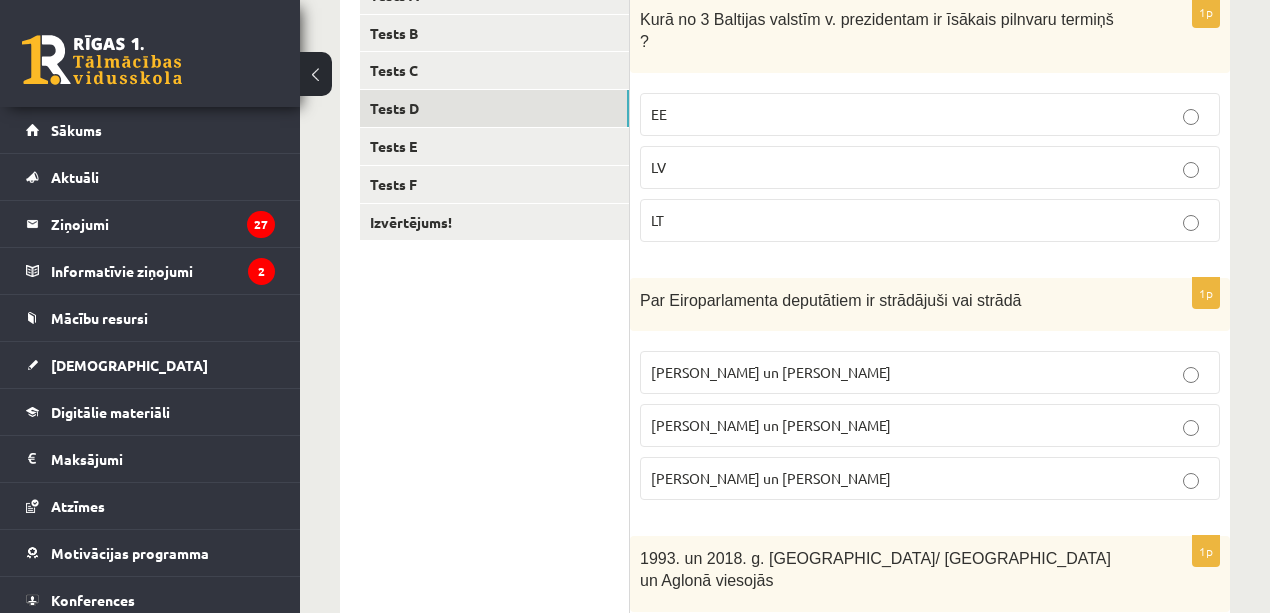
scroll to position [466, 0]
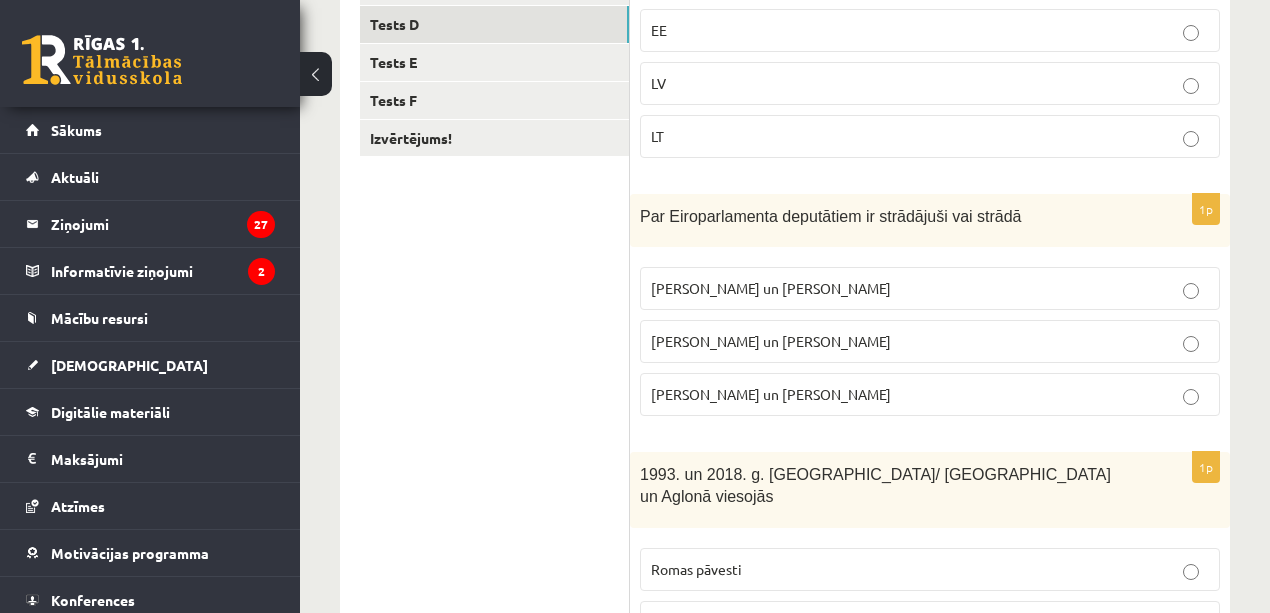
click at [770, 331] on p "I. Vaidere un N. Ušakovs" at bounding box center [930, 341] width 558 height 21
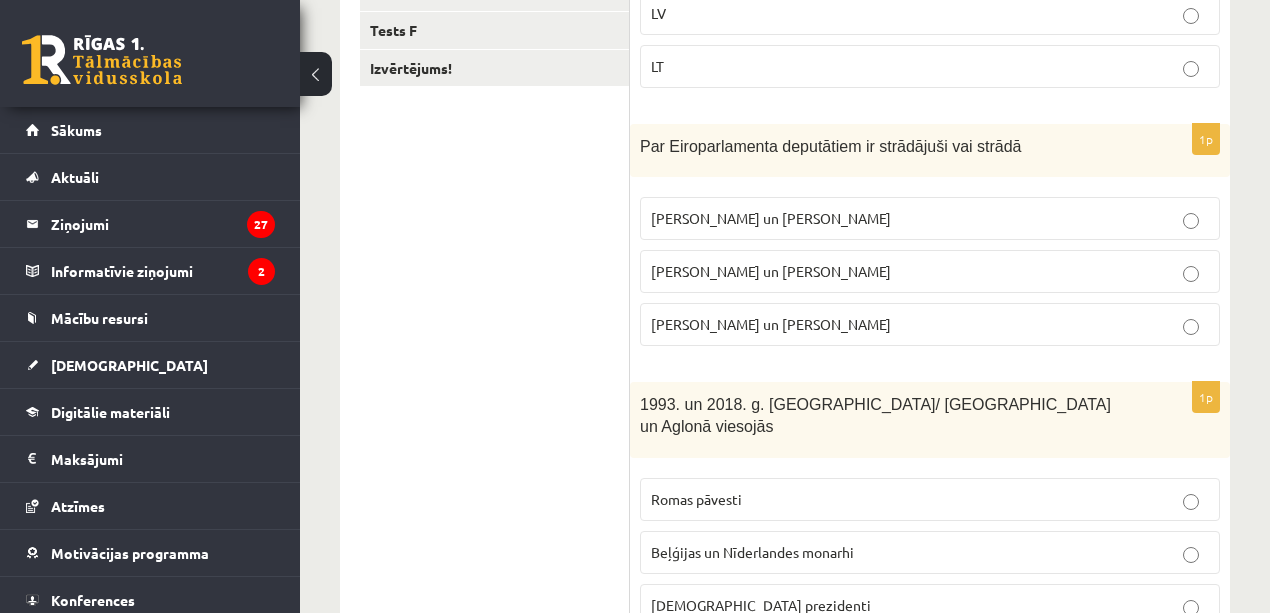
scroll to position [600, 0]
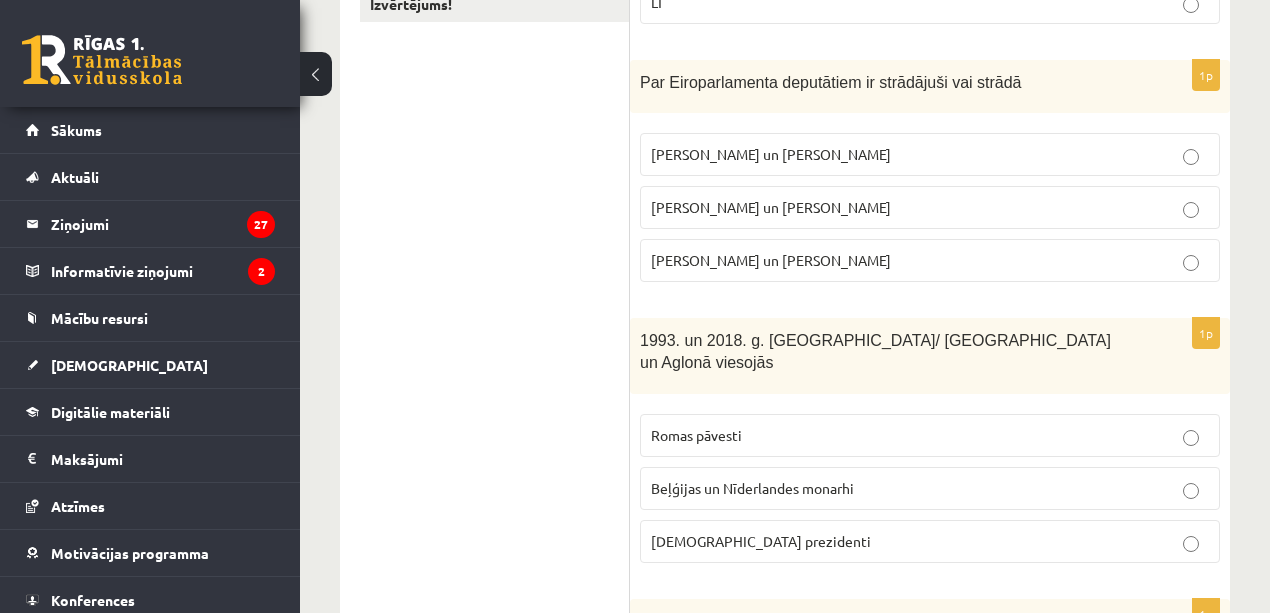
click at [737, 414] on label "Romas pāvesti" at bounding box center [930, 435] width 580 height 43
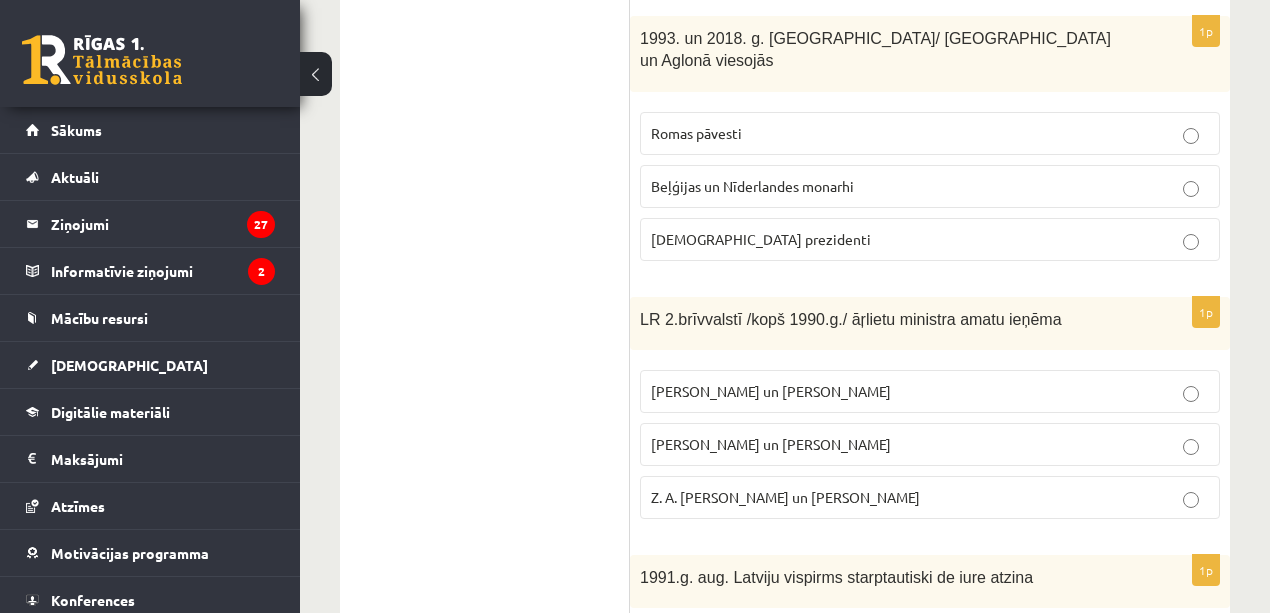
scroll to position [933, 0]
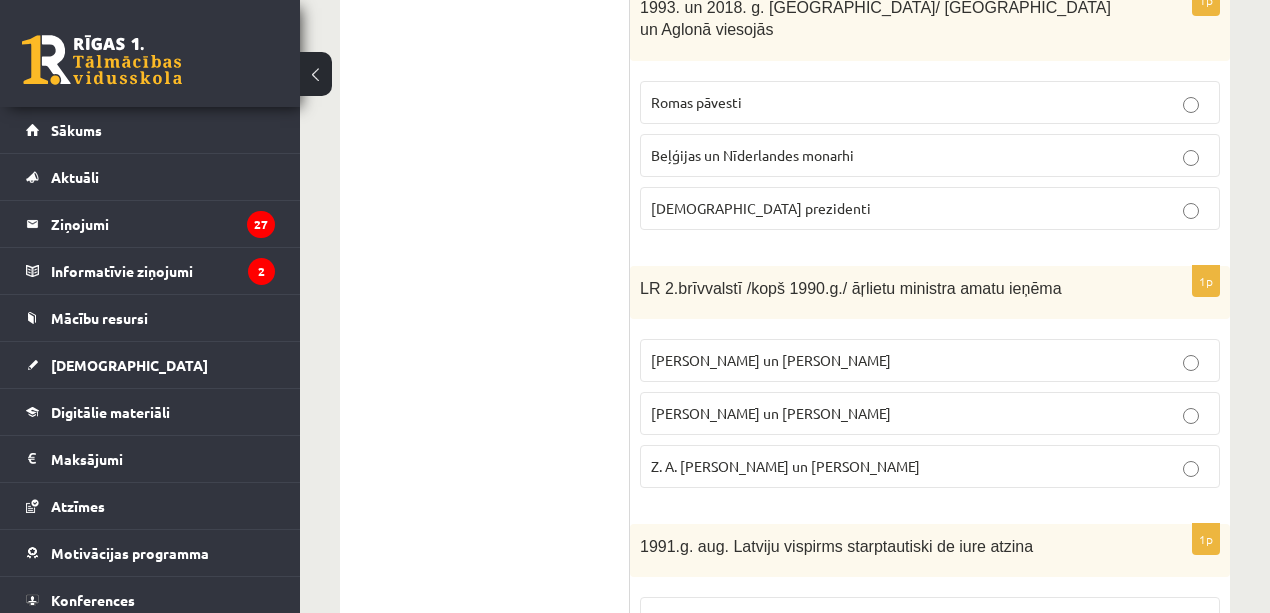
click at [756, 404] on span "A. Pabriks un J Jurkāns" at bounding box center [771, 413] width 240 height 18
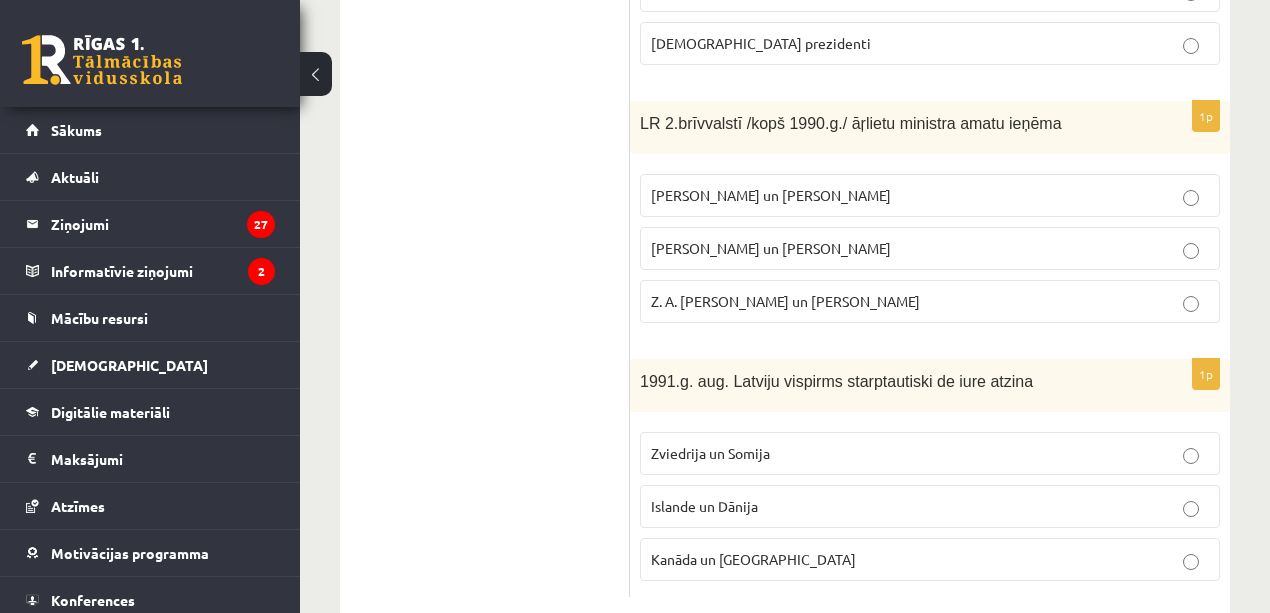
scroll to position [1100, 0]
click at [758, 495] on span "Islande un Dānija" at bounding box center [704, 504] width 107 height 18
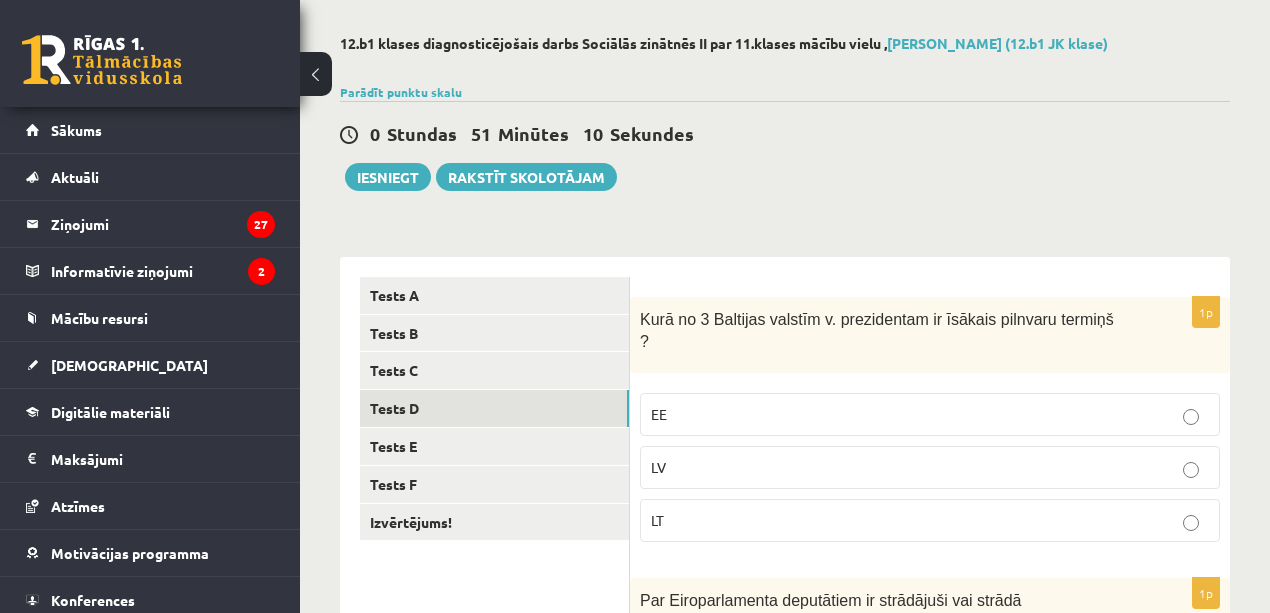
scroll to position [0, 0]
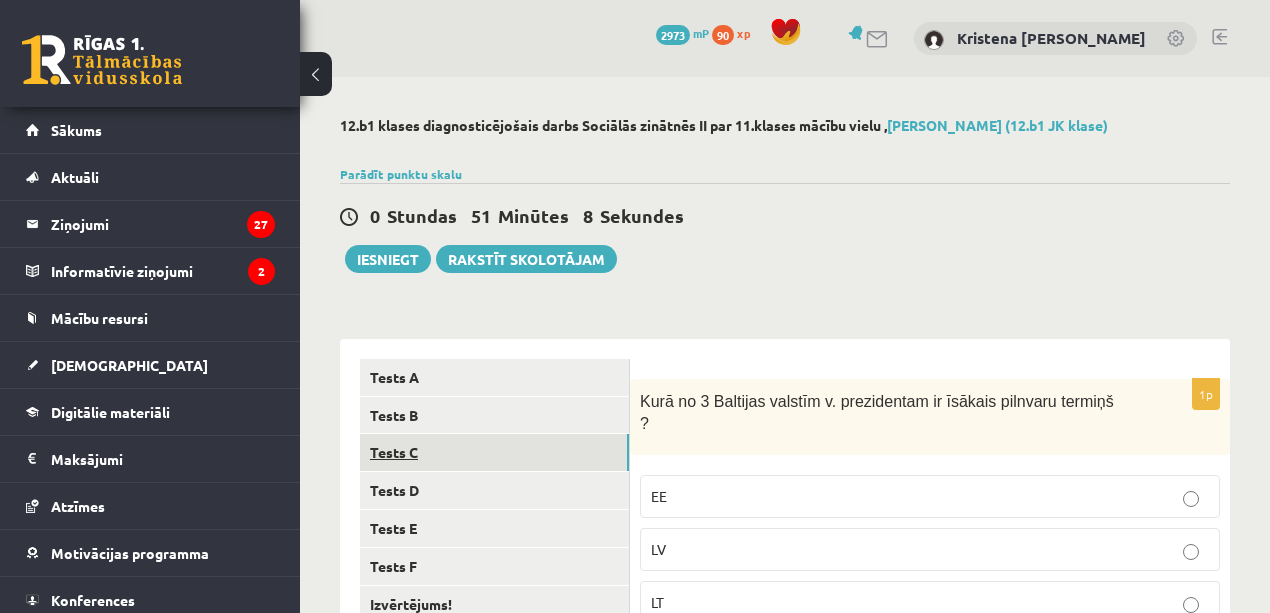
click at [412, 462] on link "Tests C" at bounding box center [494, 452] width 269 height 37
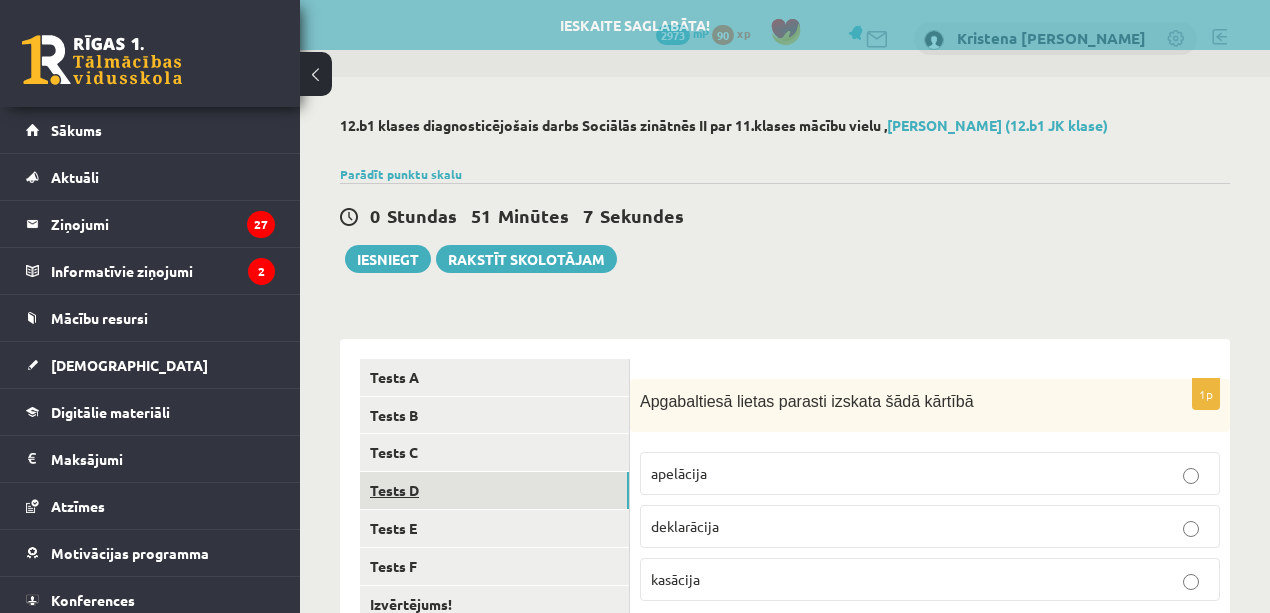
click at [402, 494] on link "Tests D" at bounding box center [494, 490] width 269 height 37
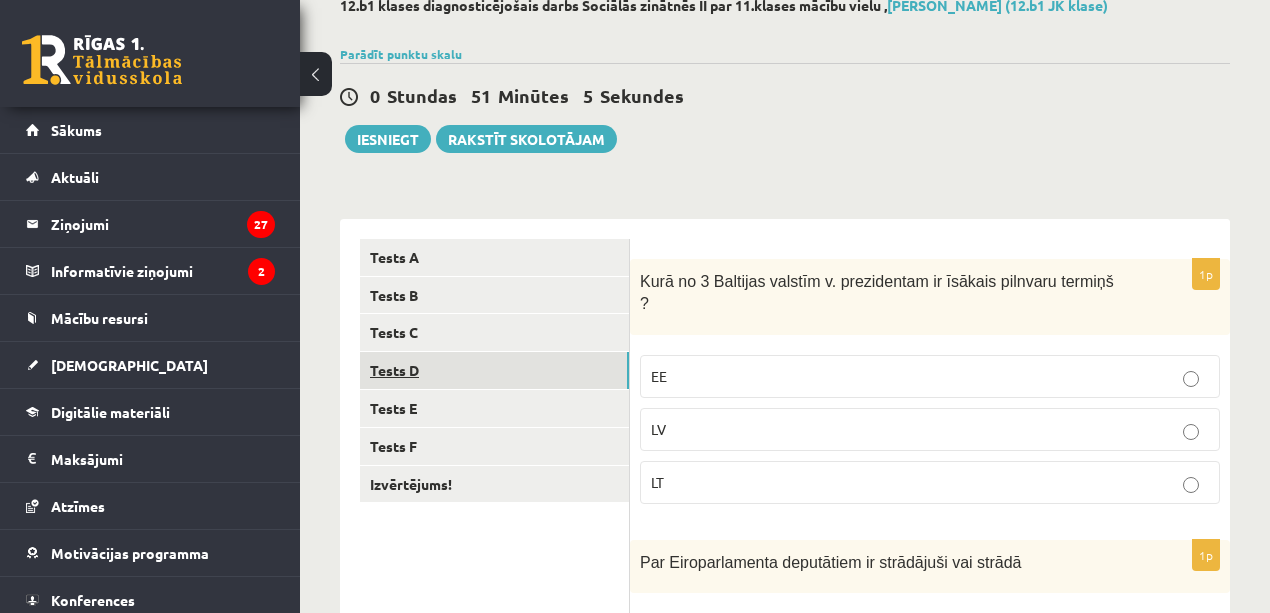
scroll to position [133, 0]
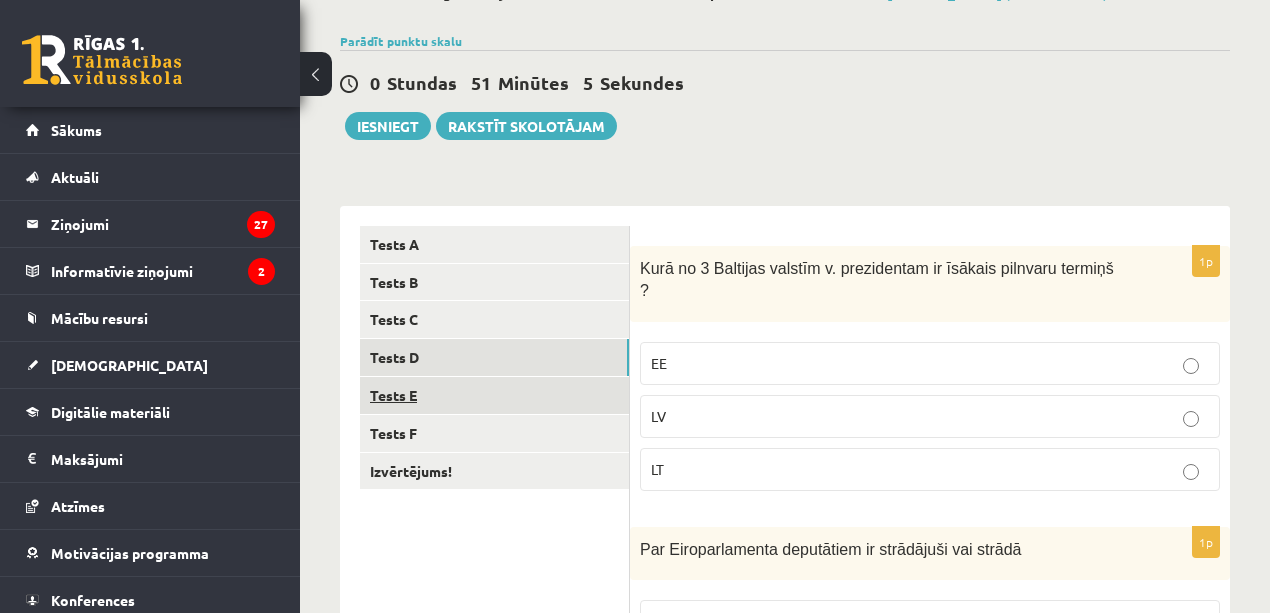
click at [414, 392] on link "Tests E" at bounding box center [494, 395] width 269 height 37
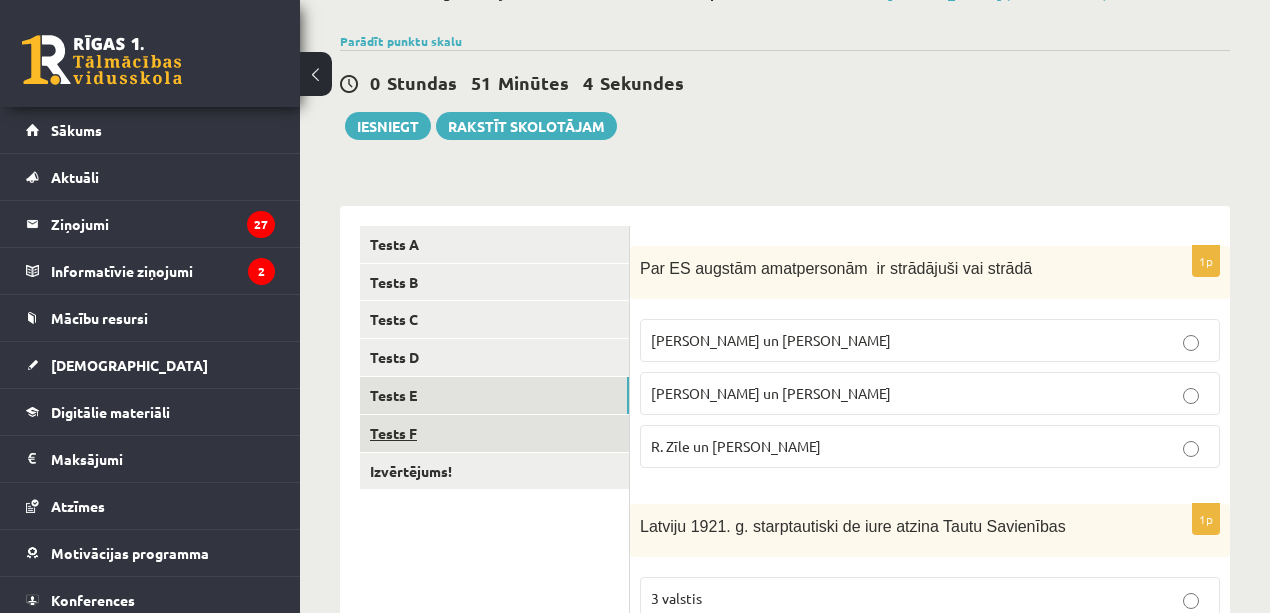
click at [416, 442] on link "Tests F" at bounding box center [494, 433] width 269 height 37
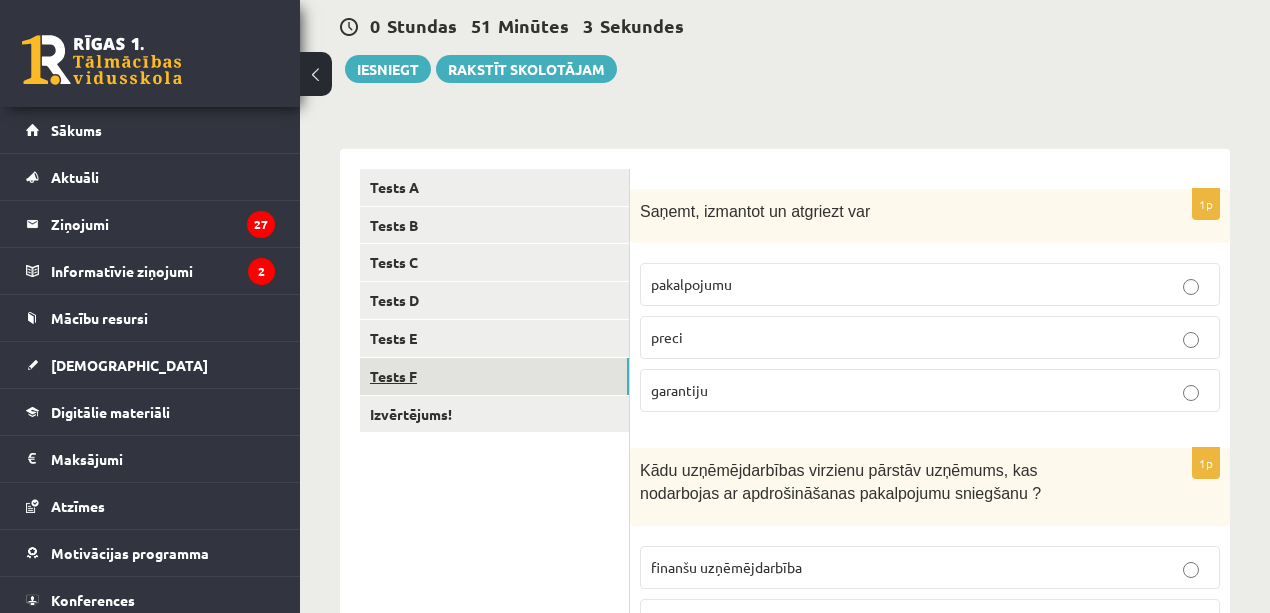
scroll to position [333, 0]
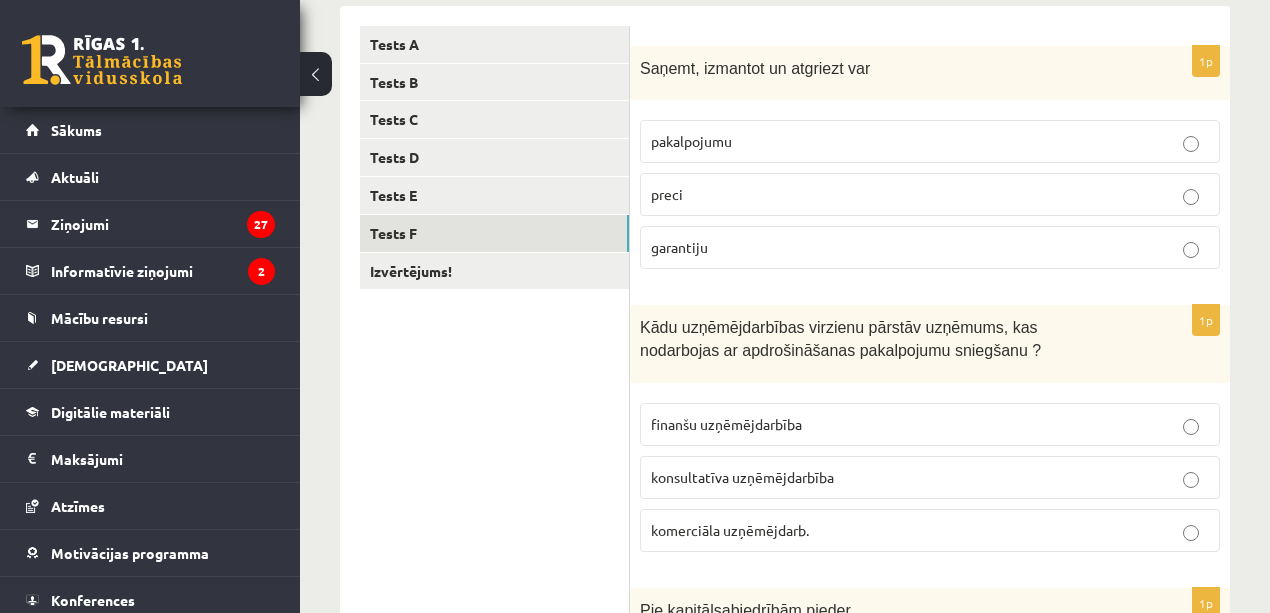
click at [739, 194] on p "preci" at bounding box center [930, 194] width 558 height 21
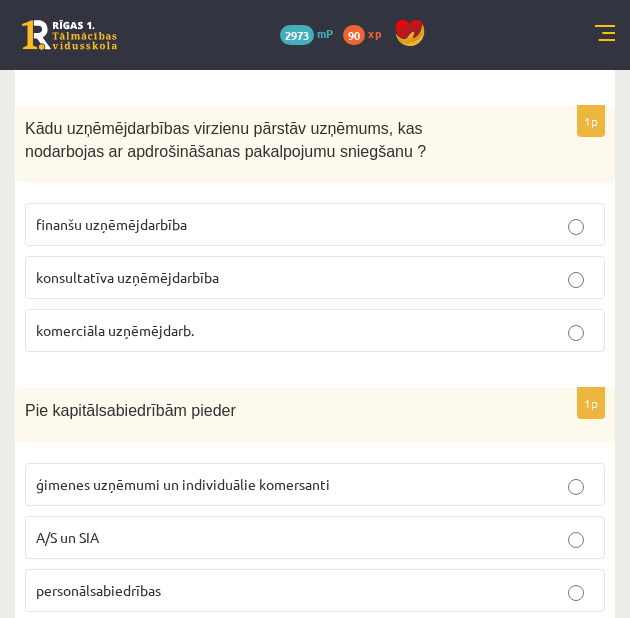
scroll to position [666, 0]
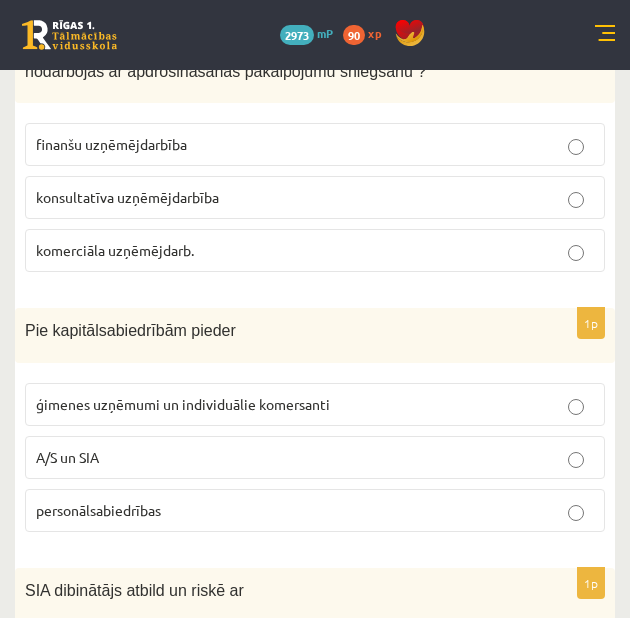
click at [143, 151] on span "finanšu uzņēmējdarbība" at bounding box center [111, 144] width 151 height 18
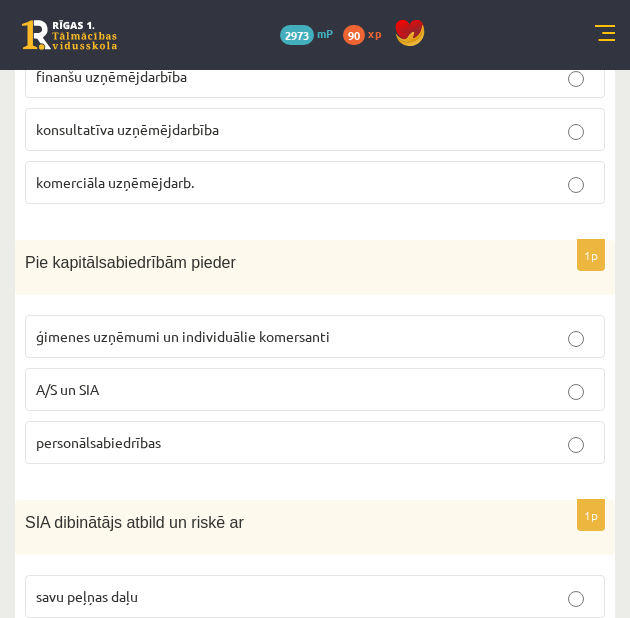
scroll to position [800, 0]
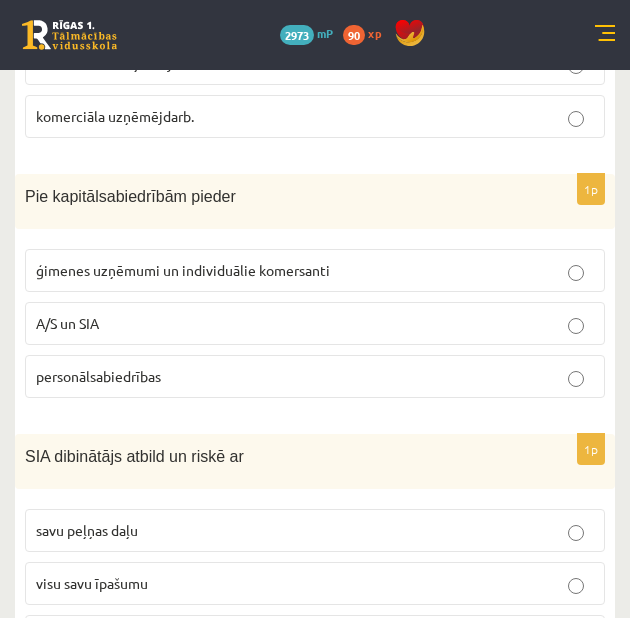
click at [144, 324] on p "A/S un SIA" at bounding box center [315, 323] width 558 height 21
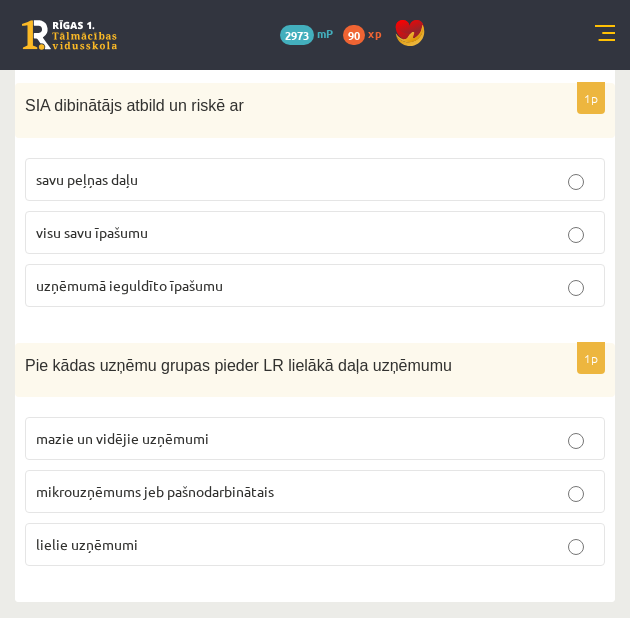
scroll to position [1167, 0]
click at [97, 284] on span "uzņēmumā ieguldīto īpašumu" at bounding box center [129, 285] width 187 height 18
click at [105, 450] on label "mazie un vidējie uzņēmumi" at bounding box center [315, 438] width 580 height 43
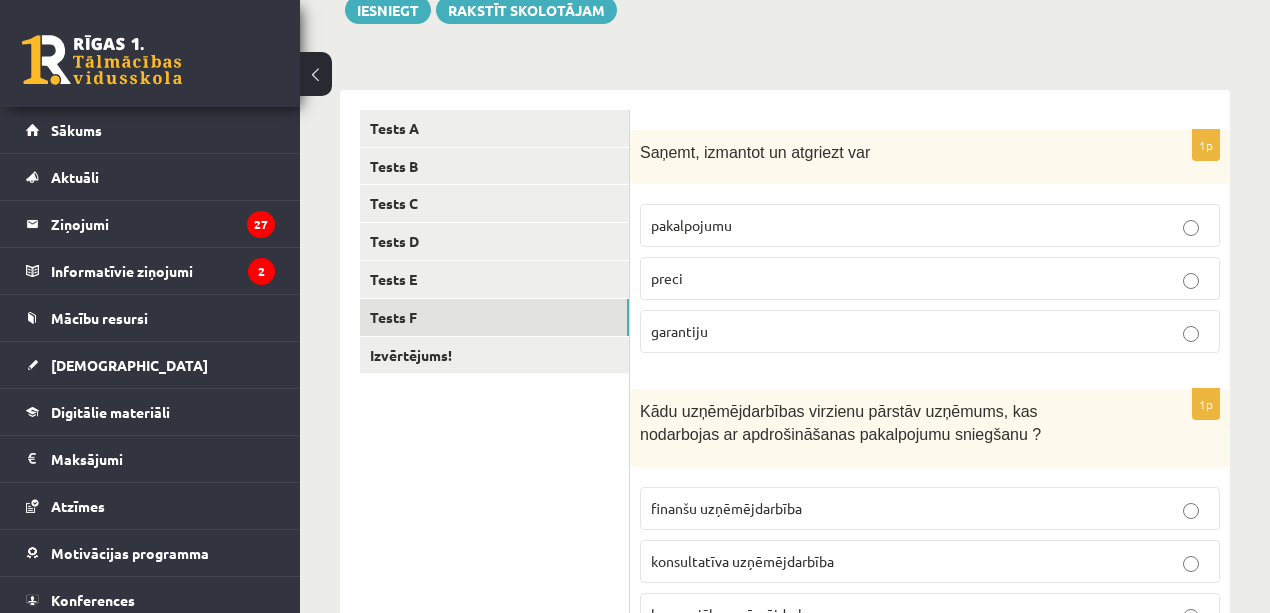
scroll to position [234, 0]
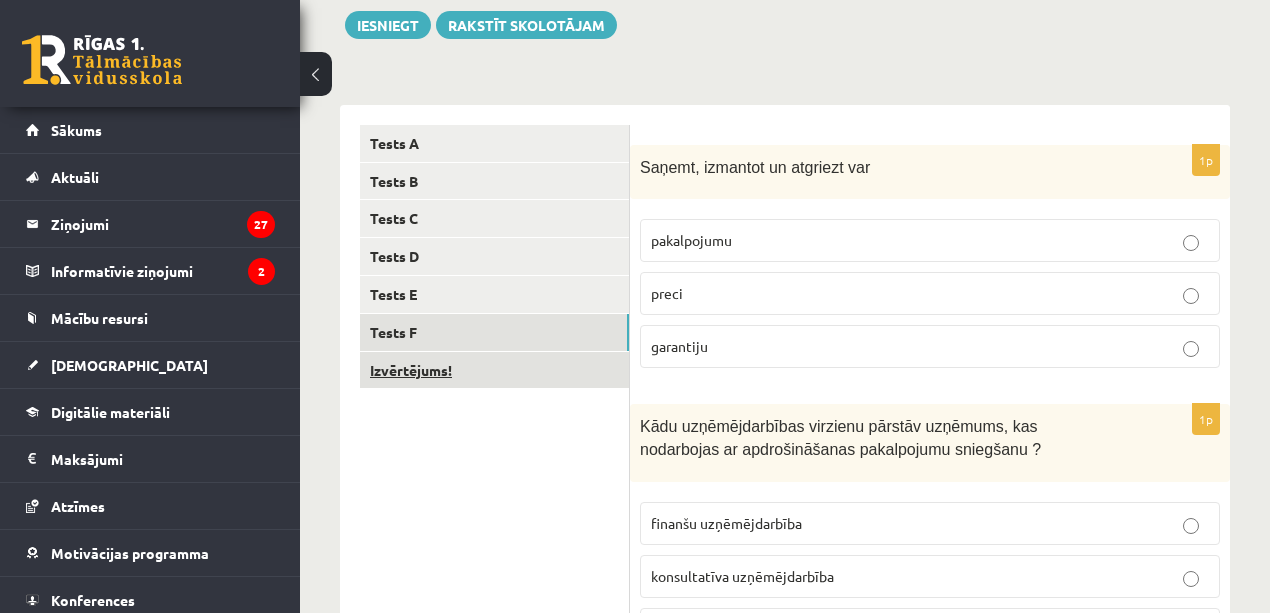
click at [396, 377] on link "Izvērtējums!" at bounding box center [494, 370] width 269 height 37
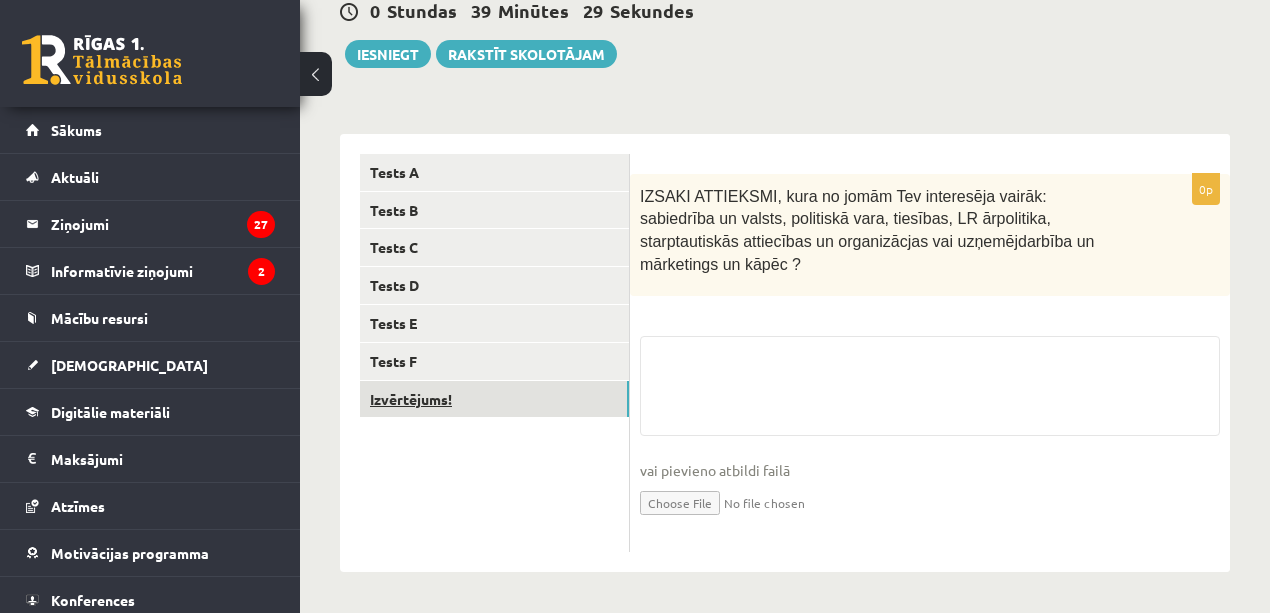
scroll to position [196, 0]
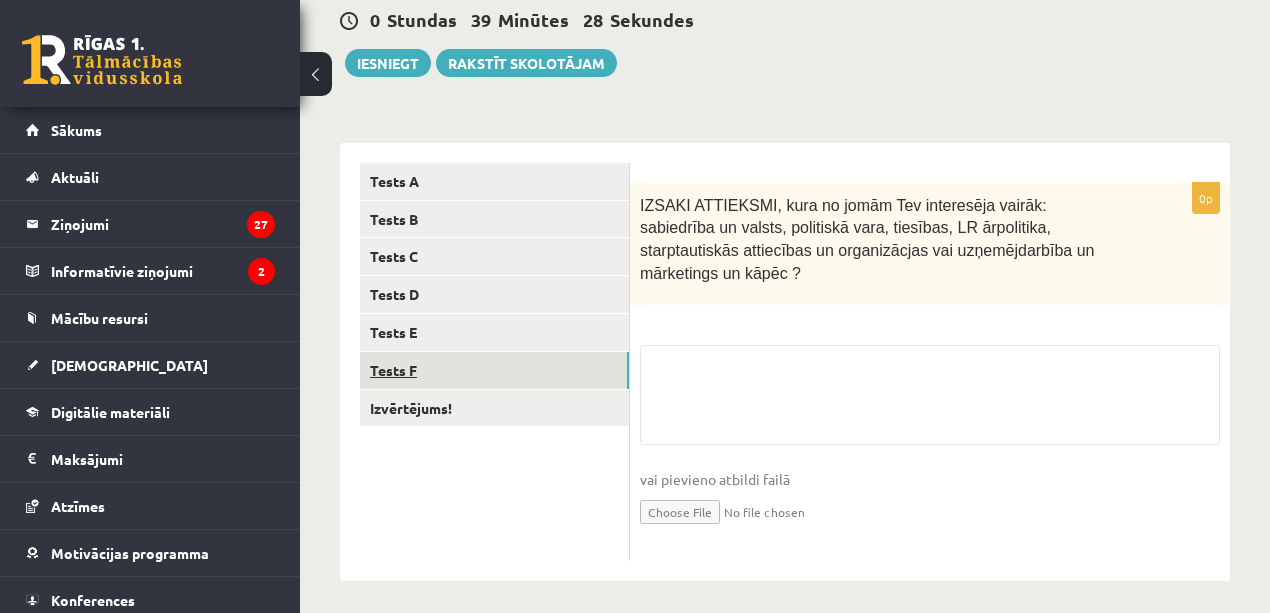
click at [396, 367] on link "Tests F" at bounding box center [494, 370] width 269 height 37
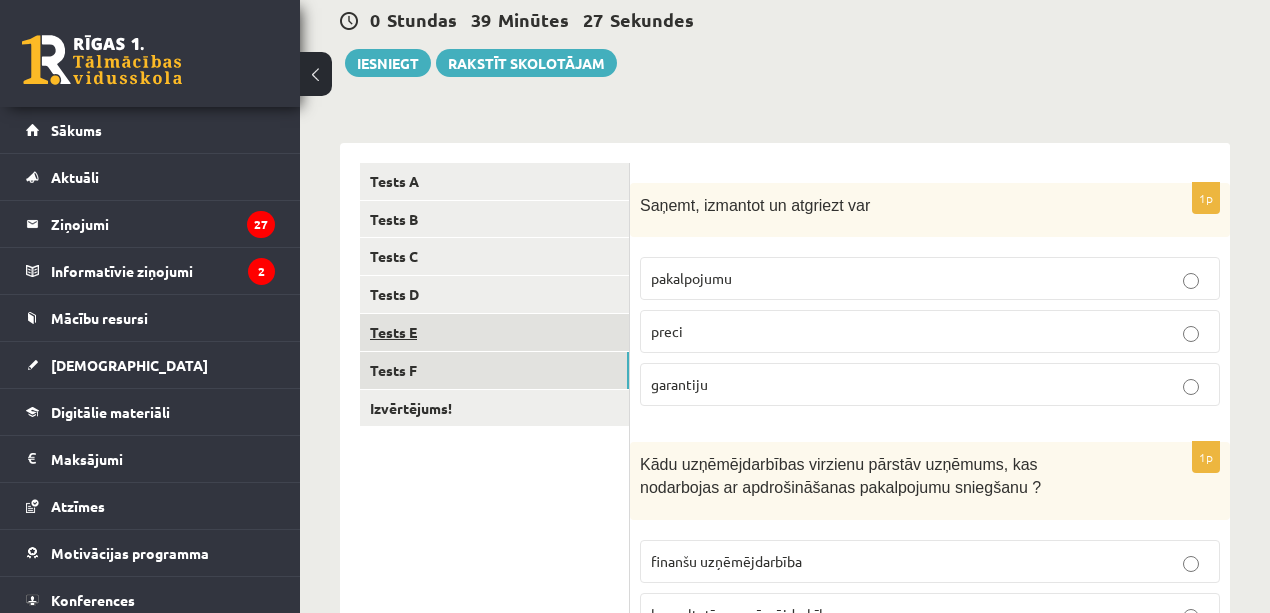
click at [396, 351] on link "Tests E" at bounding box center [494, 332] width 269 height 37
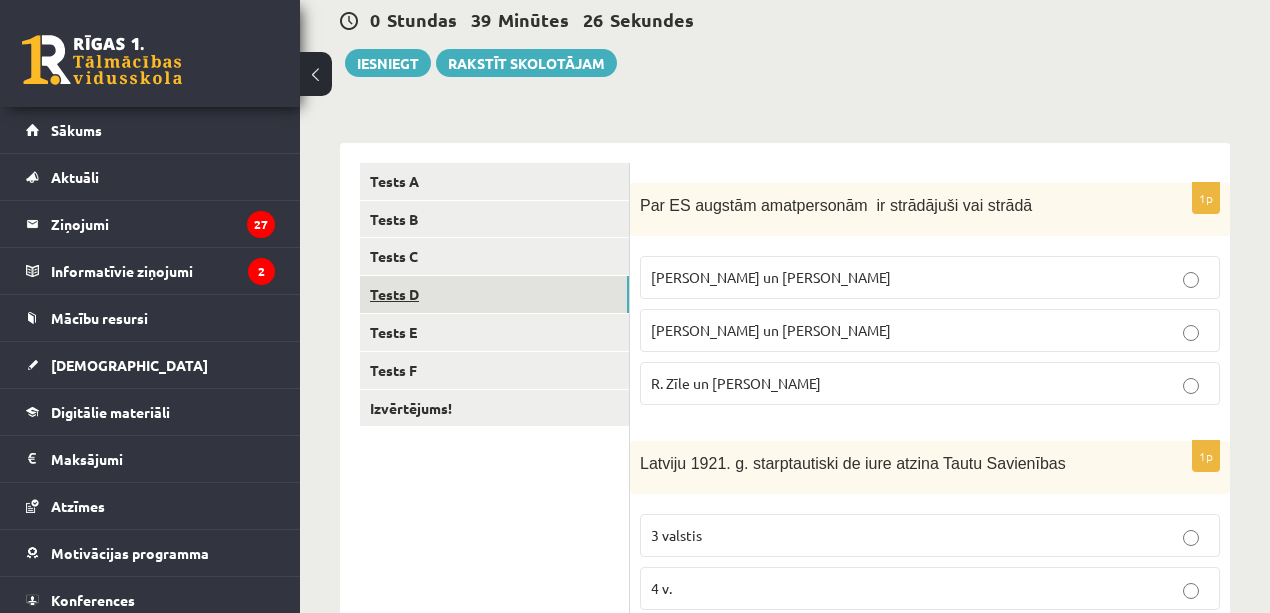
click at [391, 298] on link "Tests D" at bounding box center [494, 294] width 269 height 37
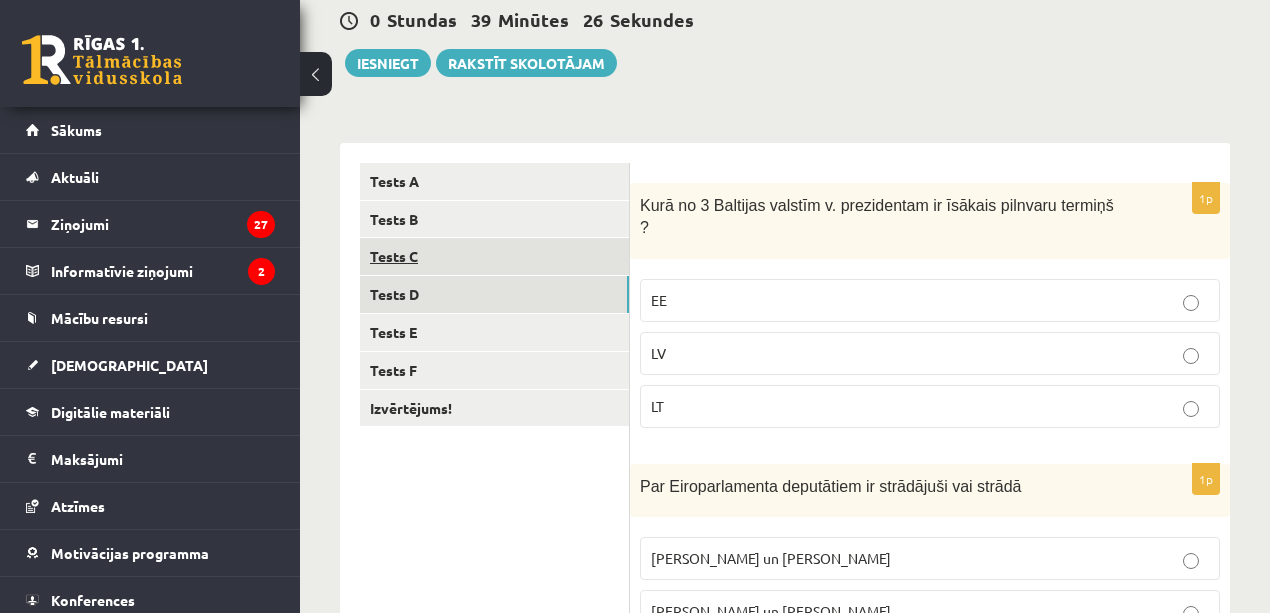
click at [390, 270] on link "Tests C" at bounding box center [494, 256] width 269 height 37
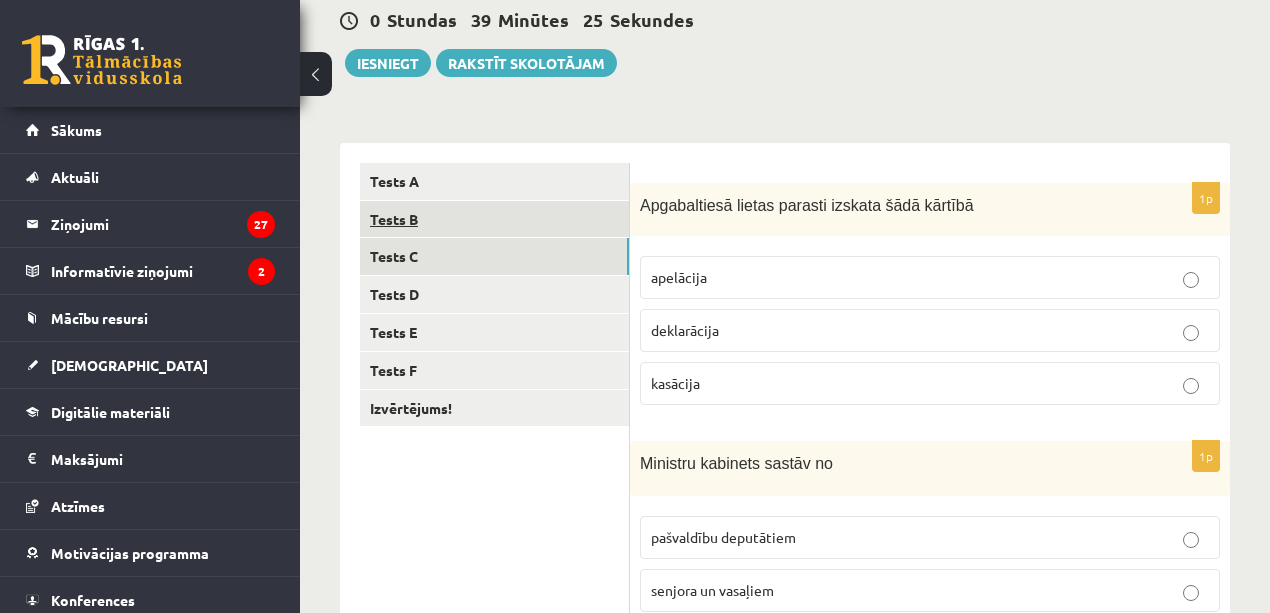
click at [396, 234] on link "Tests B" at bounding box center [494, 219] width 269 height 37
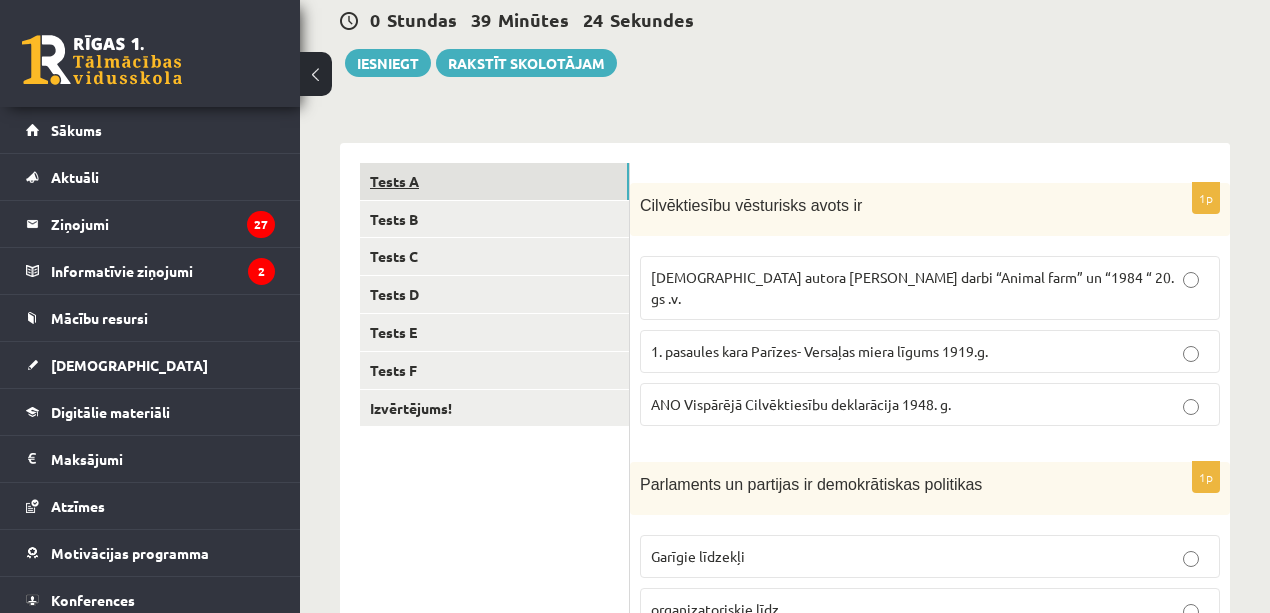
click at [405, 184] on link "Tests A" at bounding box center [494, 181] width 269 height 37
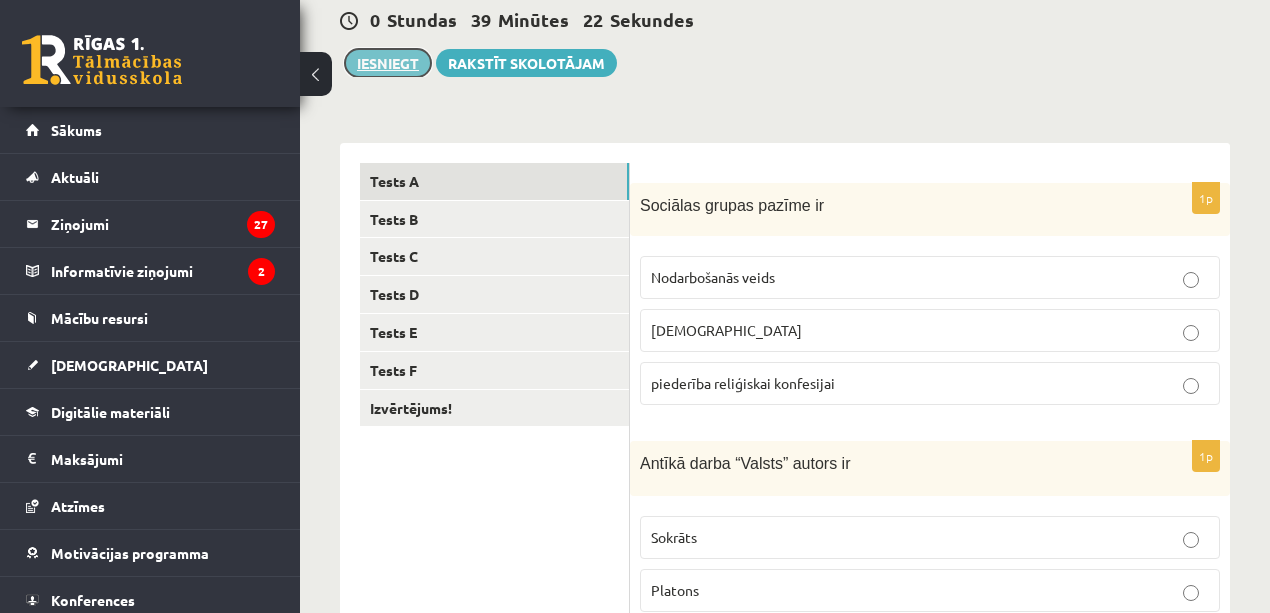
click at [412, 64] on button "Iesniegt" at bounding box center [388, 63] width 86 height 28
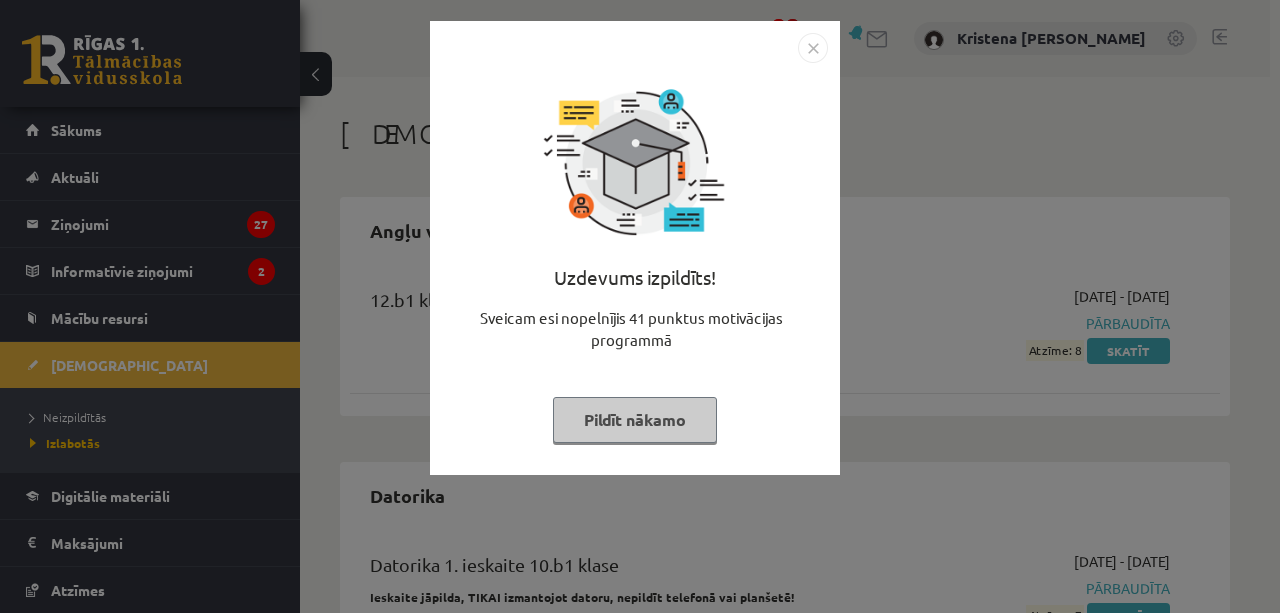
click at [666, 426] on button "Pildīt nākamo" at bounding box center [635, 420] width 164 height 46
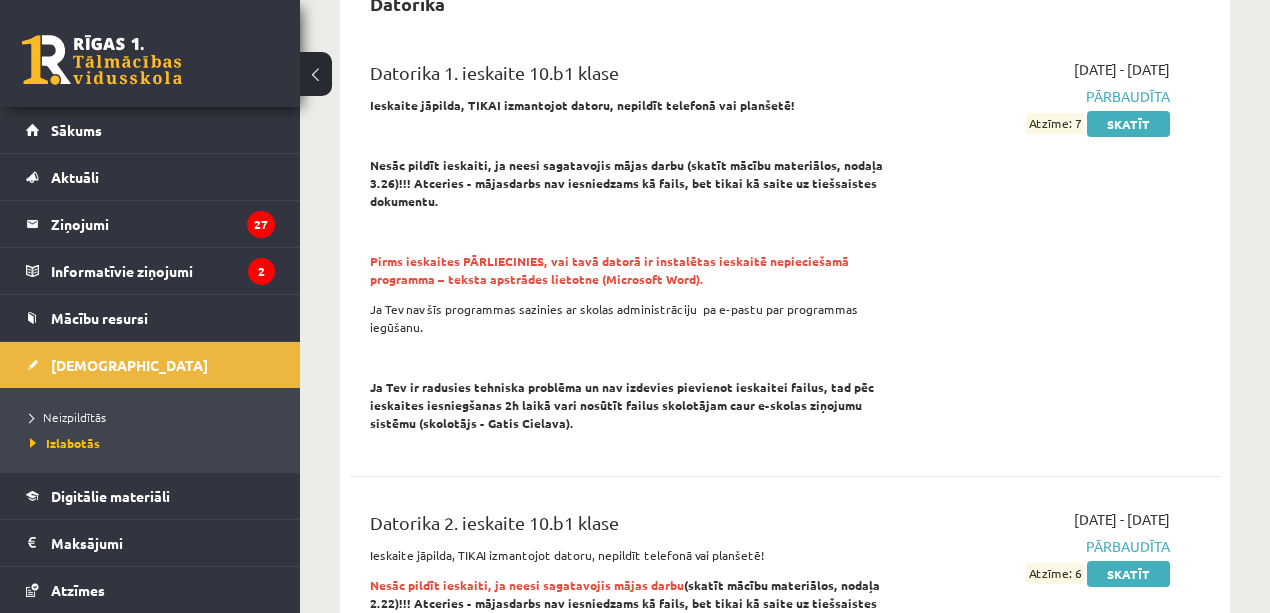
scroll to position [533, 0]
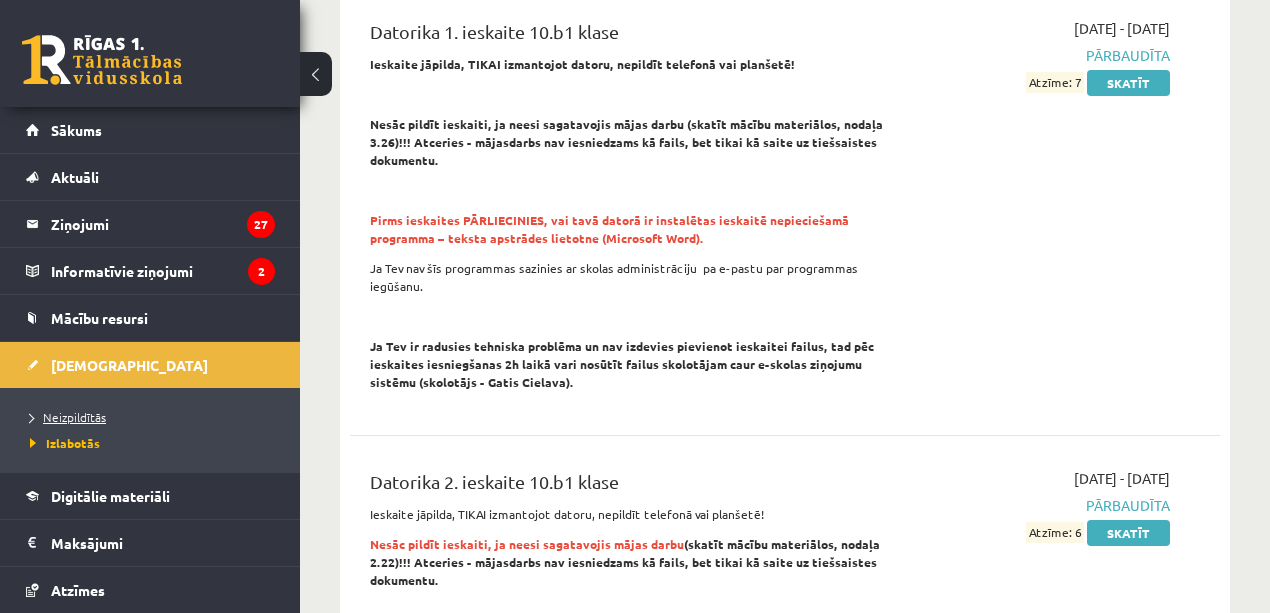
click at [58, 412] on span "Neizpildītās" at bounding box center [68, 417] width 76 height 16
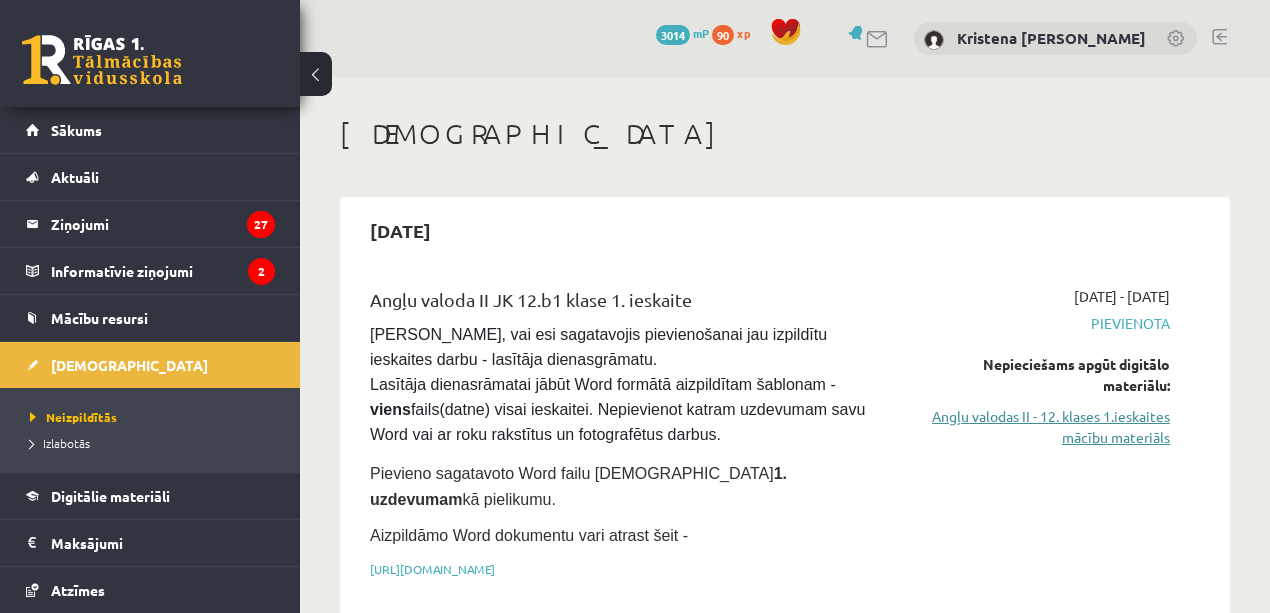
click at [1133, 424] on link "Angļu valodas II - 12. klases 1.ieskaites mācību materiāls" at bounding box center [1046, 427] width 247 height 42
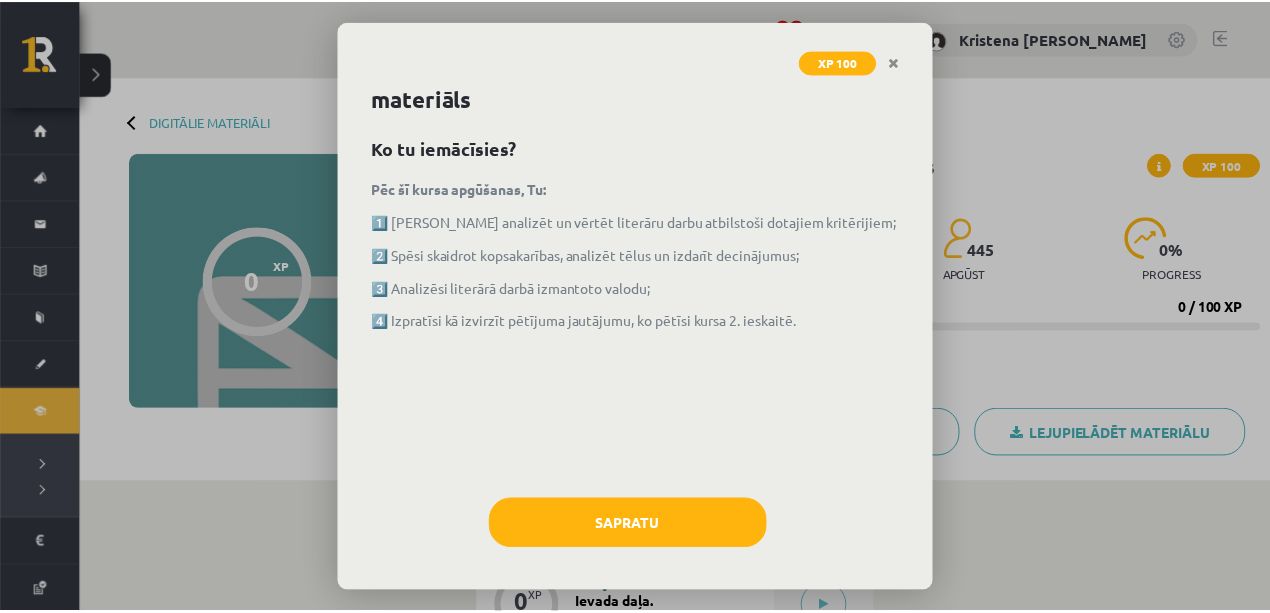
scroll to position [70, 0]
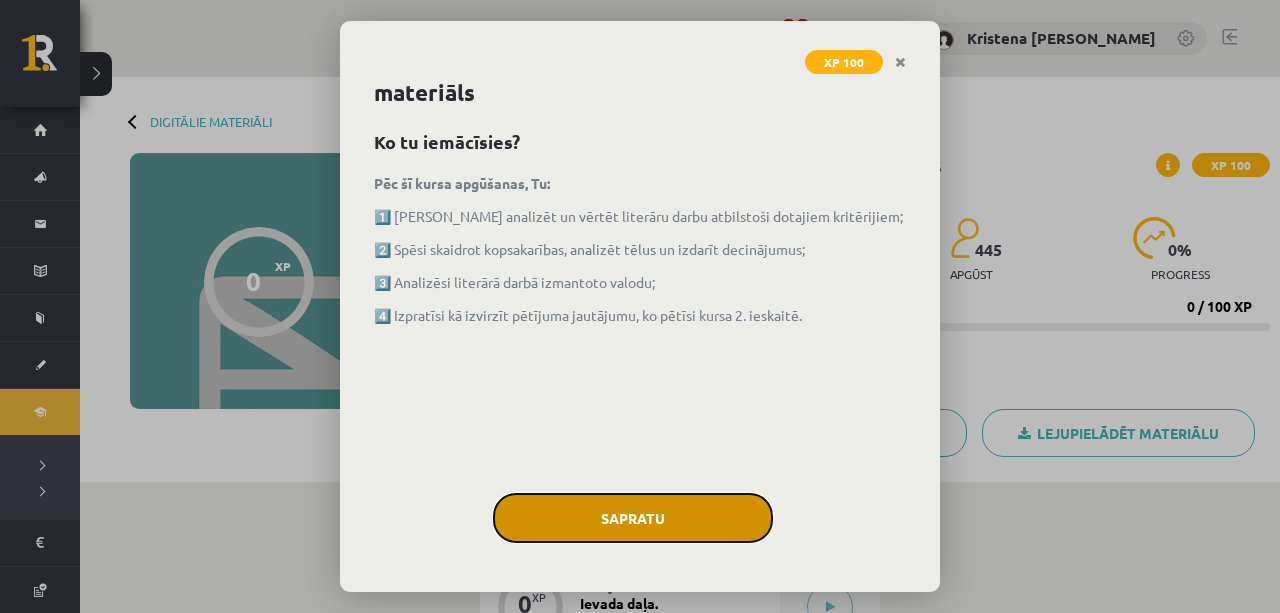
click at [656, 516] on button "Sapratu" at bounding box center [633, 518] width 280 height 50
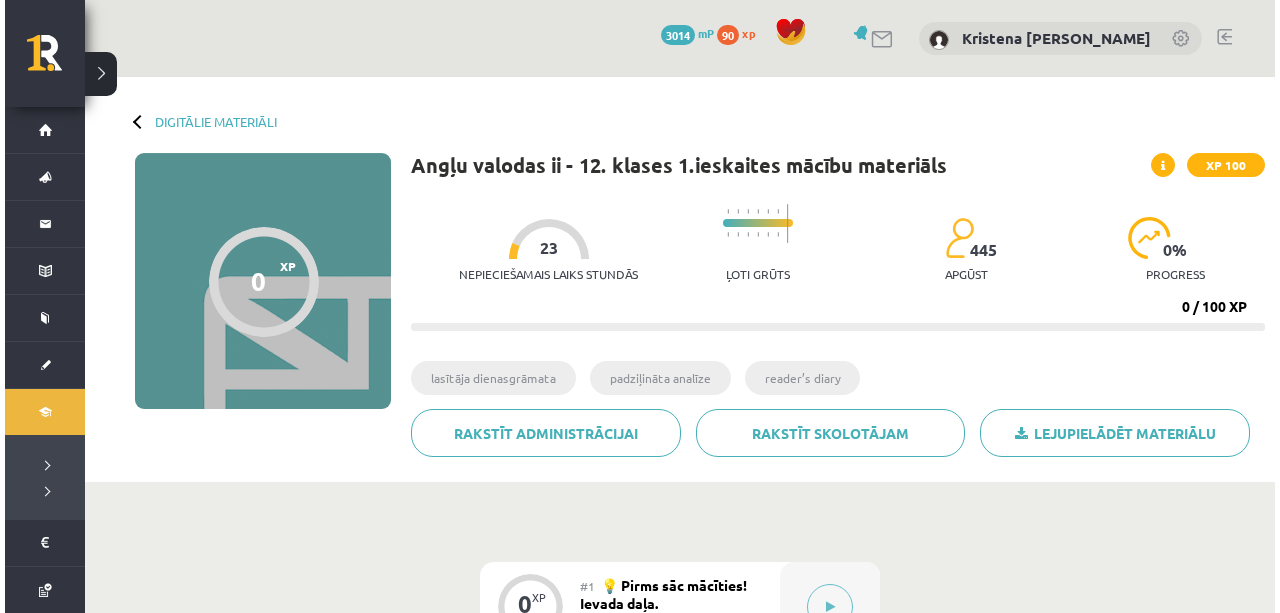
scroll to position [200, 0]
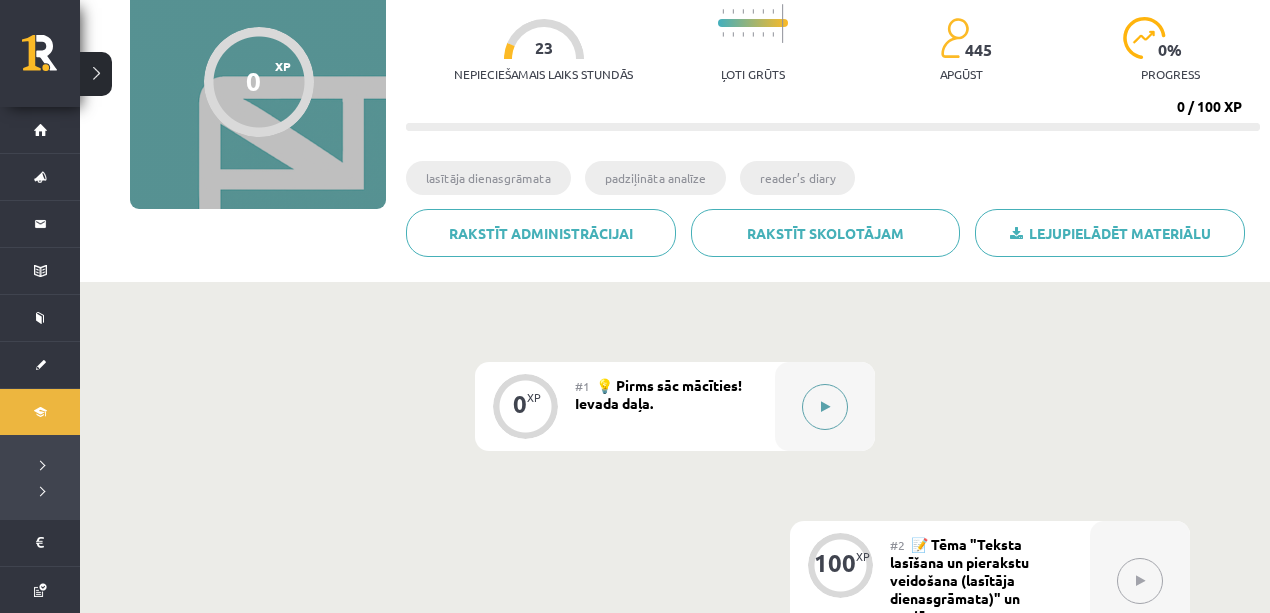
click at [800, 417] on div at bounding box center [825, 406] width 100 height 89
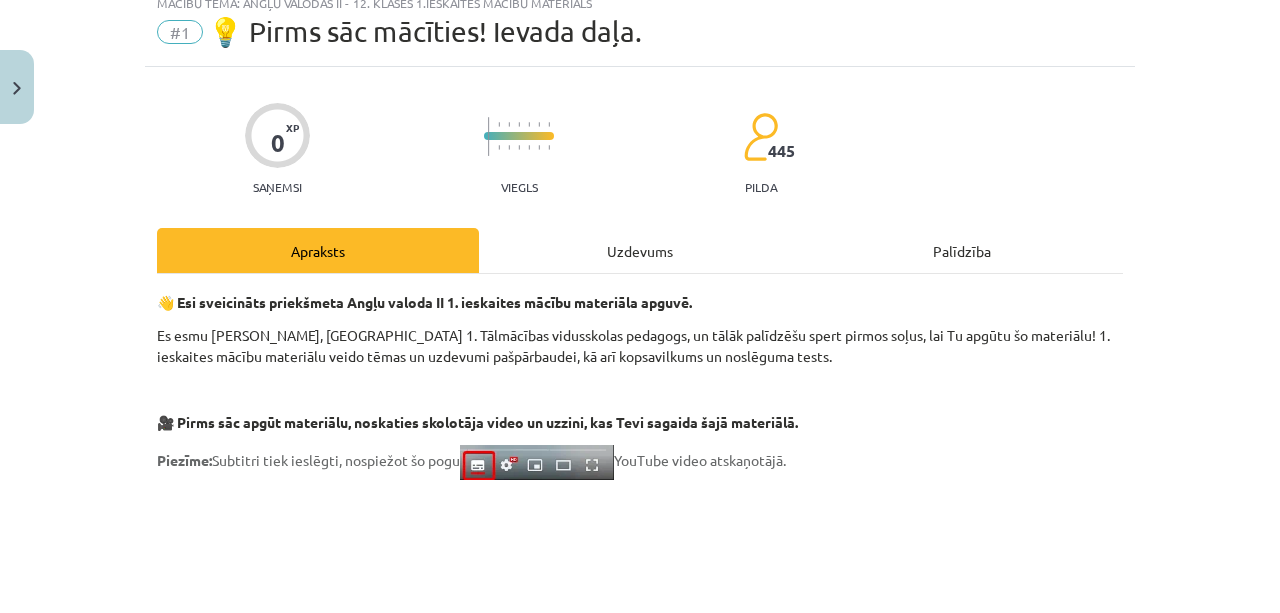
click at [629, 242] on div "Uzdevums" at bounding box center [640, 250] width 322 height 45
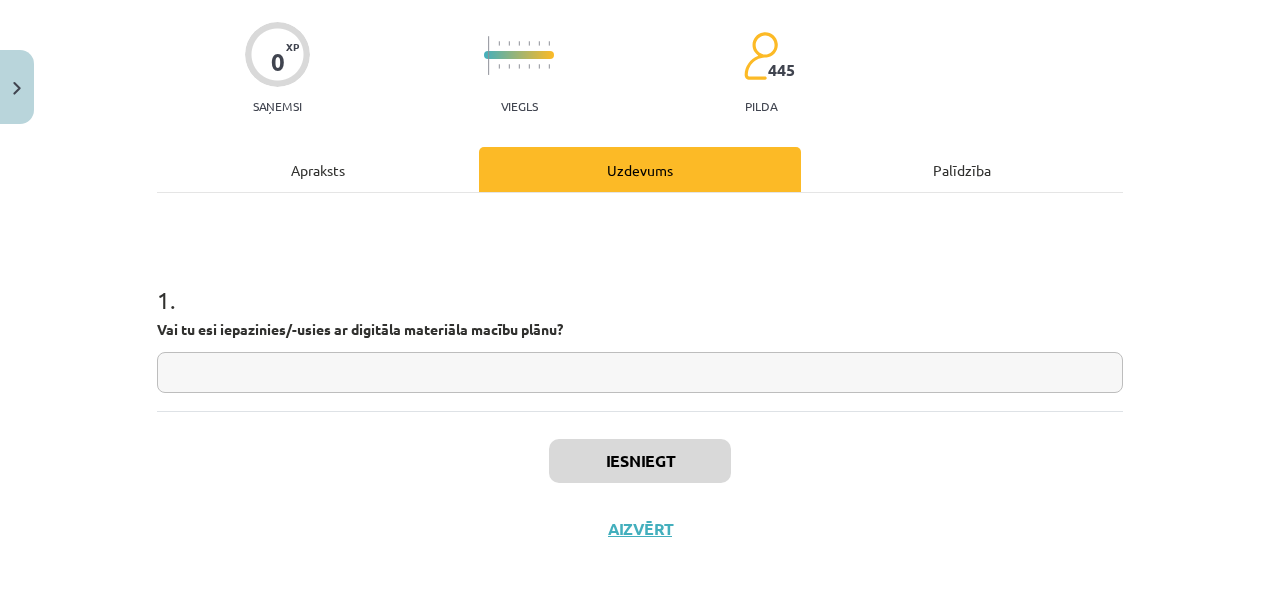
scroll to position [188, 0]
click at [547, 352] on input "text" at bounding box center [640, 372] width 966 height 41
click at [495, 360] on input "text" at bounding box center [640, 372] width 966 height 41
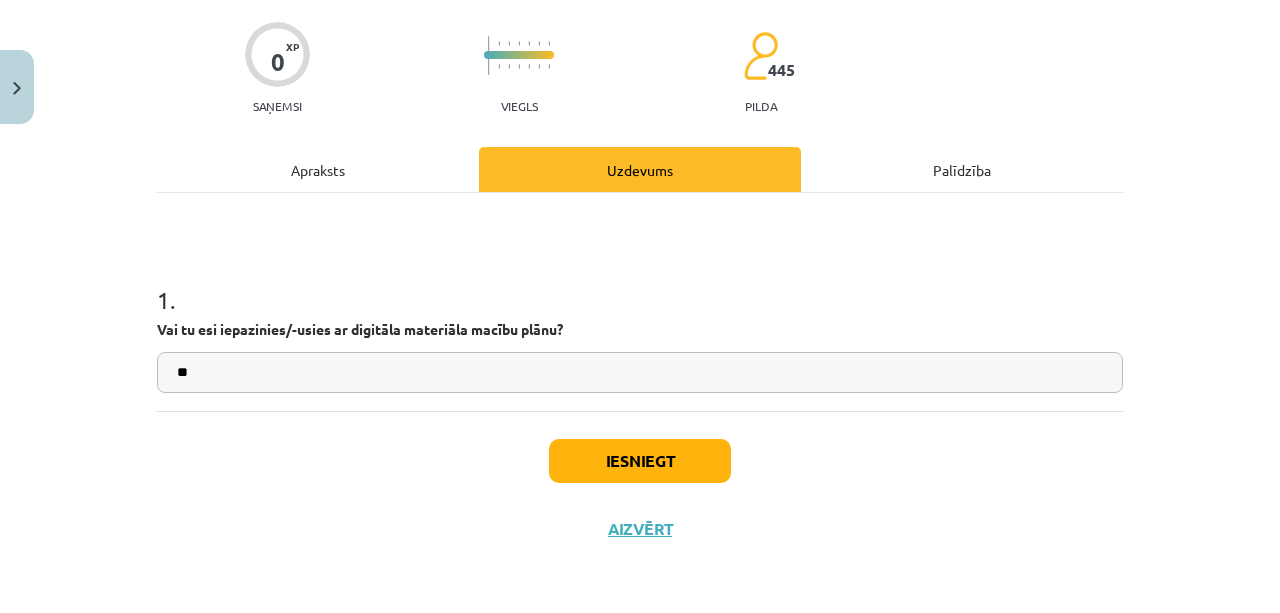
type input "**"
click at [658, 447] on button "Iesniegt" at bounding box center [640, 461] width 182 height 44
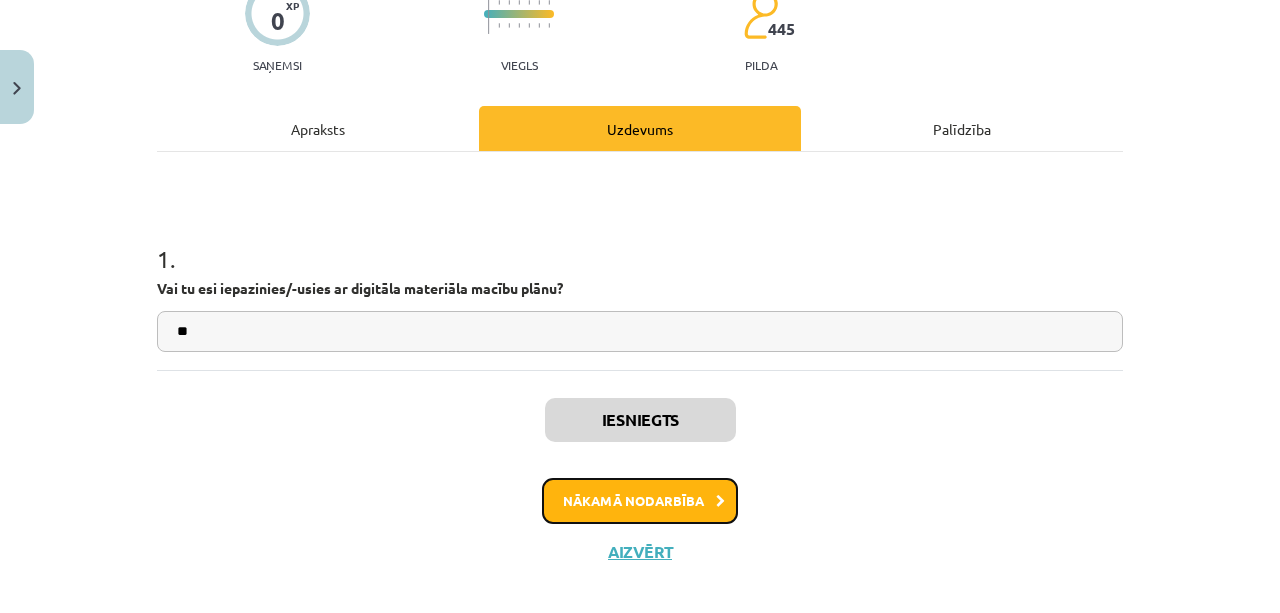
click at [675, 524] on button "Nākamā nodarbība" at bounding box center [640, 501] width 196 height 46
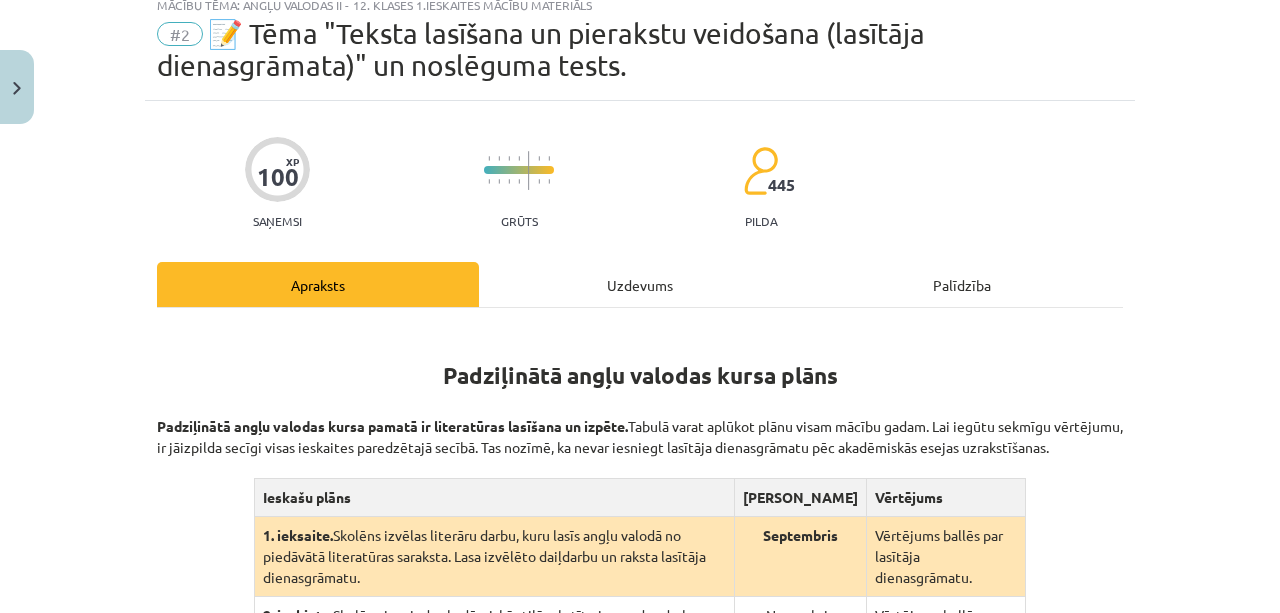
scroll to position [63, 0]
click at [637, 306] on div "Uzdevums" at bounding box center [640, 285] width 322 height 45
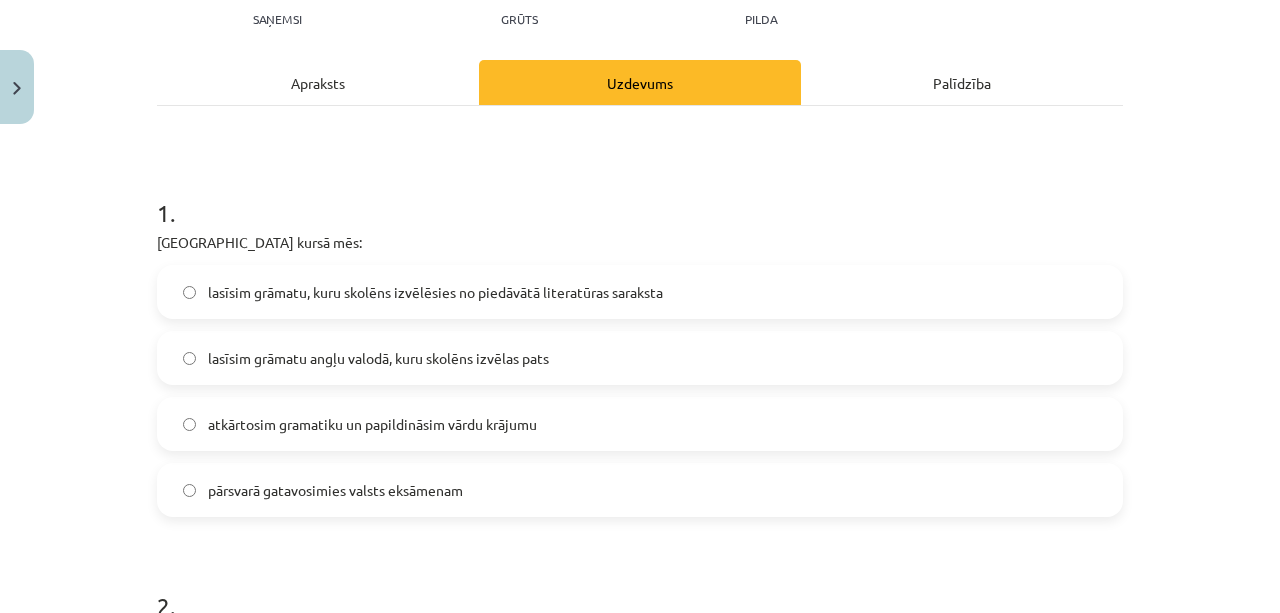
scroll to position [266, 0]
click at [557, 303] on span "lasīsim grāmatu, kuru skolēns izvēlēsies no piedāvātā literatūras saraksta" at bounding box center [435, 292] width 455 height 21
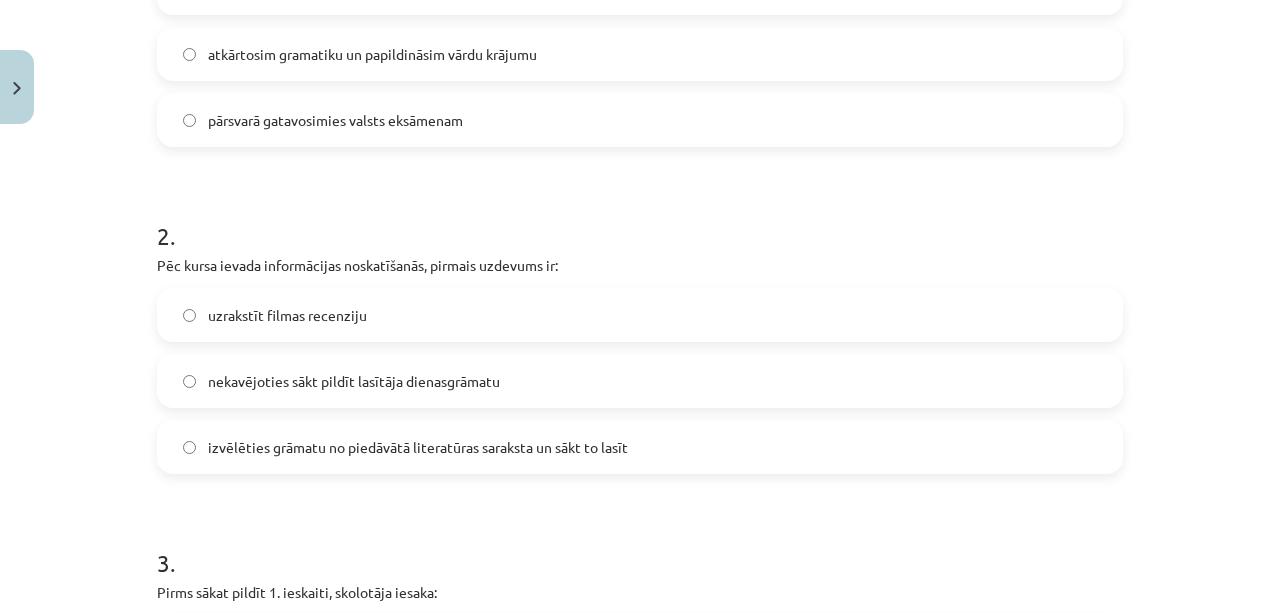
scroll to position [666, 0]
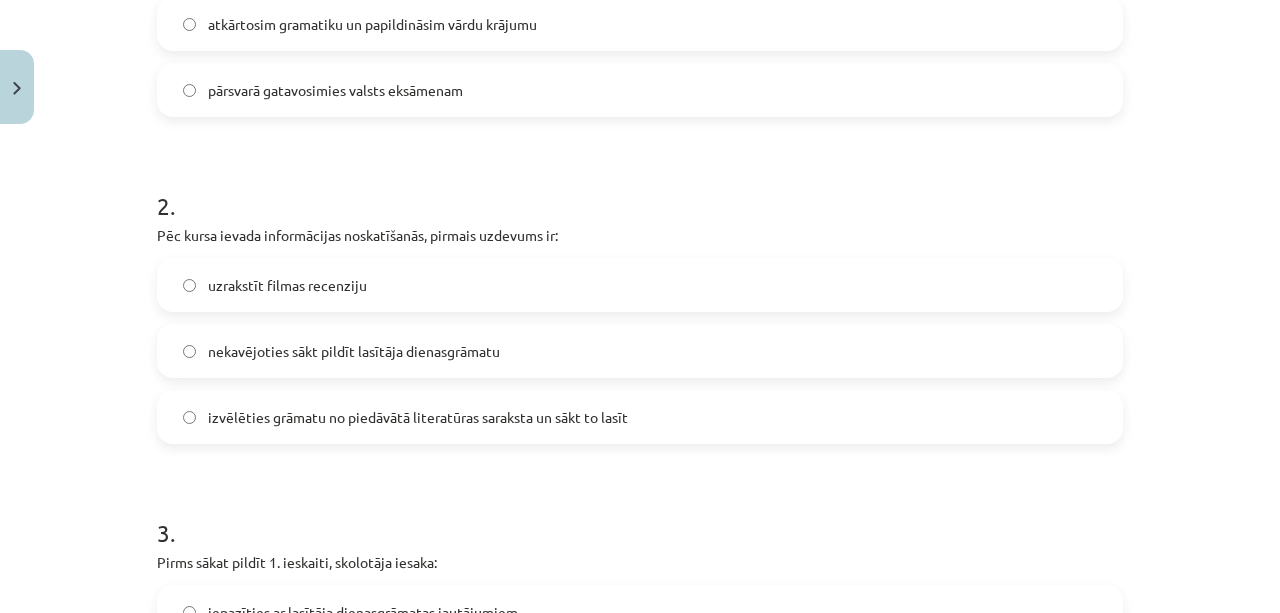
click at [395, 362] on span "nekavējoties sākt pildīt lasītāja dienasgrāmatu" at bounding box center [354, 351] width 292 height 21
click at [389, 428] on span "izvēlēties grāmatu no piedāvātā literatūras saraksta un sākt to lasīt" at bounding box center [418, 417] width 420 height 21
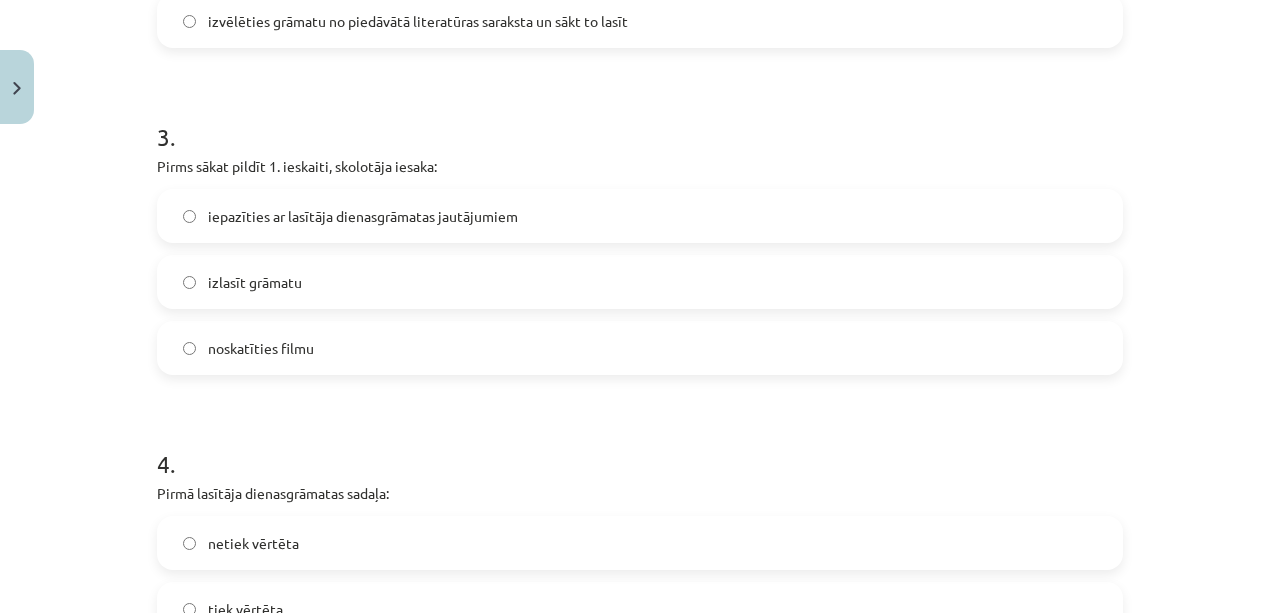
scroll to position [1066, 0]
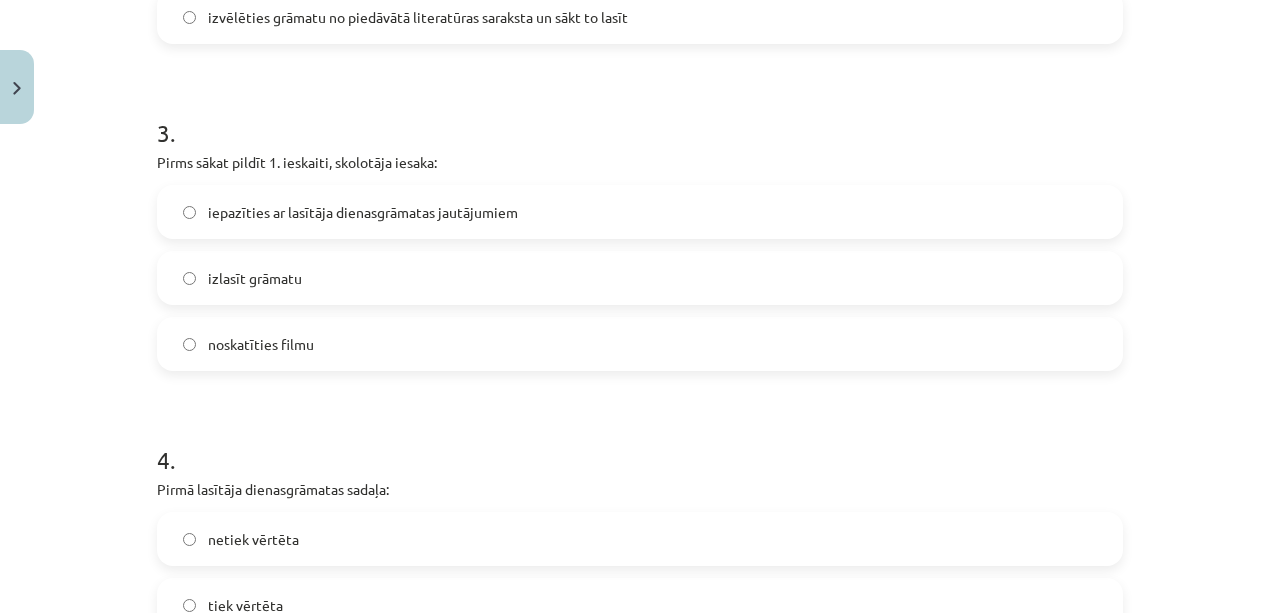
click at [486, 223] on span "iepazīties ar lasītāja dienasgrāmatas jautājumiem" at bounding box center [363, 212] width 310 height 21
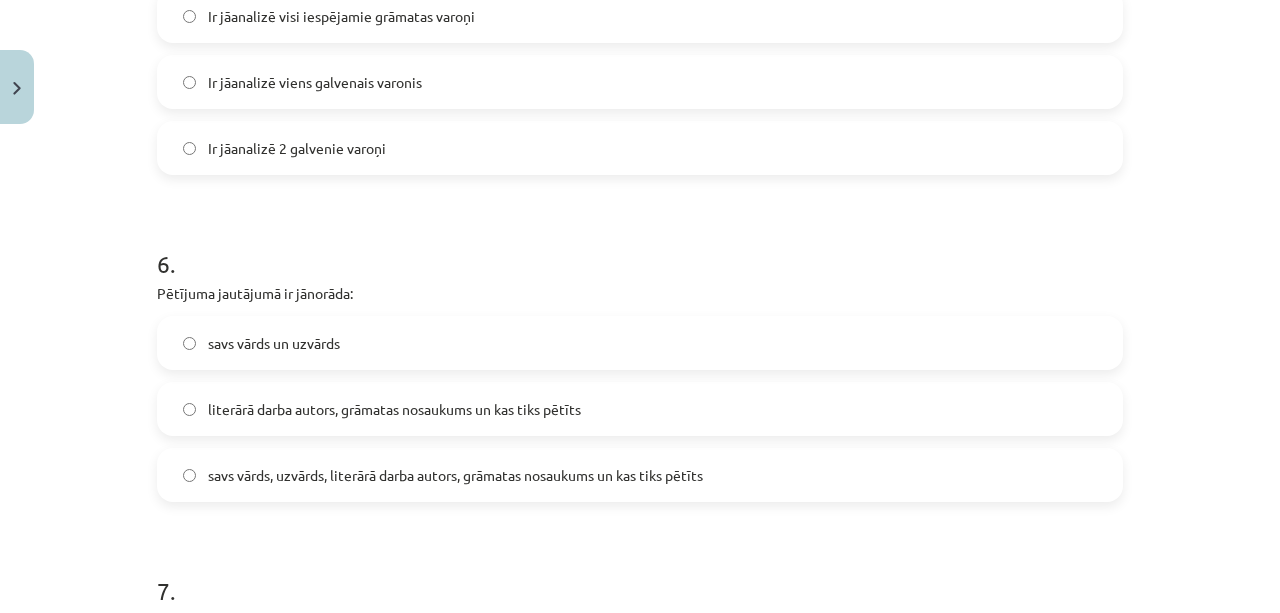
scroll to position [1866, 0]
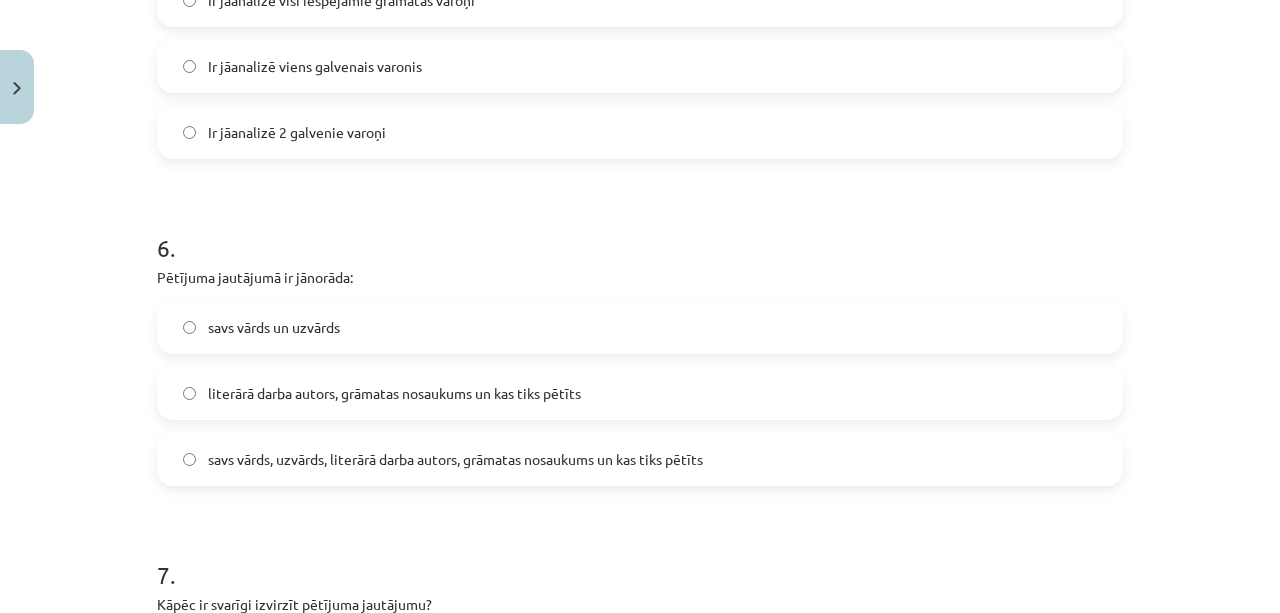
click at [324, 352] on label "savs vārds un uzvārds" at bounding box center [640, 327] width 962 height 50
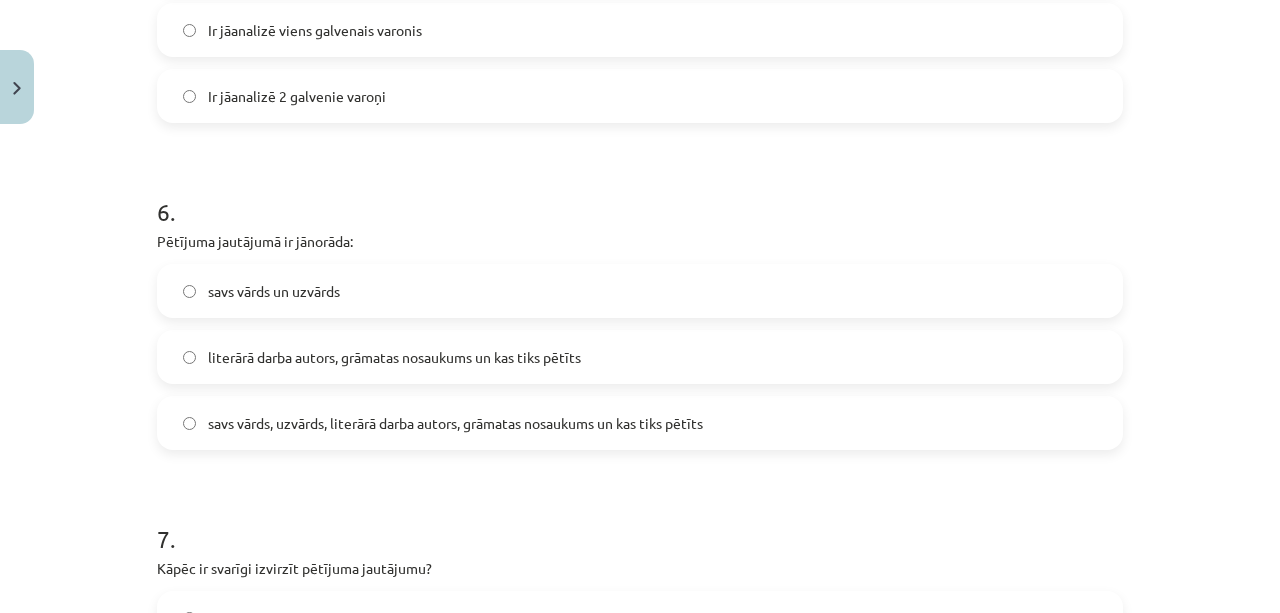
scroll to position [2000, 0]
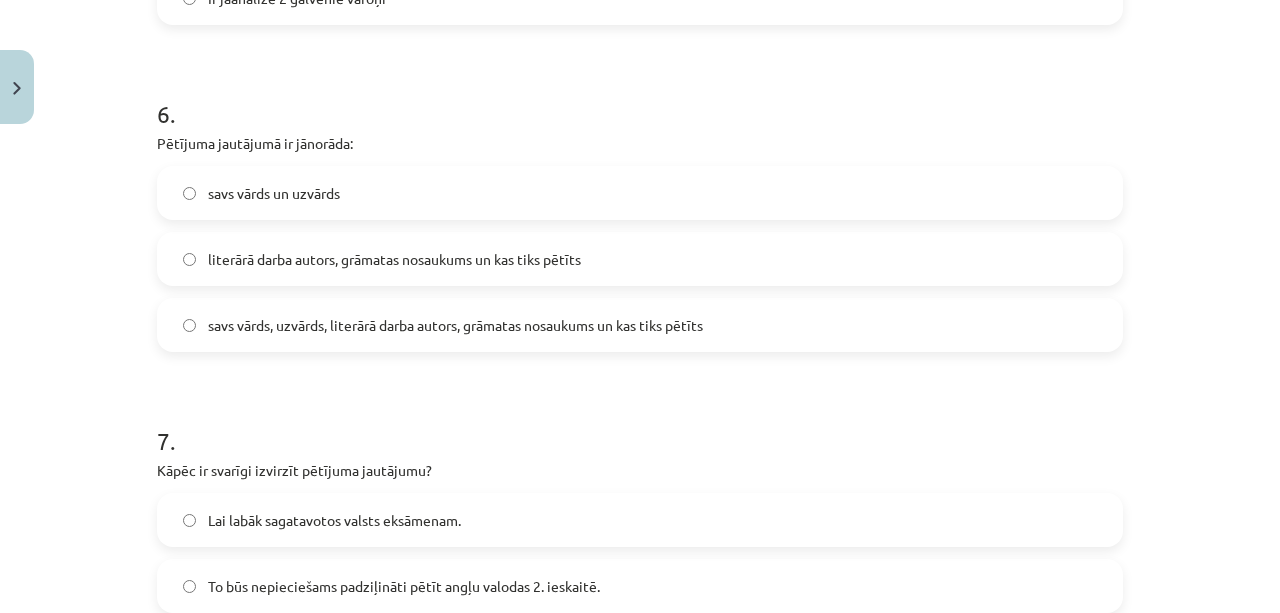
click at [419, 336] on span "savs vārds, uzvārds, literārā darba autors, grāmatas nosaukums un kas tiks pētī…" at bounding box center [455, 325] width 495 height 21
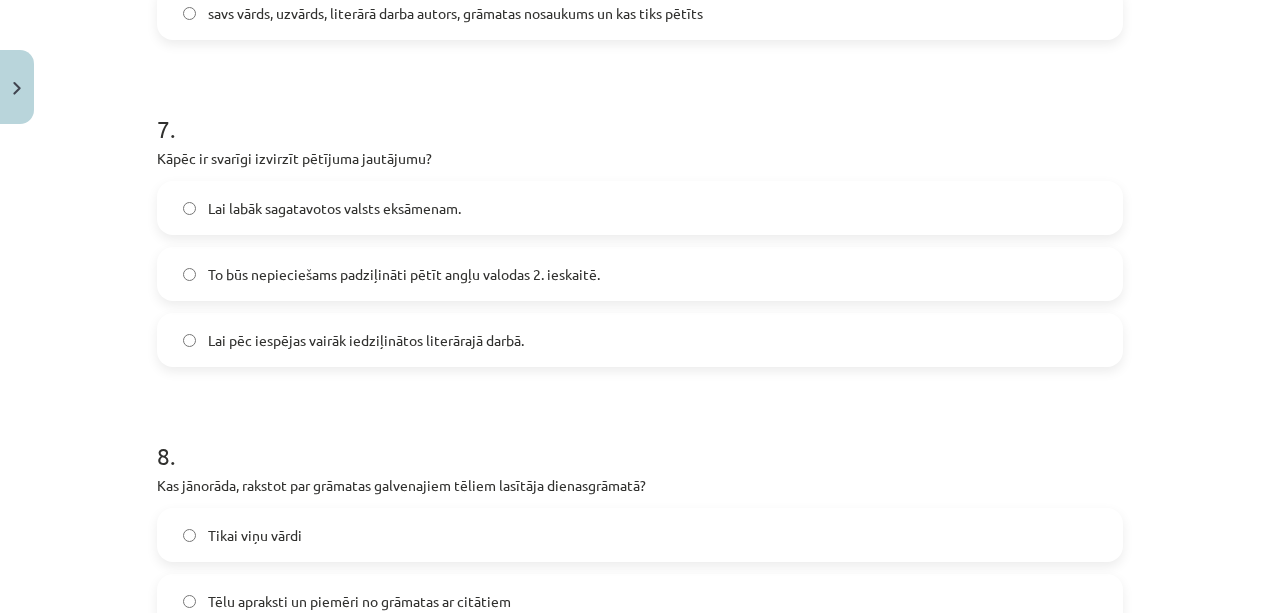
scroll to position [2333, 0]
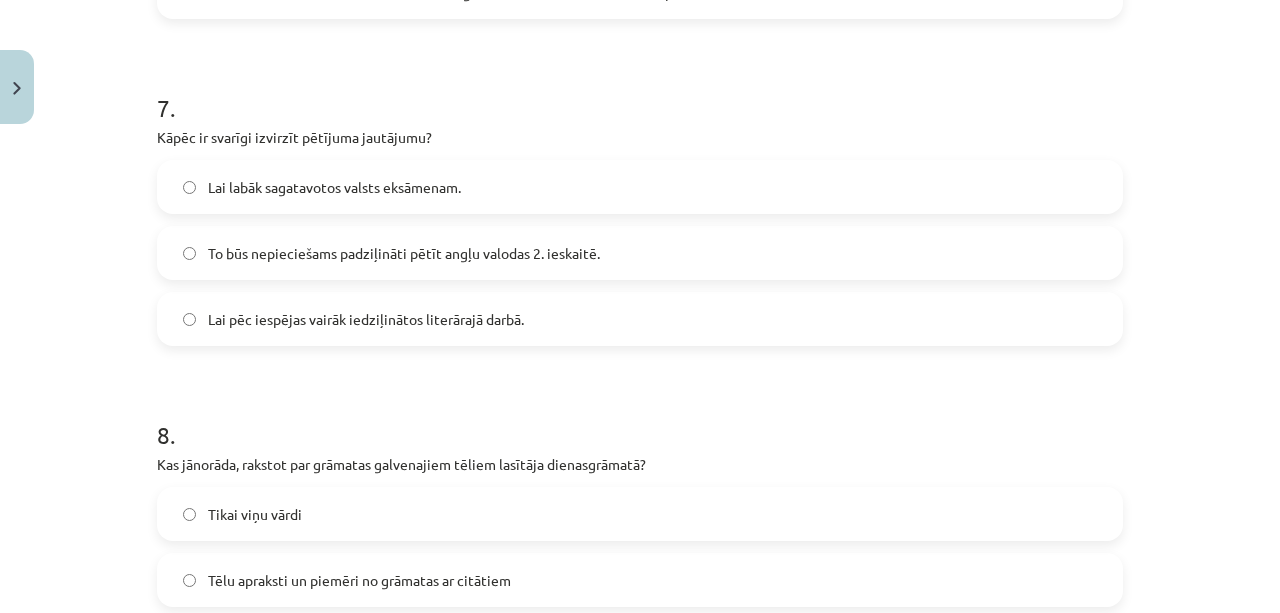
click at [332, 198] on span "Lai labāk sagatavotos valsts eksāmenam." at bounding box center [334, 187] width 253 height 21
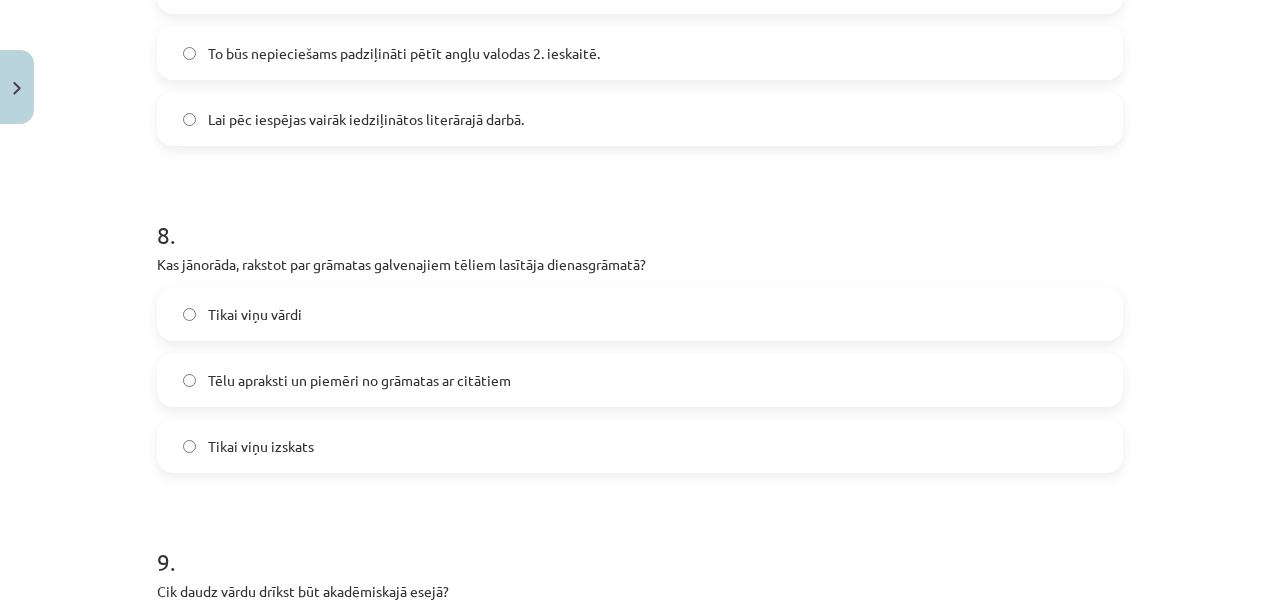
scroll to position [2600, 0]
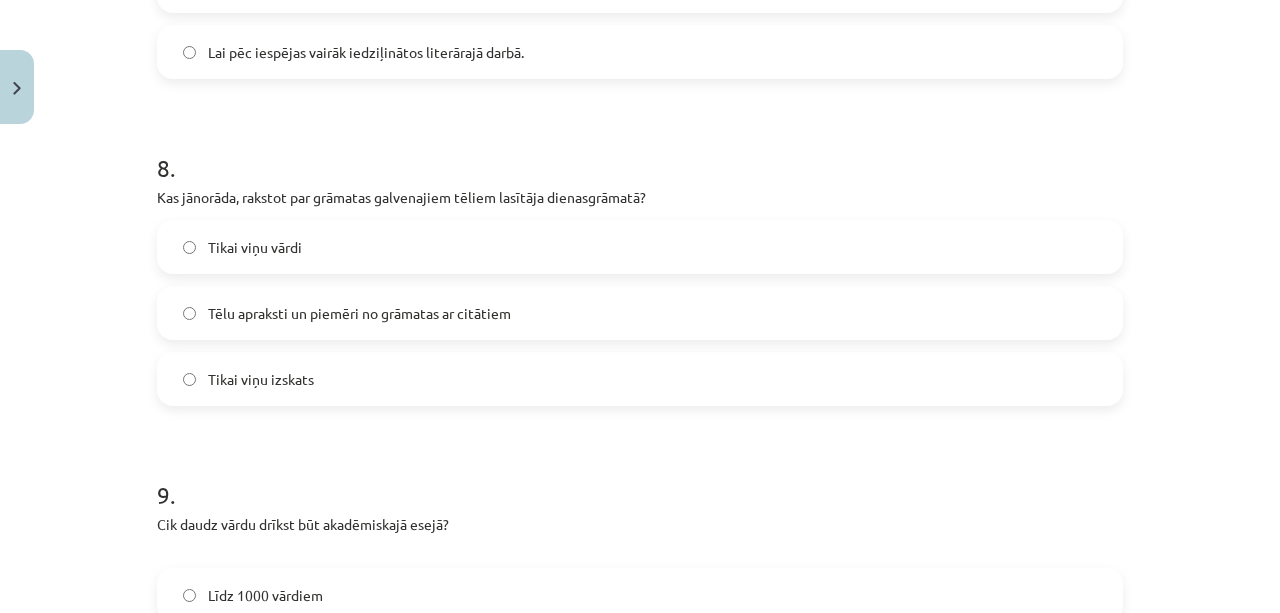
click at [382, 324] on span "Tēlu apraksti un piemēri no grāmatas ar citātiem" at bounding box center [359, 313] width 303 height 21
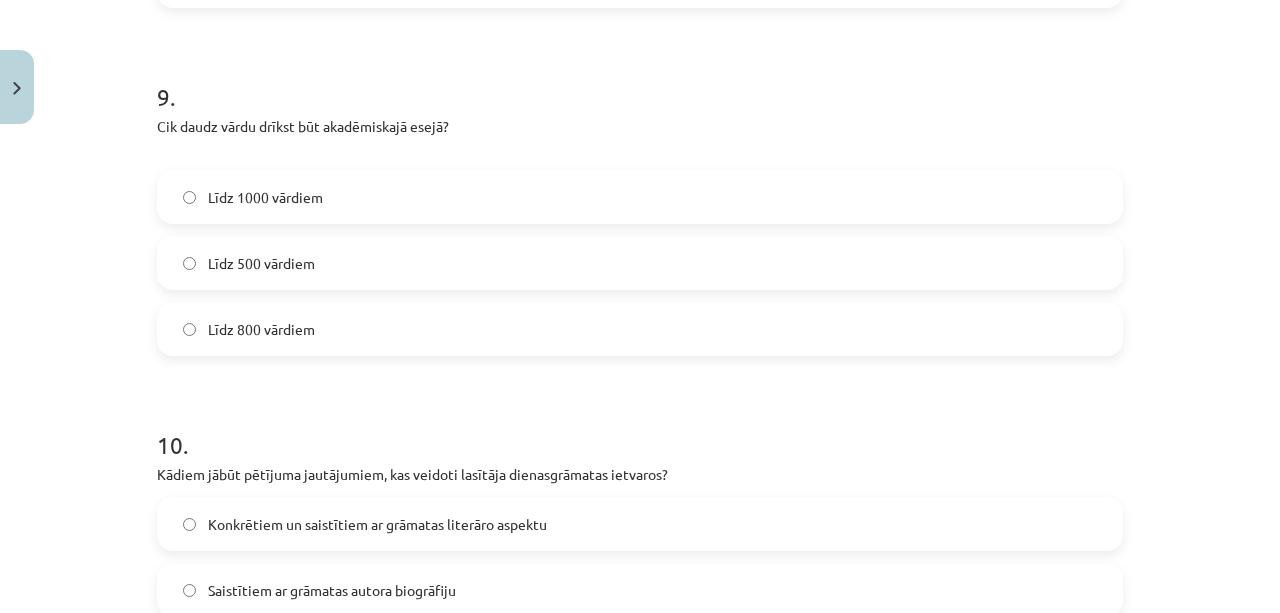
scroll to position [2999, 0]
click at [302, 352] on label "Līdz 800 vārdiem" at bounding box center [640, 327] width 962 height 50
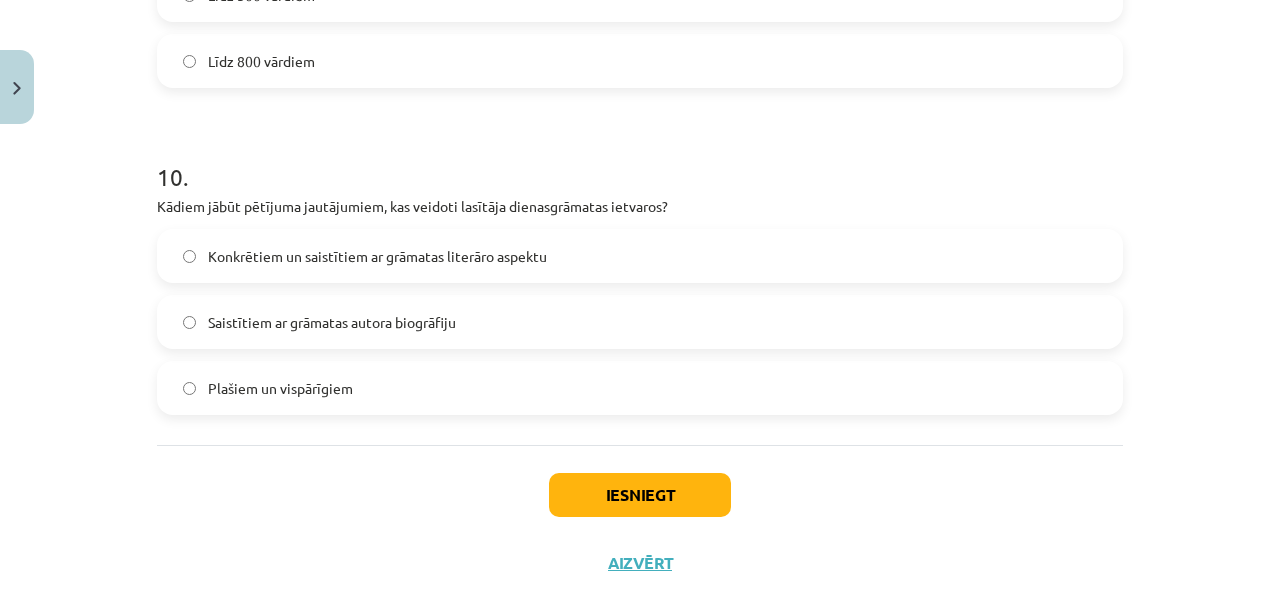
scroll to position [3265, 0]
click at [414, 267] on span "Konkrētiem un saistītiem ar grāmatas literāro aspektu" at bounding box center [377, 256] width 339 height 21
click at [335, 413] on label "Plašiem un vispārīgiem" at bounding box center [640, 388] width 962 height 50
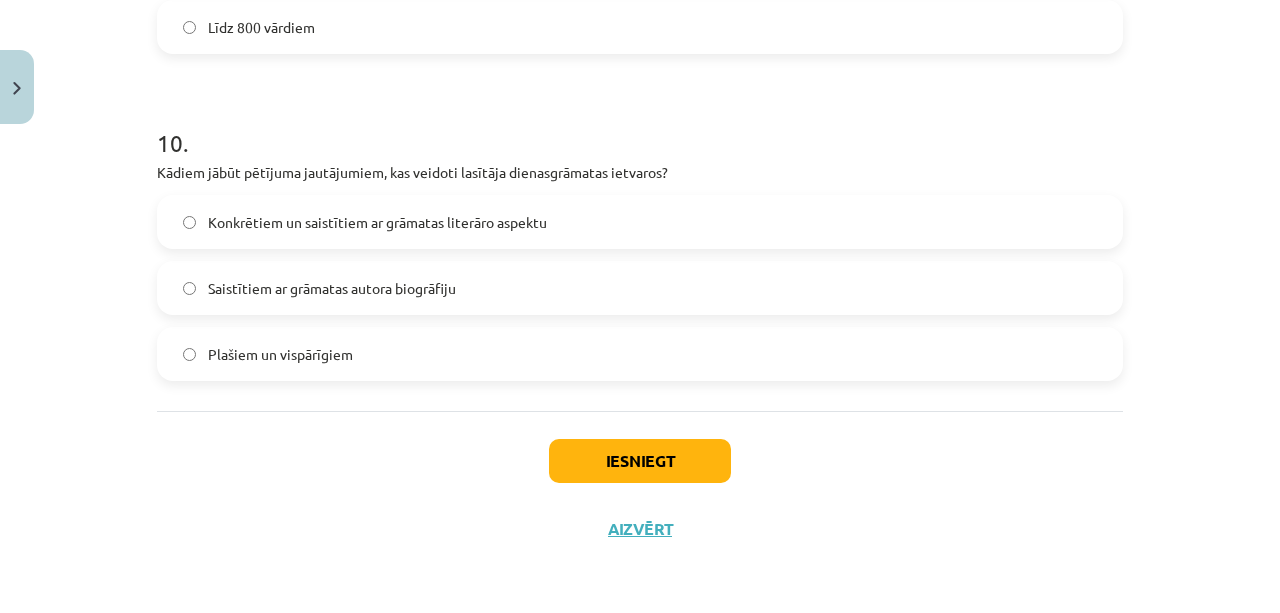
scroll to position [3399, 0]
click at [354, 233] on span "Konkrētiem un saistītiem ar grāmatas literāro aspektu" at bounding box center [377, 222] width 339 height 21
click at [650, 483] on button "Iesniegt" at bounding box center [640, 461] width 182 height 44
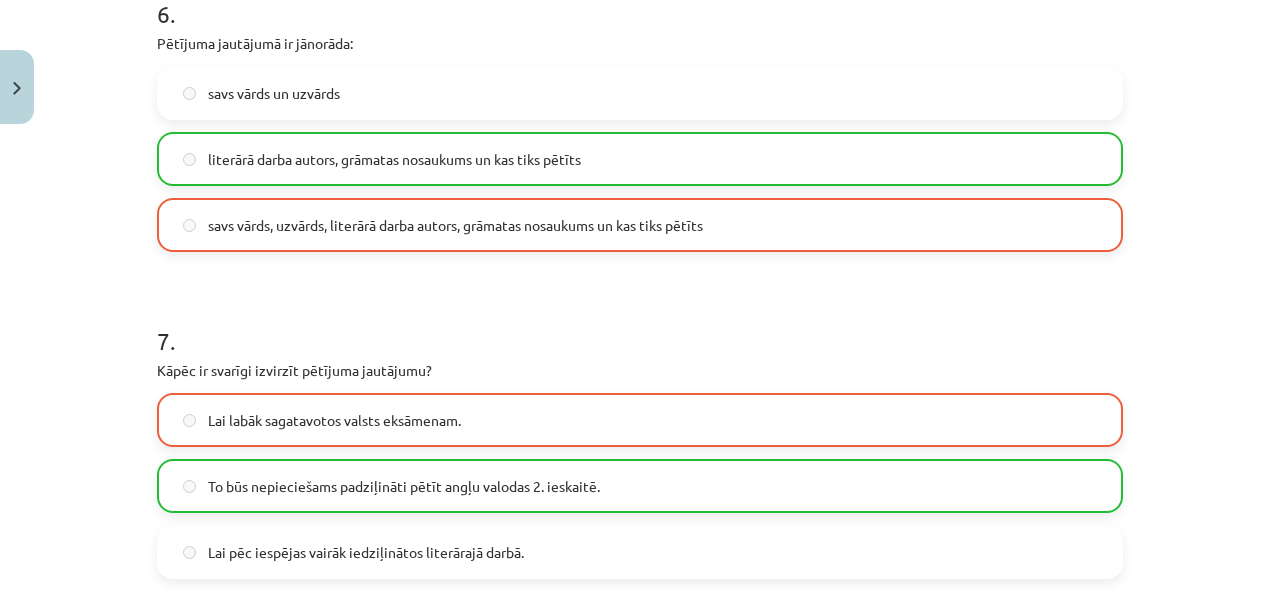
scroll to position [2133, 0]
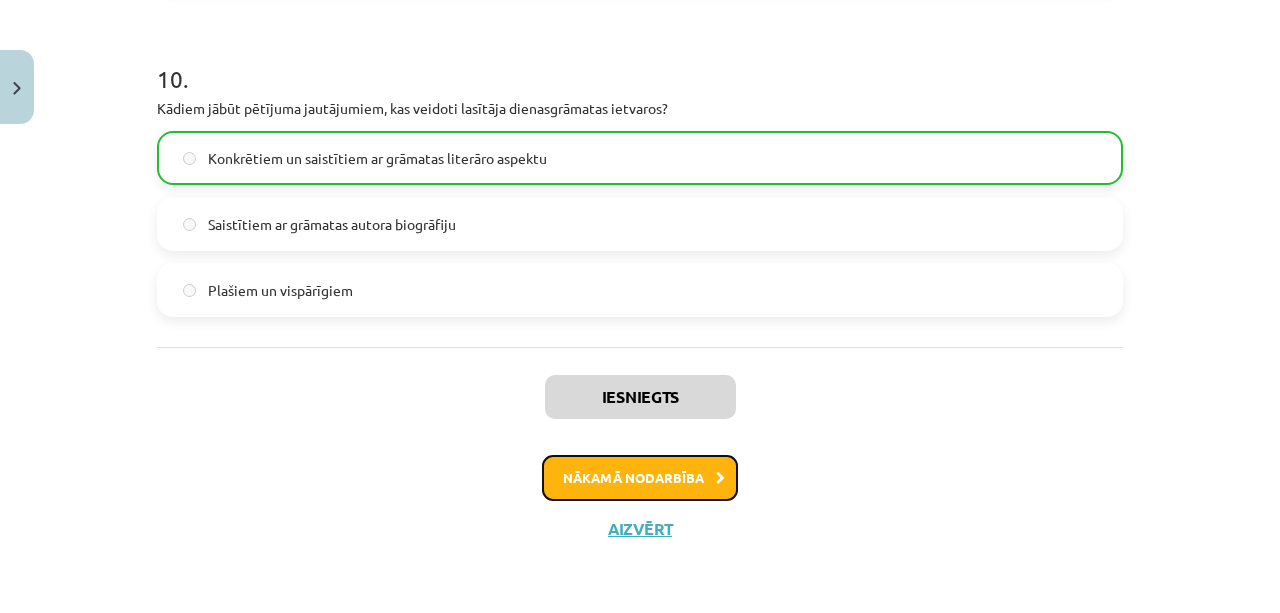
click at [662, 467] on button "Nākamā nodarbība" at bounding box center [640, 478] width 196 height 46
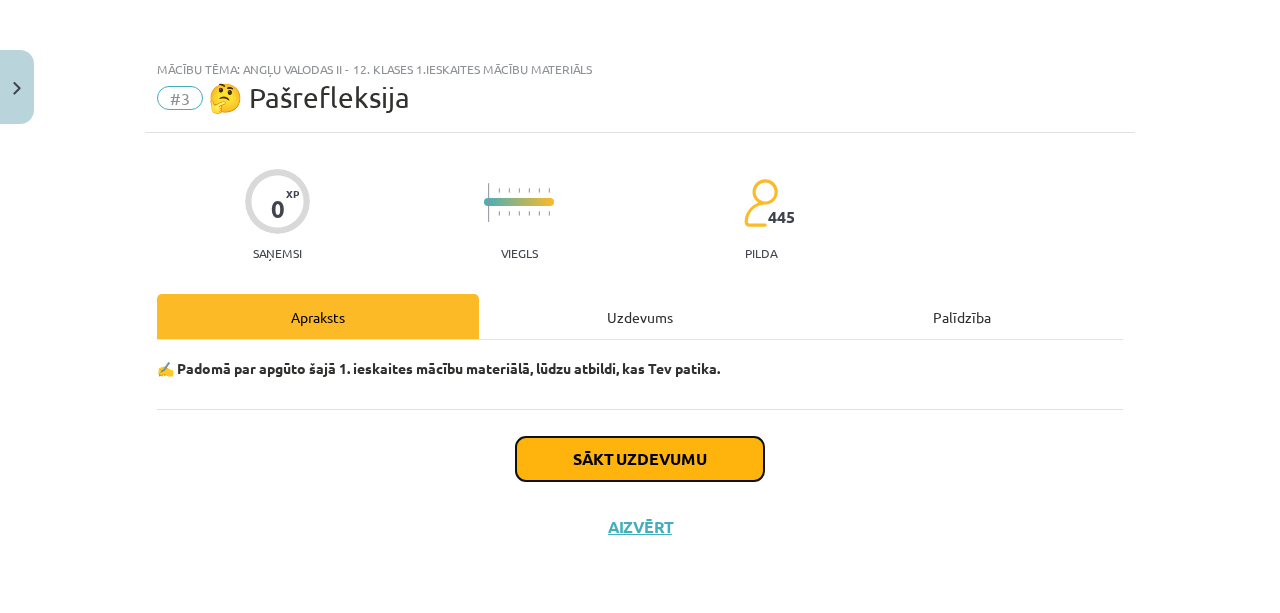
click at [675, 454] on button "Sākt uzdevumu" at bounding box center [640, 459] width 248 height 44
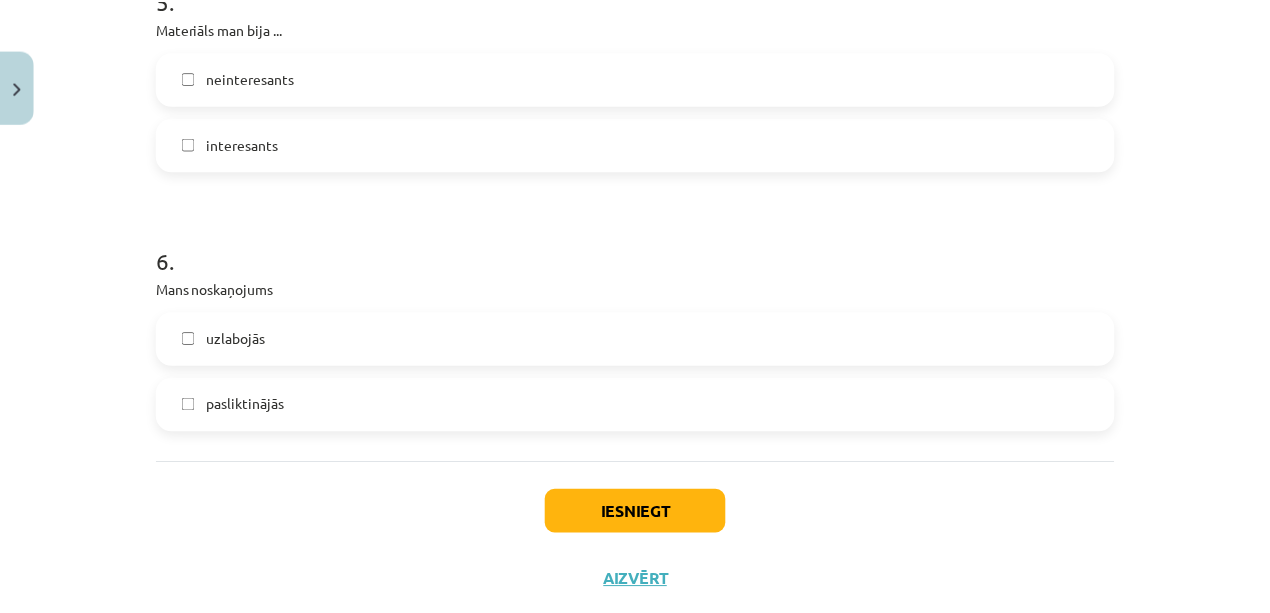
scroll to position [1983, 0]
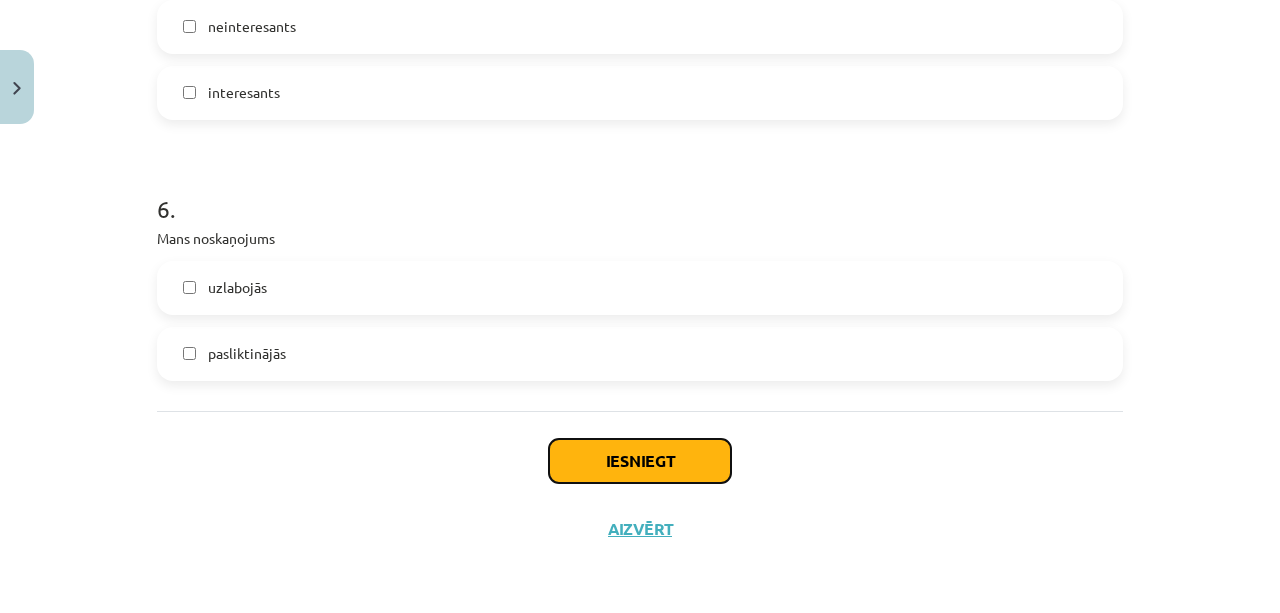
click at [666, 453] on button "Iesniegt" at bounding box center [640, 461] width 182 height 44
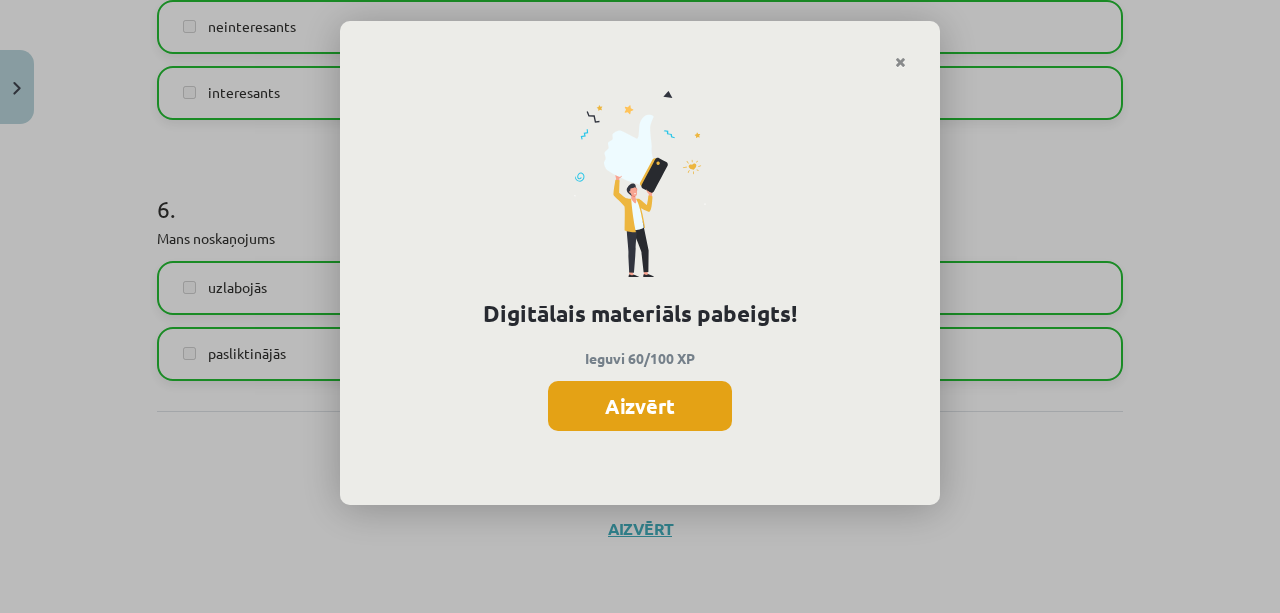
click at [665, 419] on button "Aizvērt" at bounding box center [640, 406] width 184 height 50
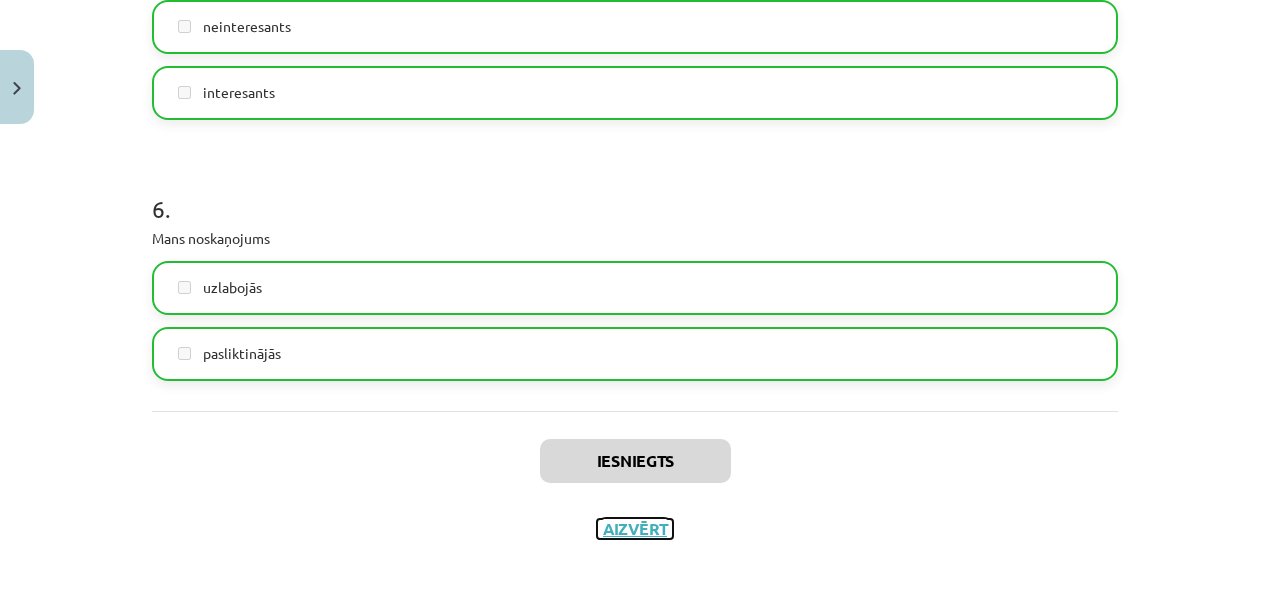
click at [618, 519] on button "Aizvērt" at bounding box center [635, 529] width 76 height 20
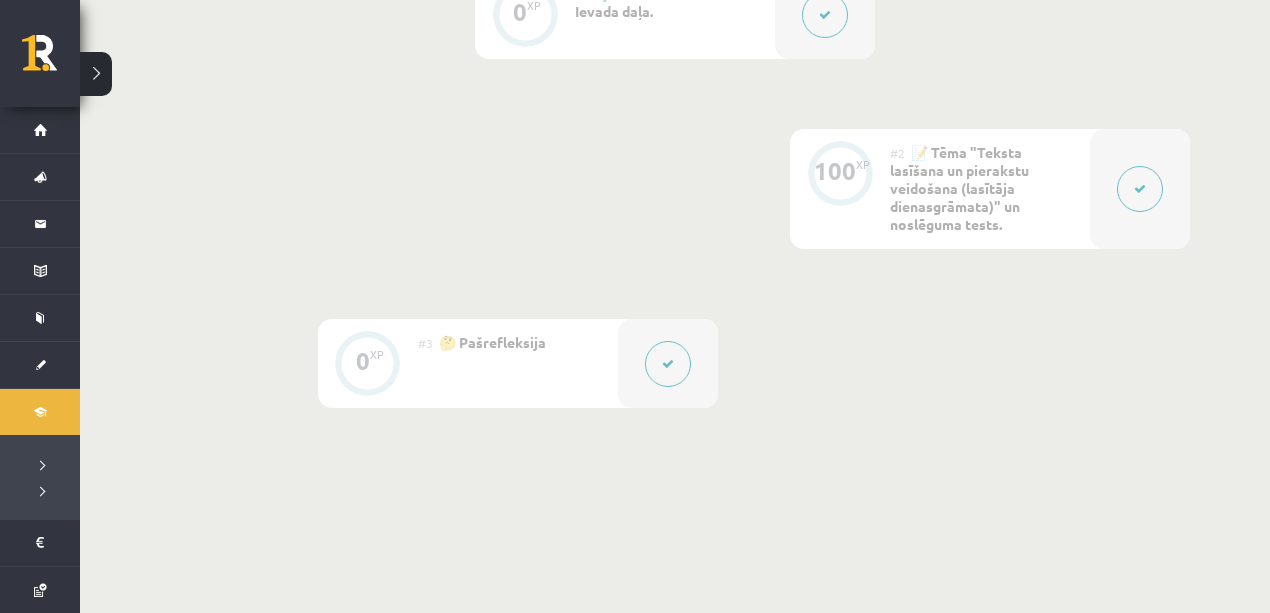
scroll to position [579, 0]
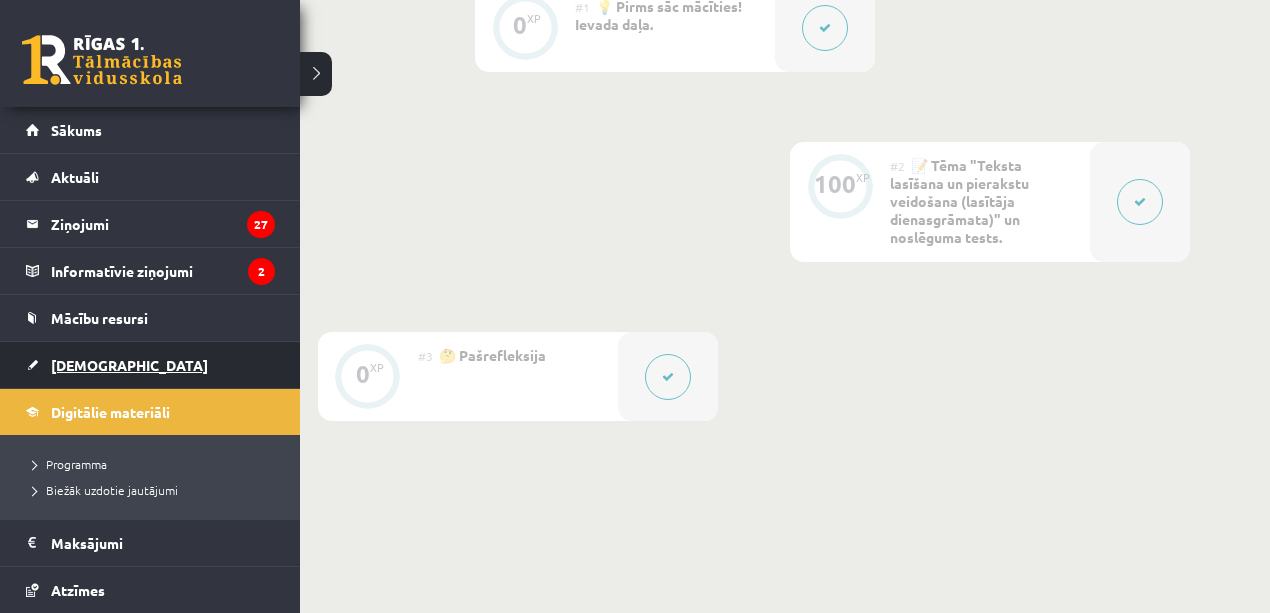
click at [73, 364] on span "[DEMOGRAPHIC_DATA]" at bounding box center [129, 365] width 157 height 18
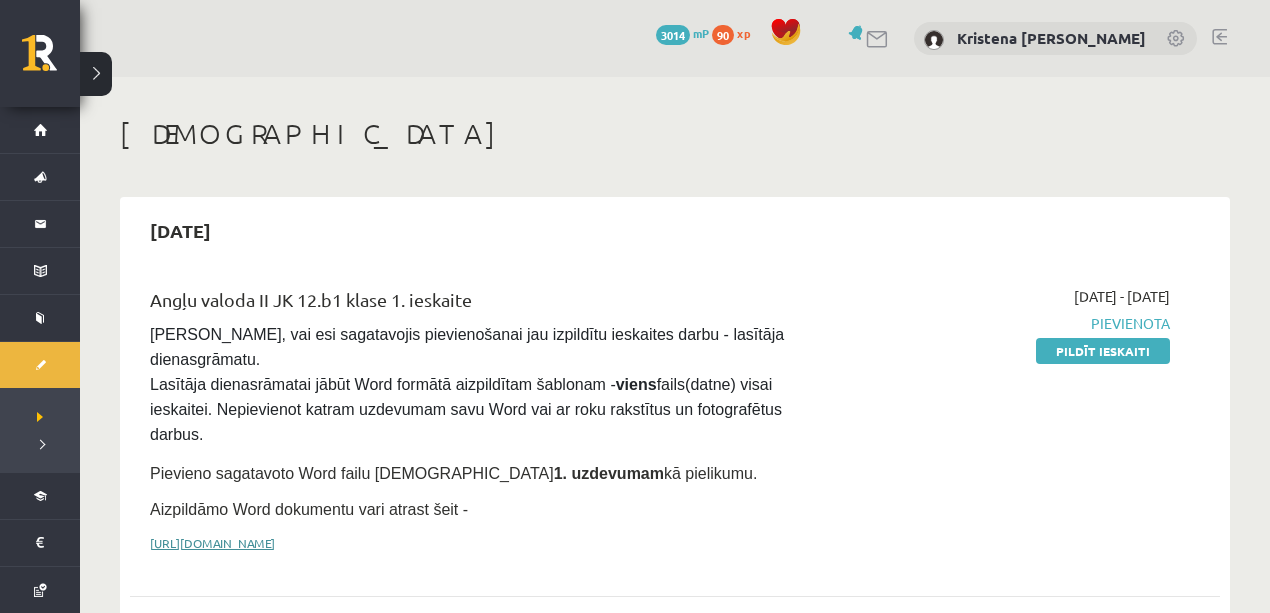
click at [275, 535] on link "[URL][DOMAIN_NAME]" at bounding box center [212, 543] width 125 height 16
